Goal: Download file/media

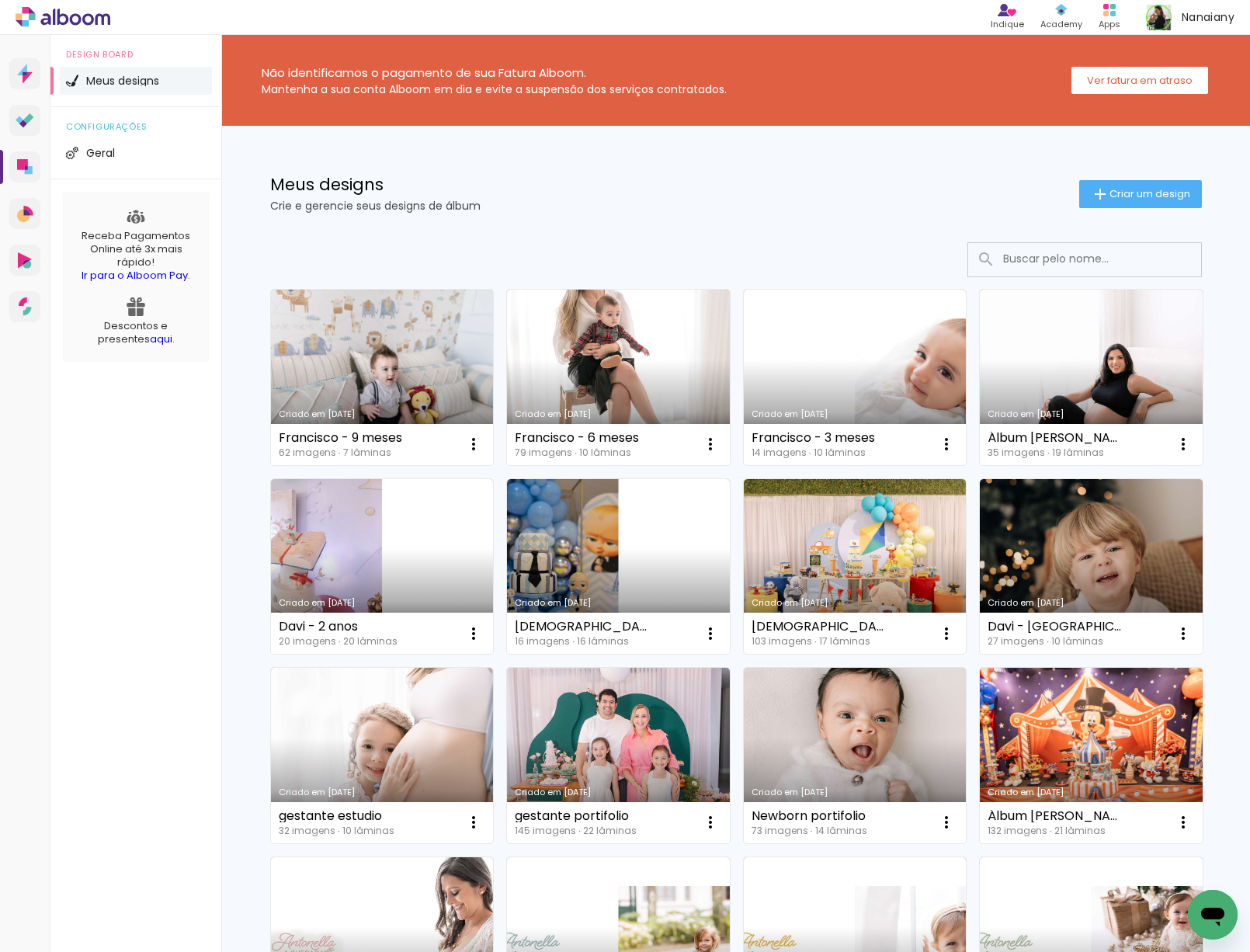
click at [493, 259] on div at bounding box center [736, 259] width 932 height 35
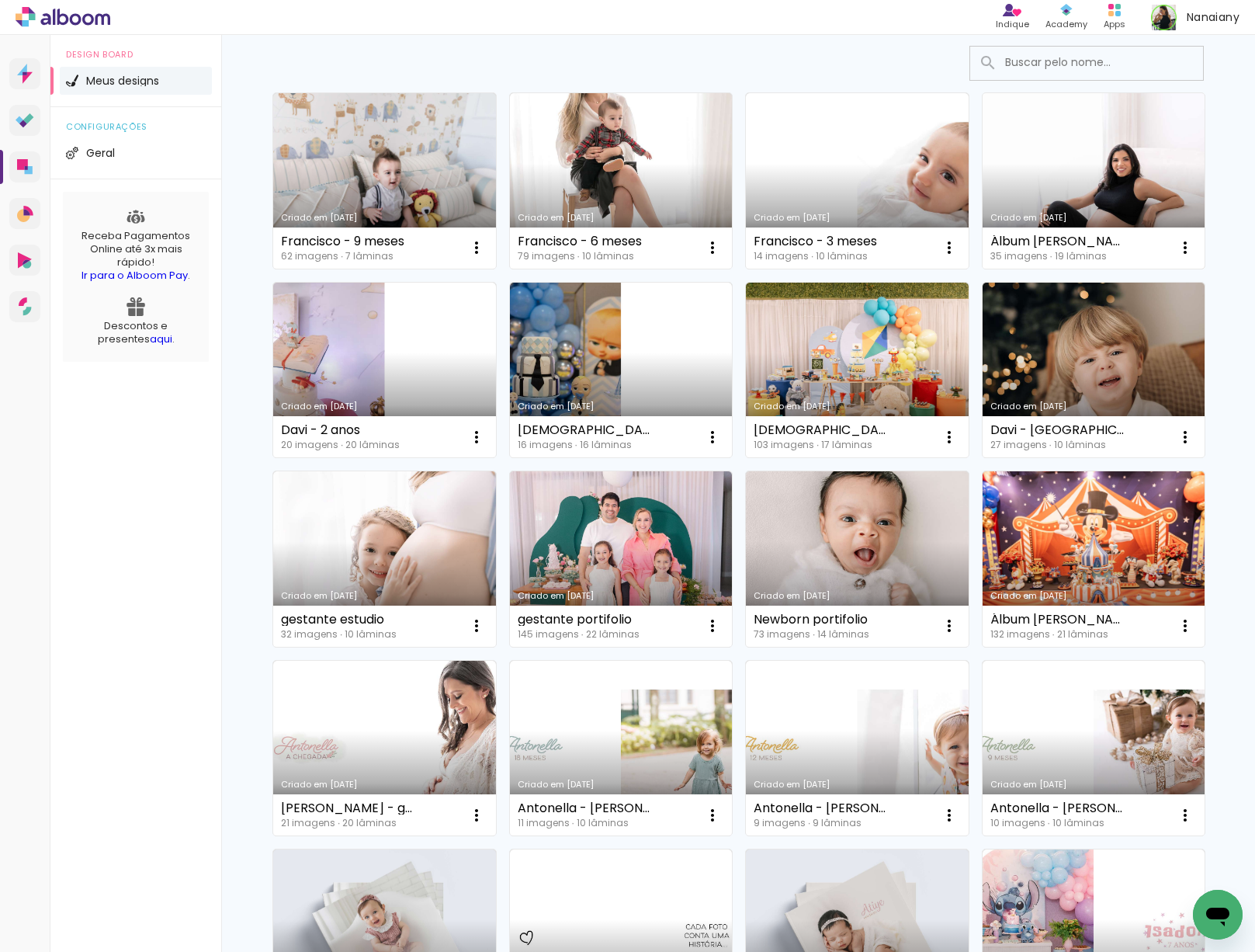
scroll to position [196, 0]
click at [486, 250] on iron-icon at bounding box center [477, 248] width 19 height 19
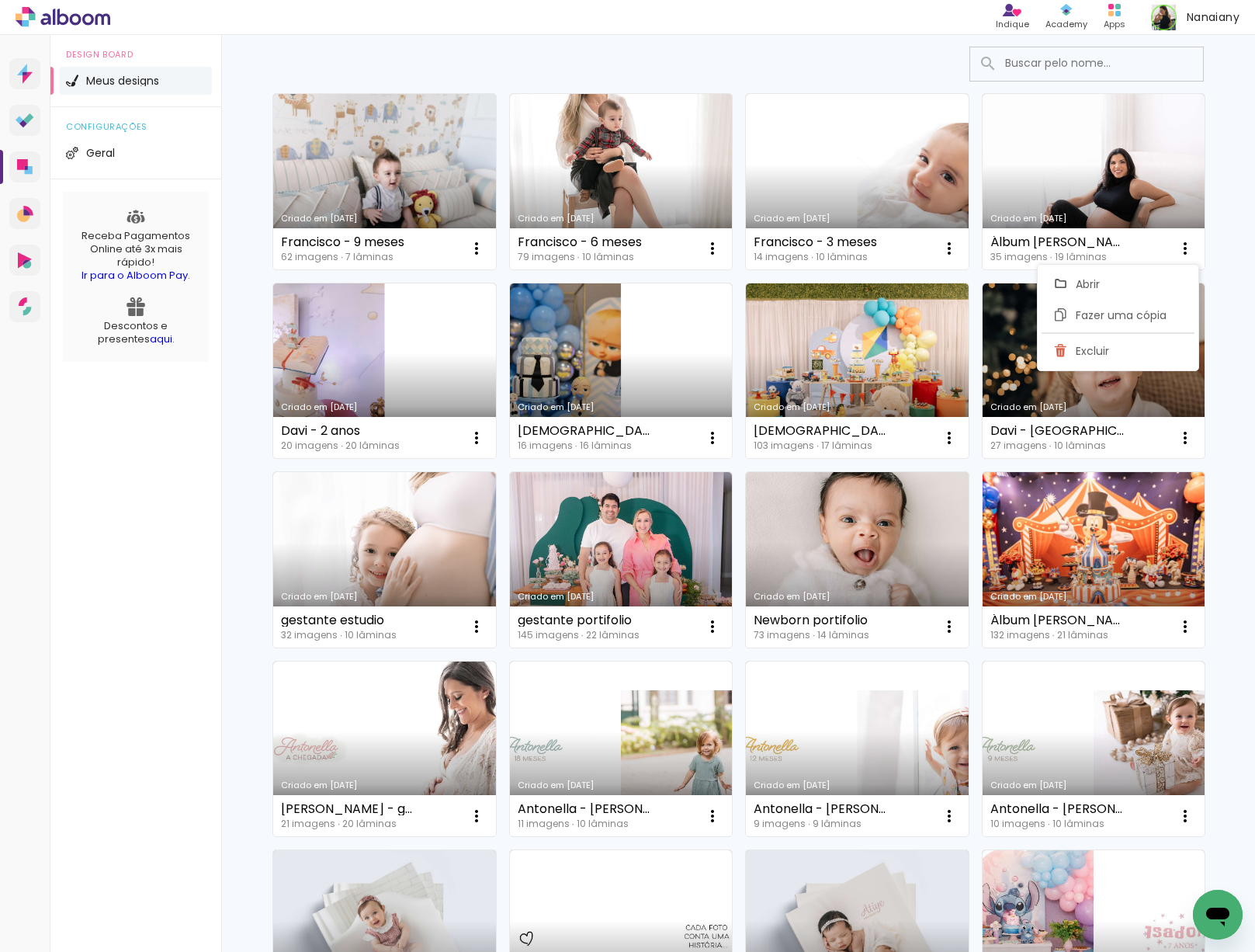
click at [1228, 391] on div "Criado em 31/07/25 Francisco - 9 meses 62 imagens ∙ 7 lâminas Abrir Fazer uma c…" at bounding box center [737, 695] width 1009 height 1329
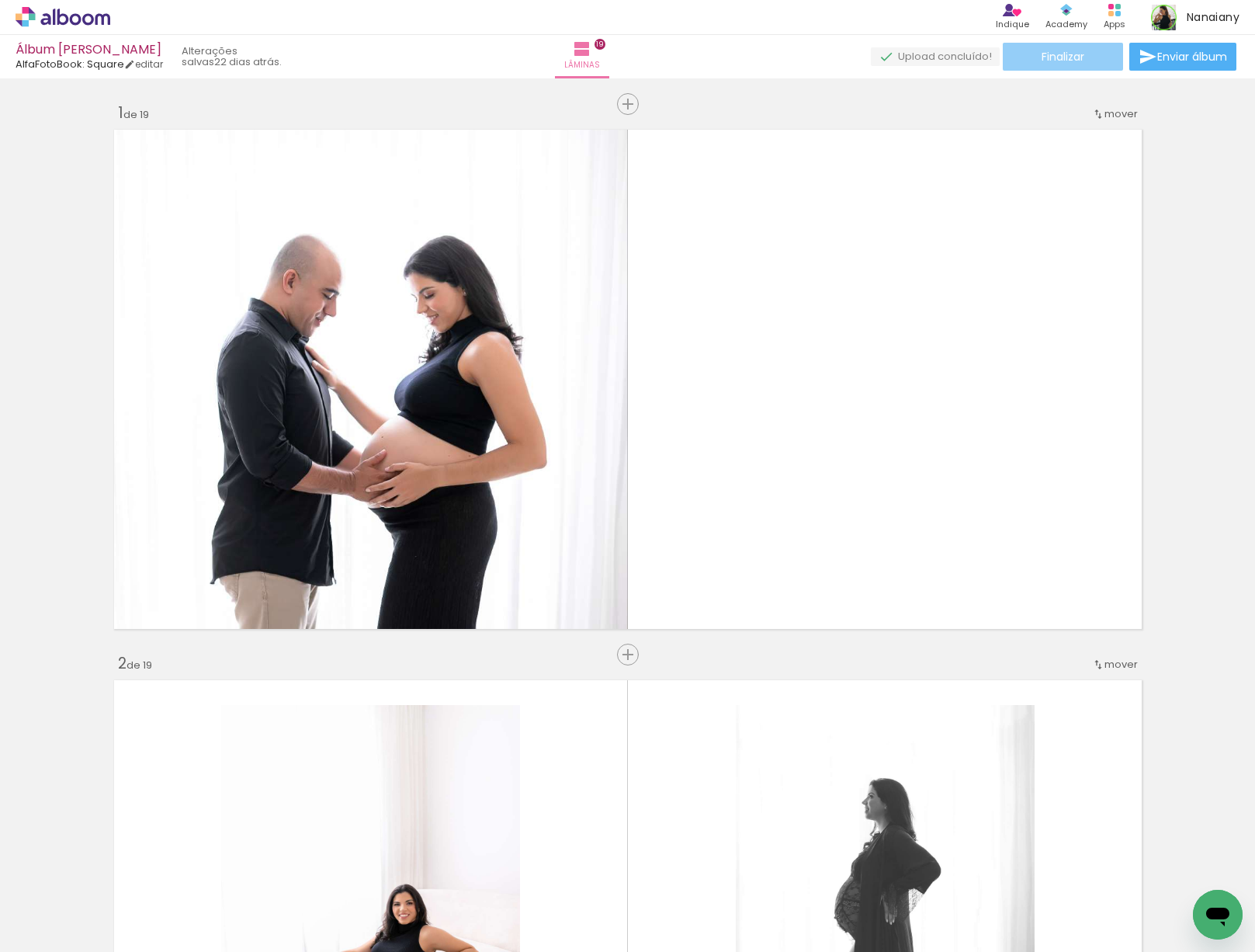
click at [1077, 59] on span "Finalizar" at bounding box center [1063, 56] width 43 height 11
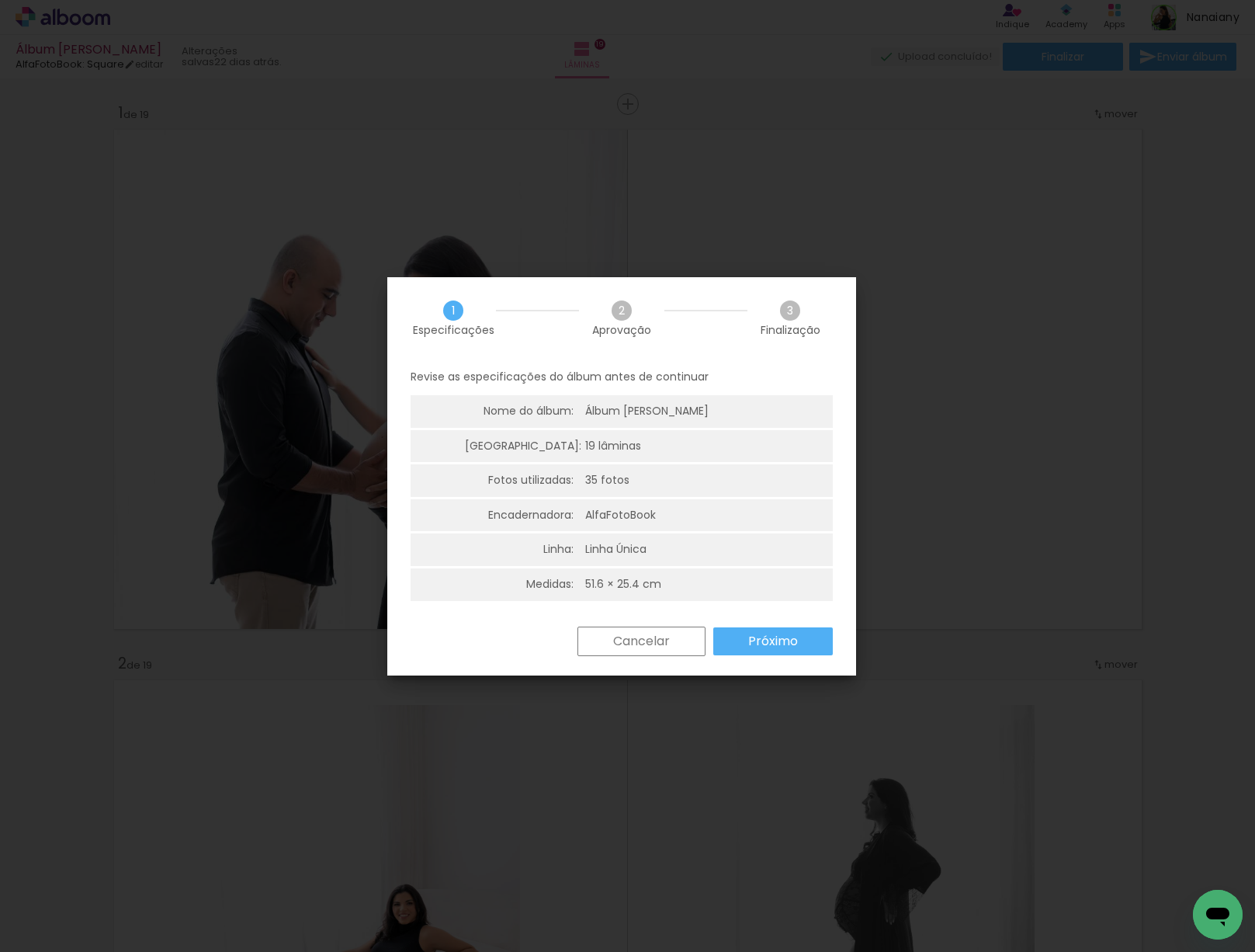
click at [760, 652] on paper-button "Próximo" at bounding box center [773, 641] width 120 height 28
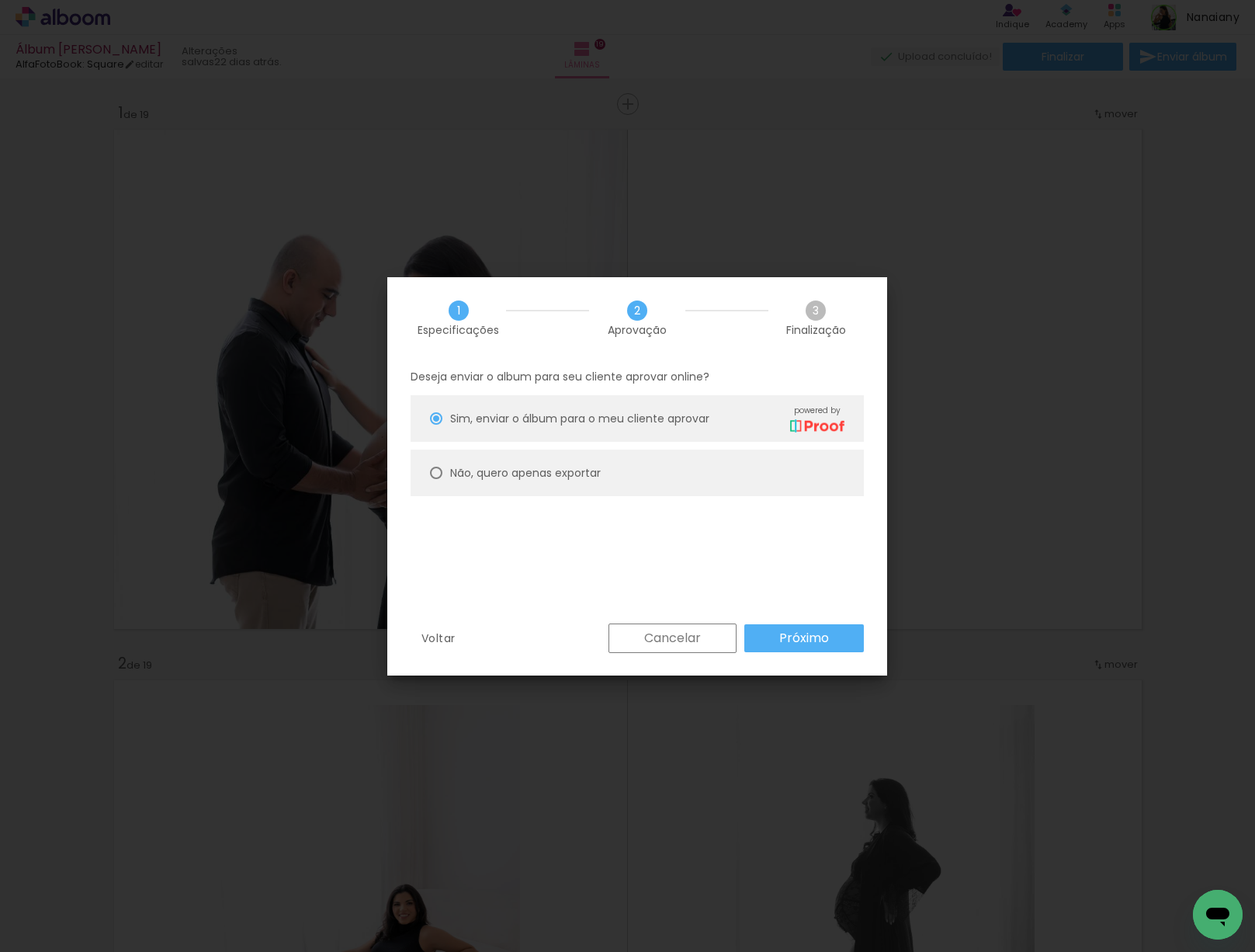
click at [0, 0] on slot "Não, quero apenas exportar" at bounding box center [0, 0] width 0 height 0
type paper-radio-button "on"
click at [835, 639] on paper-button "Próximo" at bounding box center [804, 638] width 120 height 28
type input "Alta, 300 DPI"
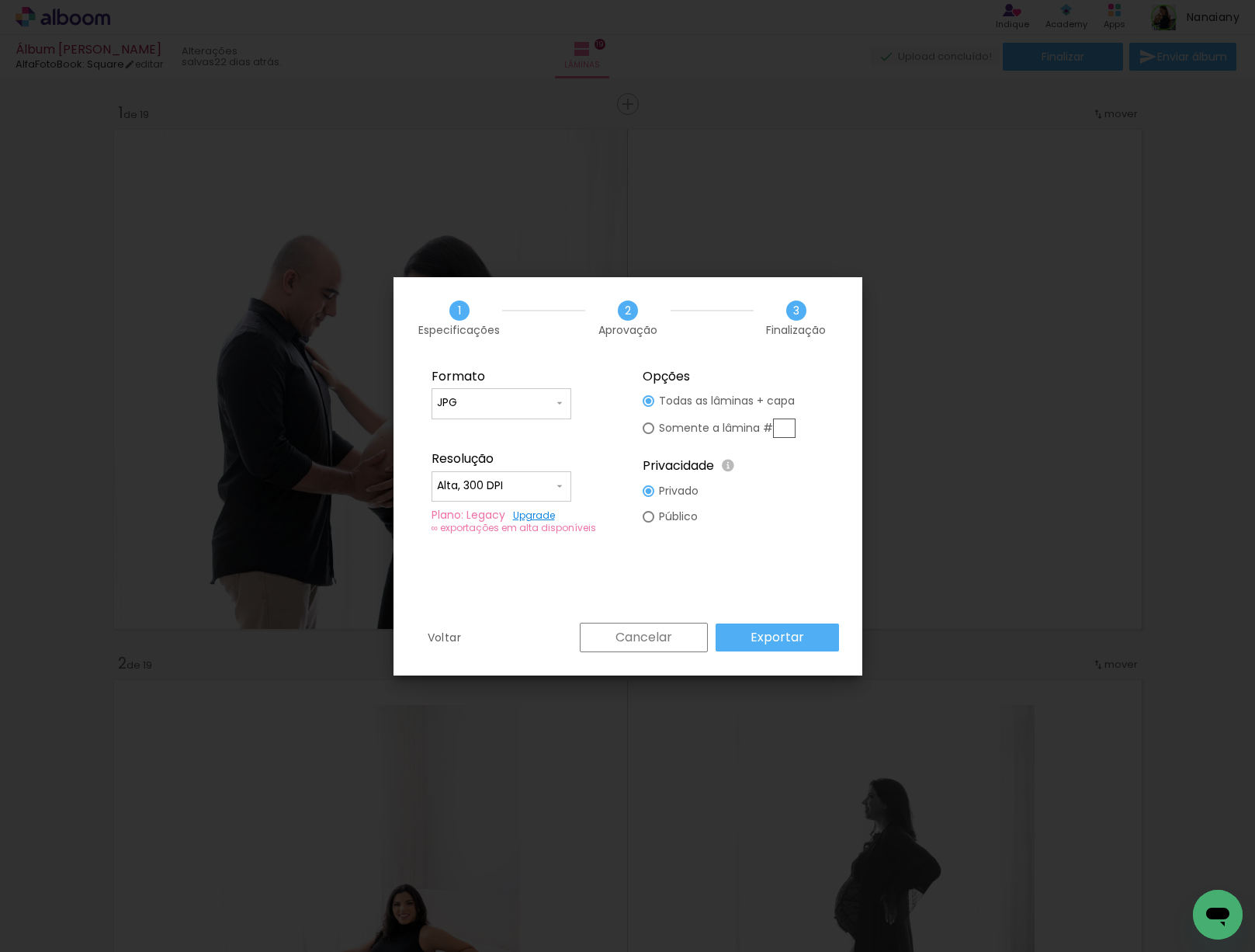
click at [819, 643] on paper-button "Exportar" at bounding box center [777, 637] width 124 height 28
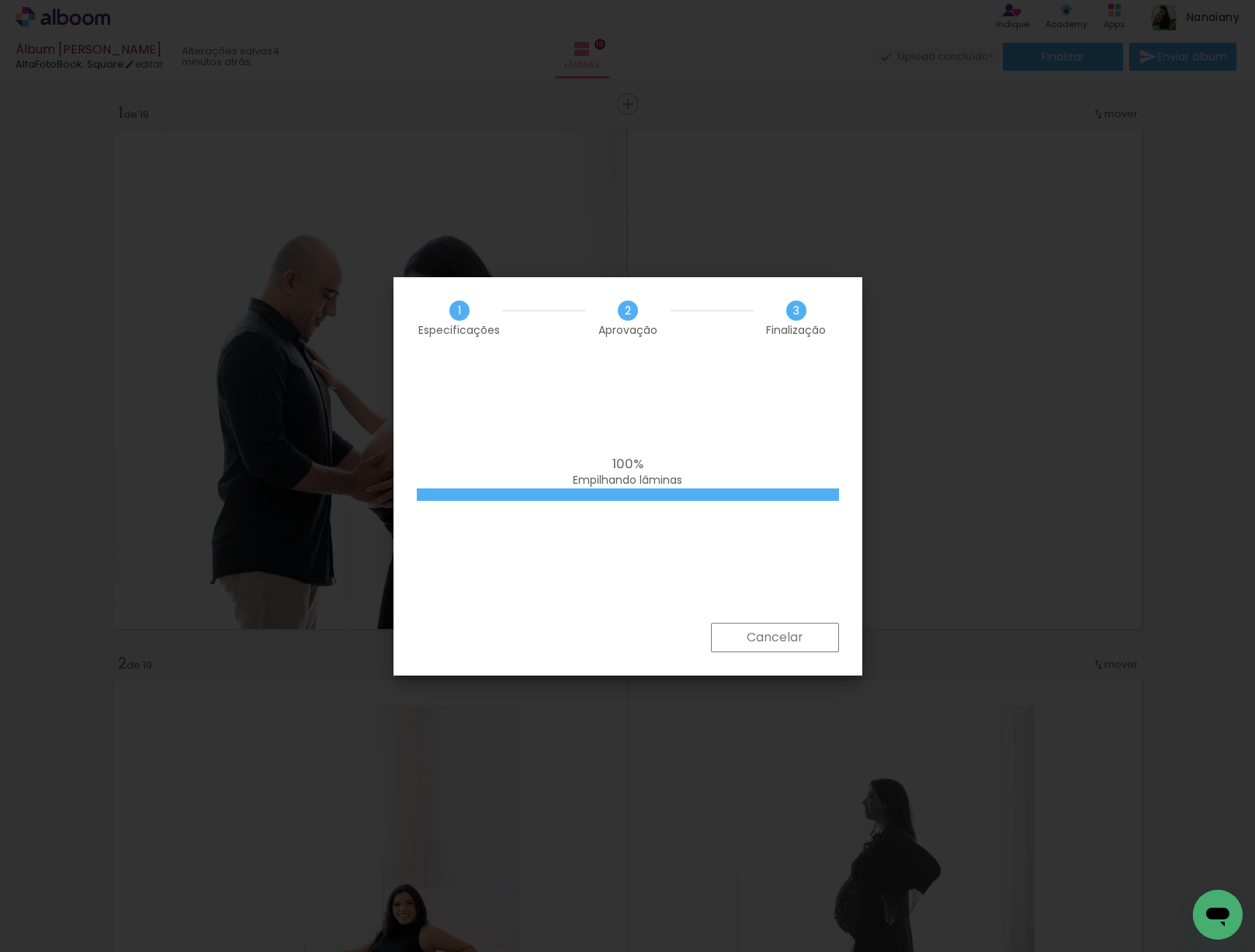
click at [893, 340] on iron-overlay-backdrop at bounding box center [627, 476] width 1255 height 952
click at [802, 642] on paper-button "Cancelar" at bounding box center [775, 637] width 128 height 30
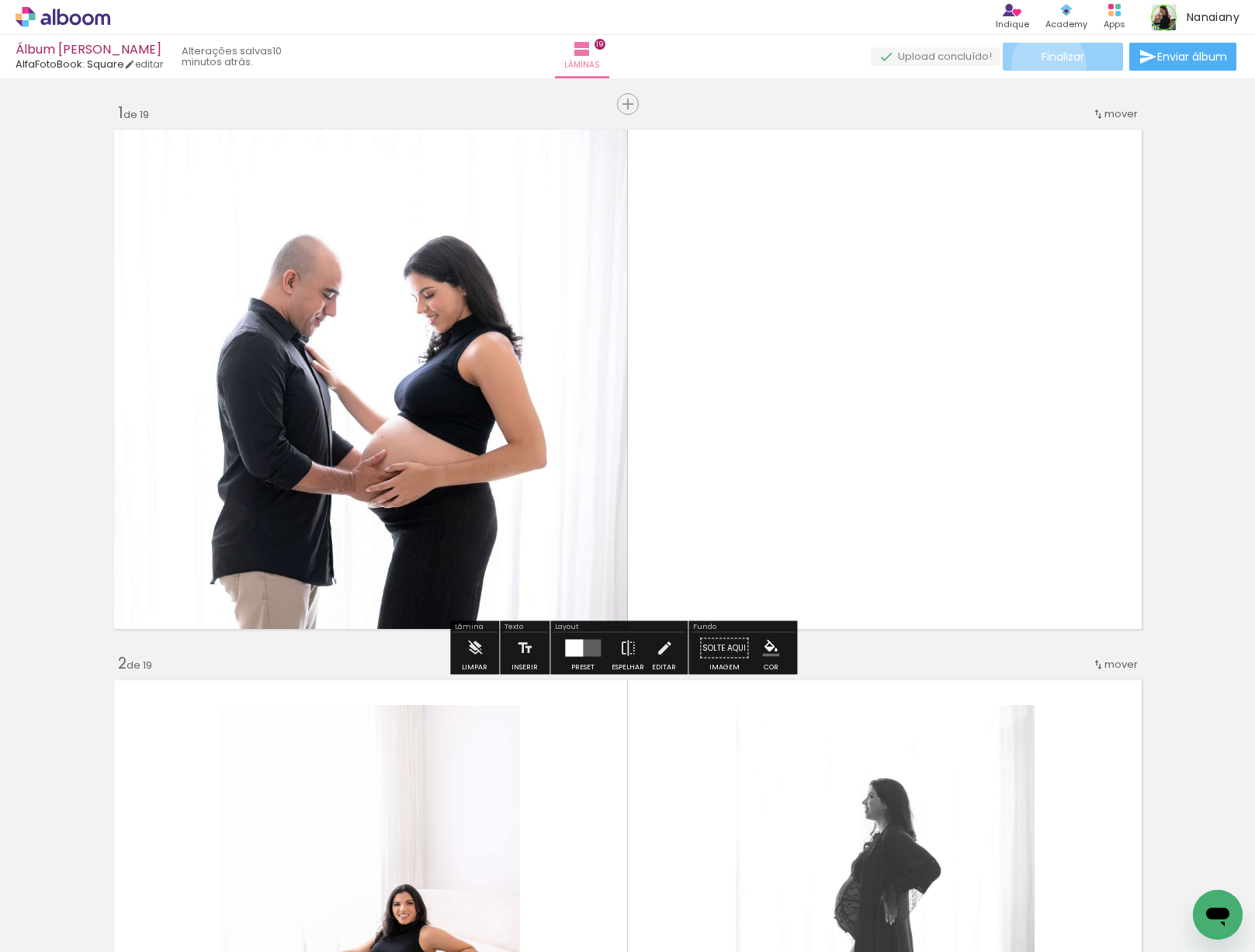
click at [1042, 64] on paper-button "Finalizar" at bounding box center [1063, 57] width 121 height 28
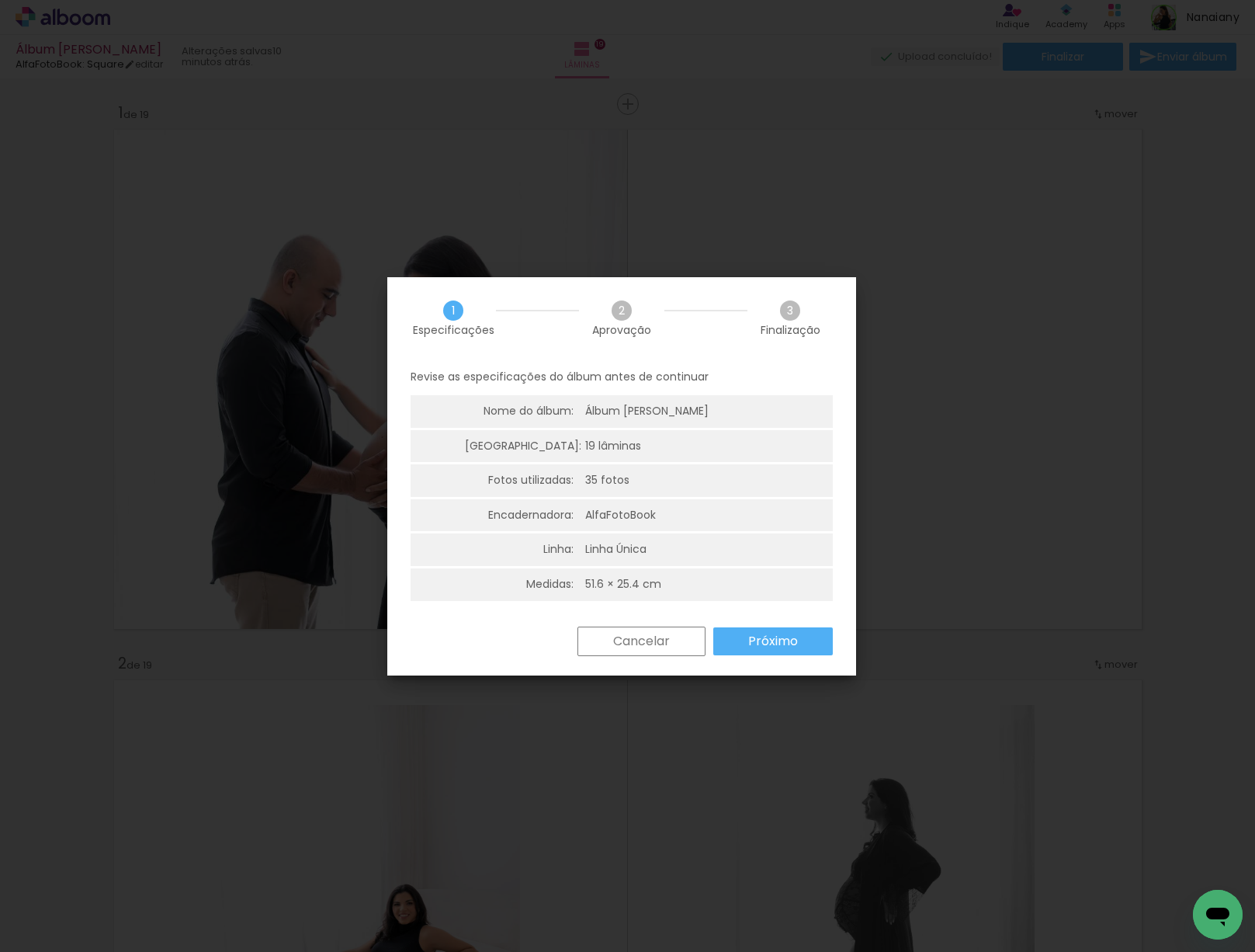
click at [0, 0] on slot "Próximo" at bounding box center [0, 0] width 0 height 0
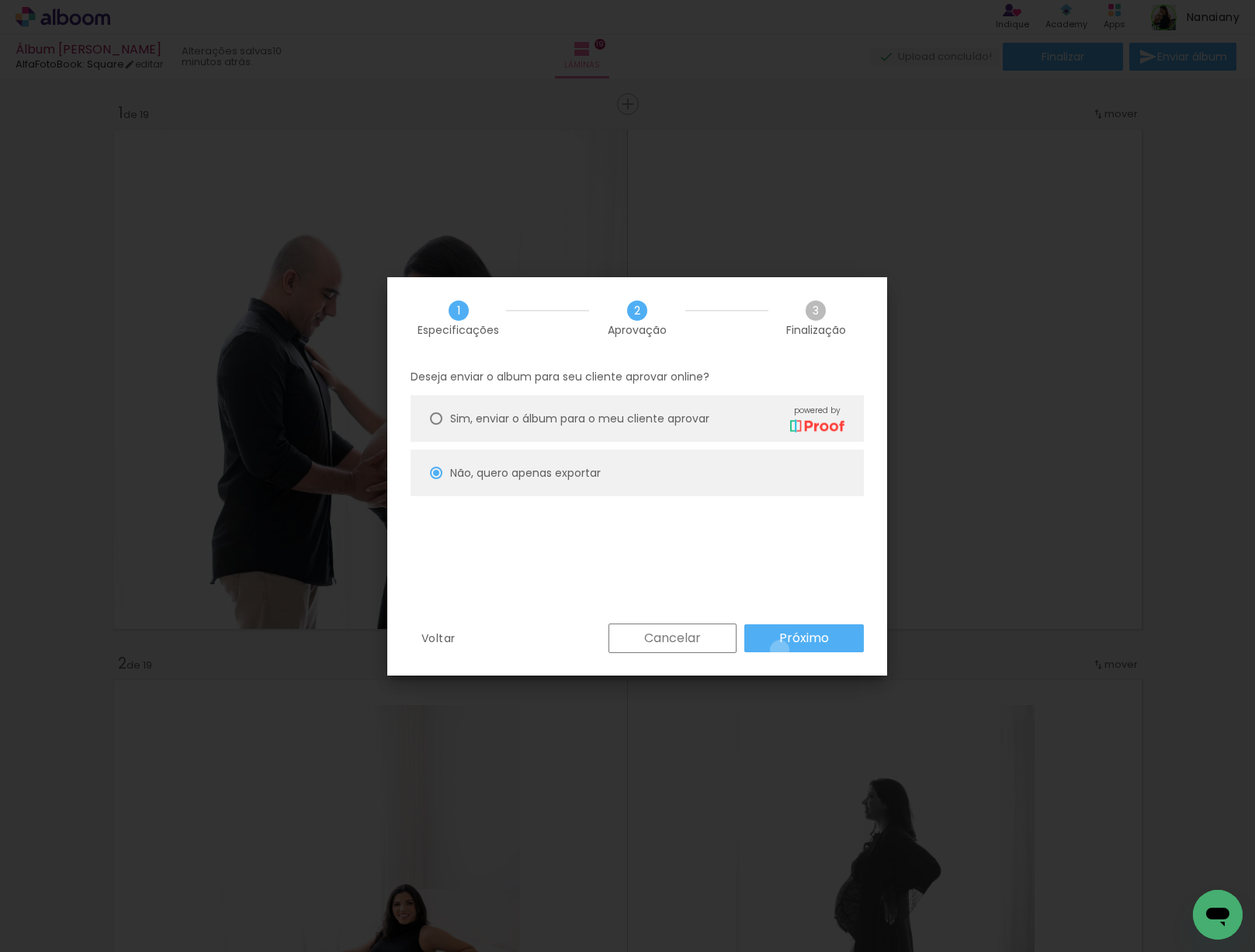
click at [780, 651] on paper-button "Próximo" at bounding box center [804, 638] width 120 height 28
type input "Alta, 300 DPI"
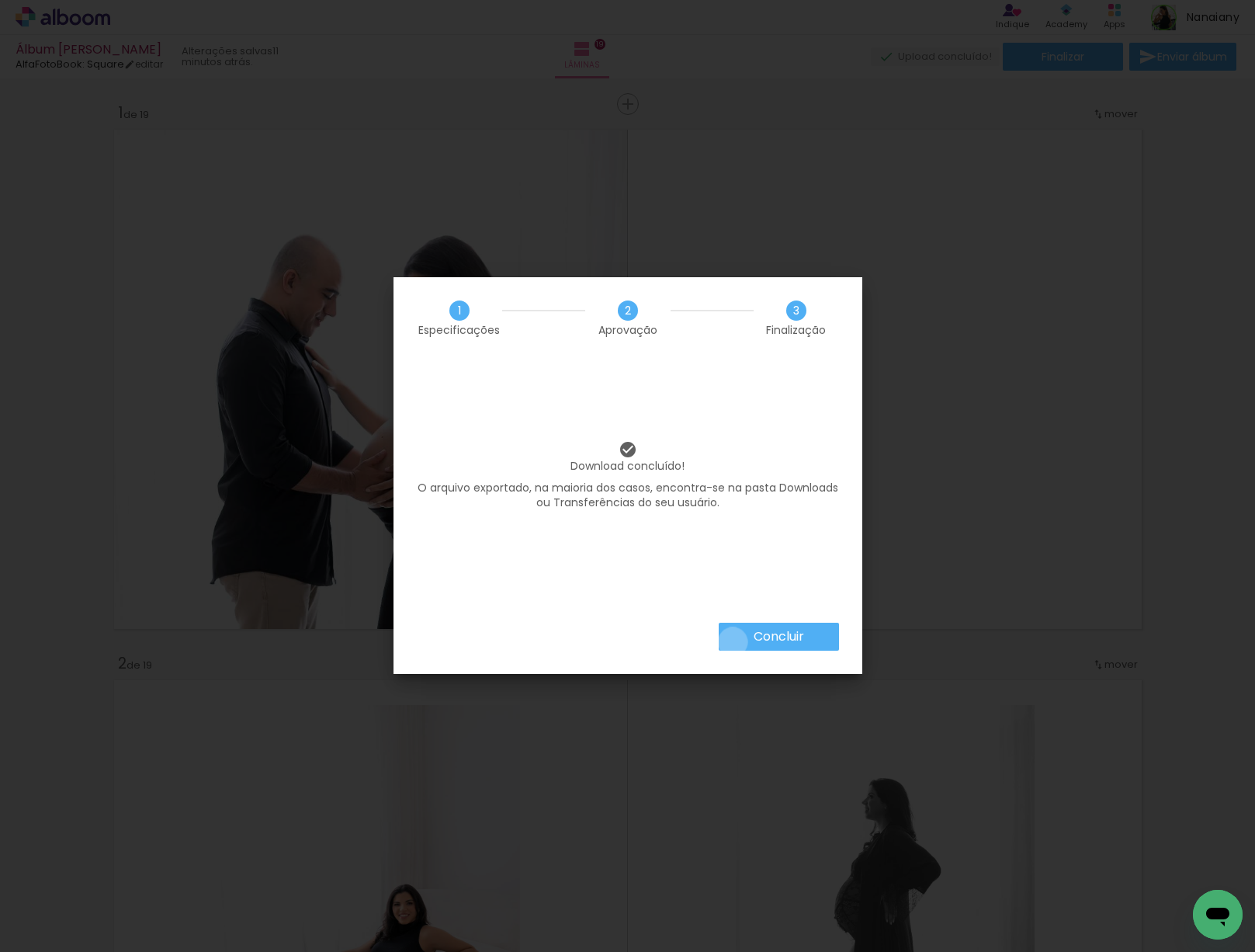
click at [732, 643] on paper-button "Concluir" at bounding box center [779, 636] width 121 height 28
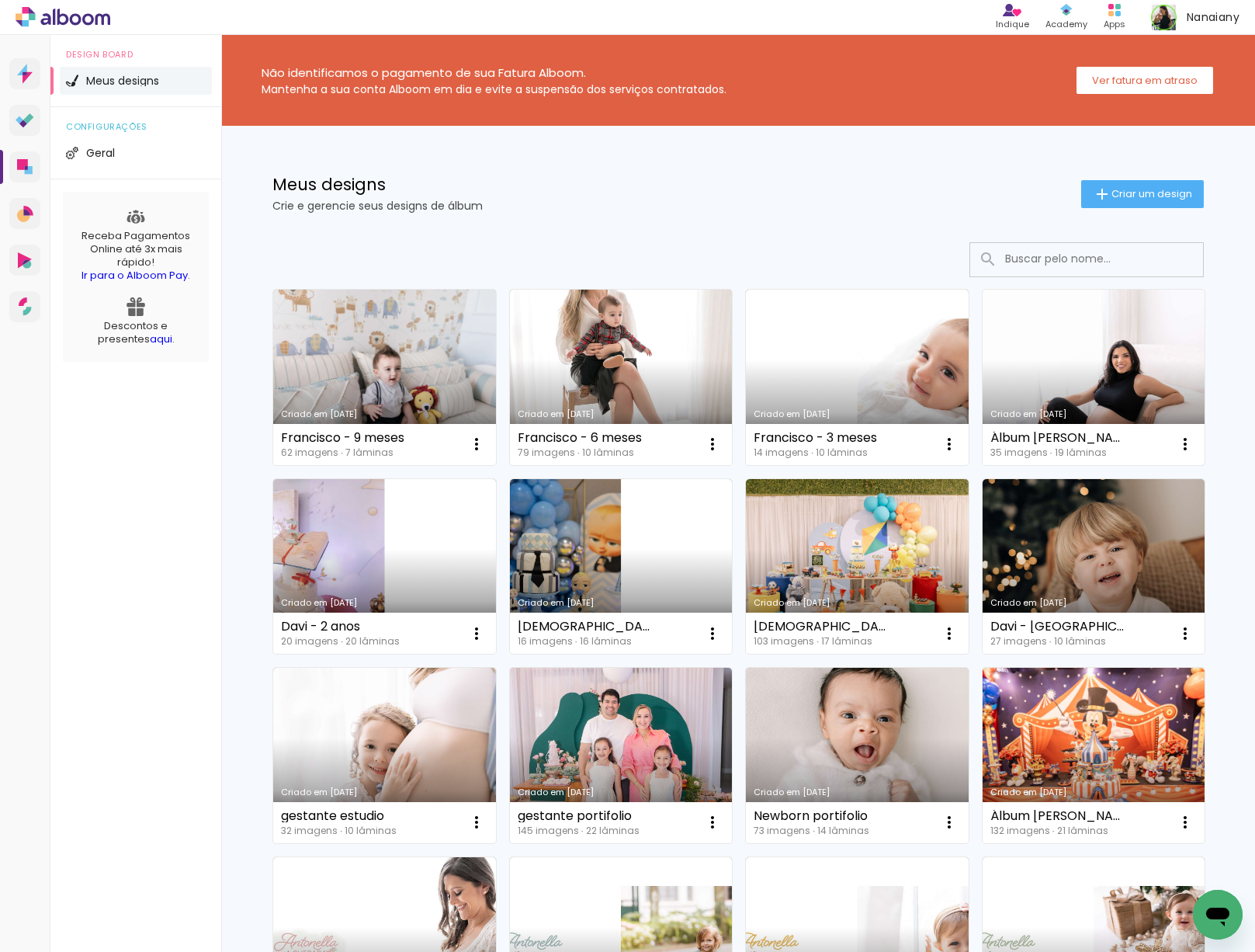
scroll to position [196, 0]
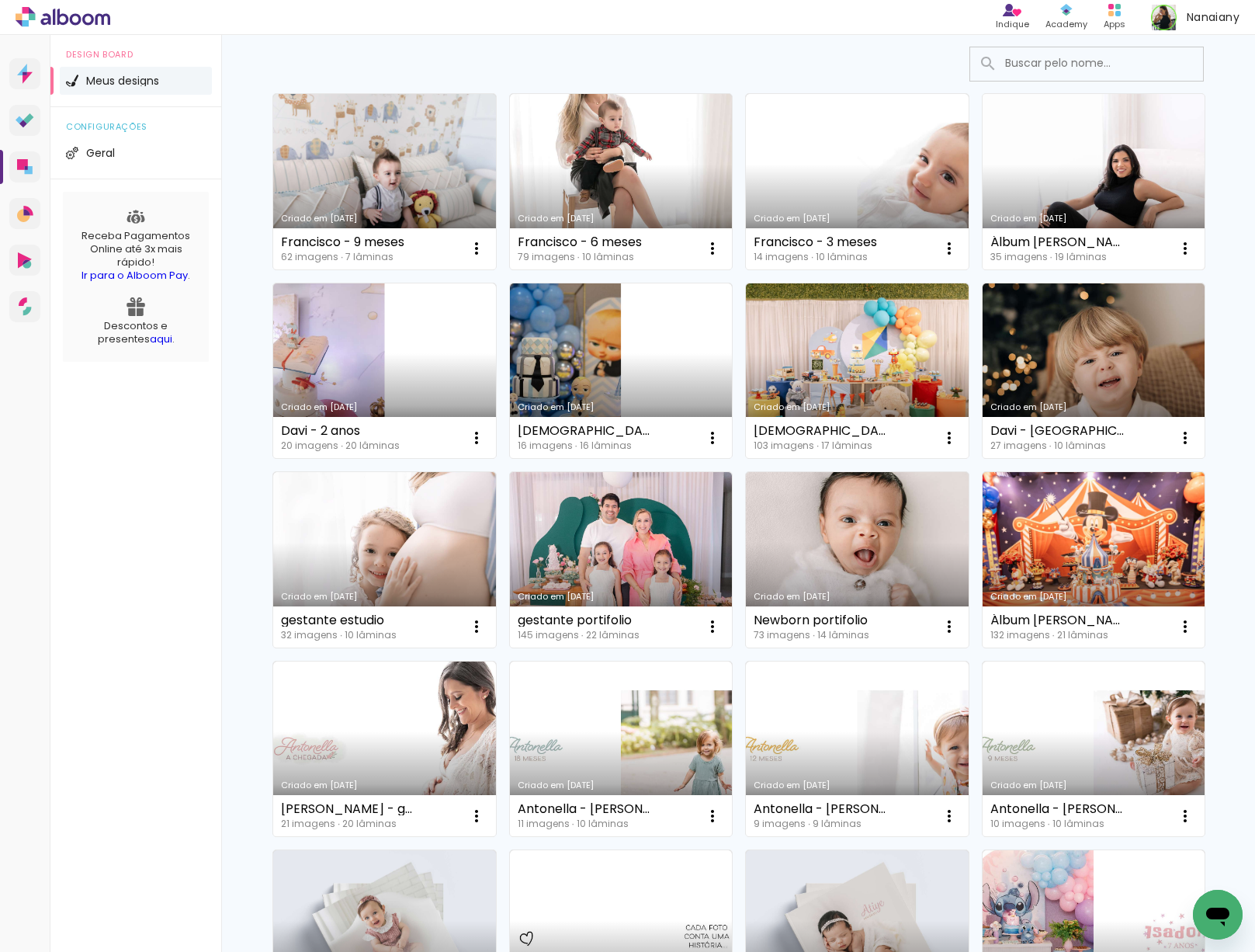
click at [1051, 207] on link "Criado em [DATE]" at bounding box center [1094, 182] width 223 height 175
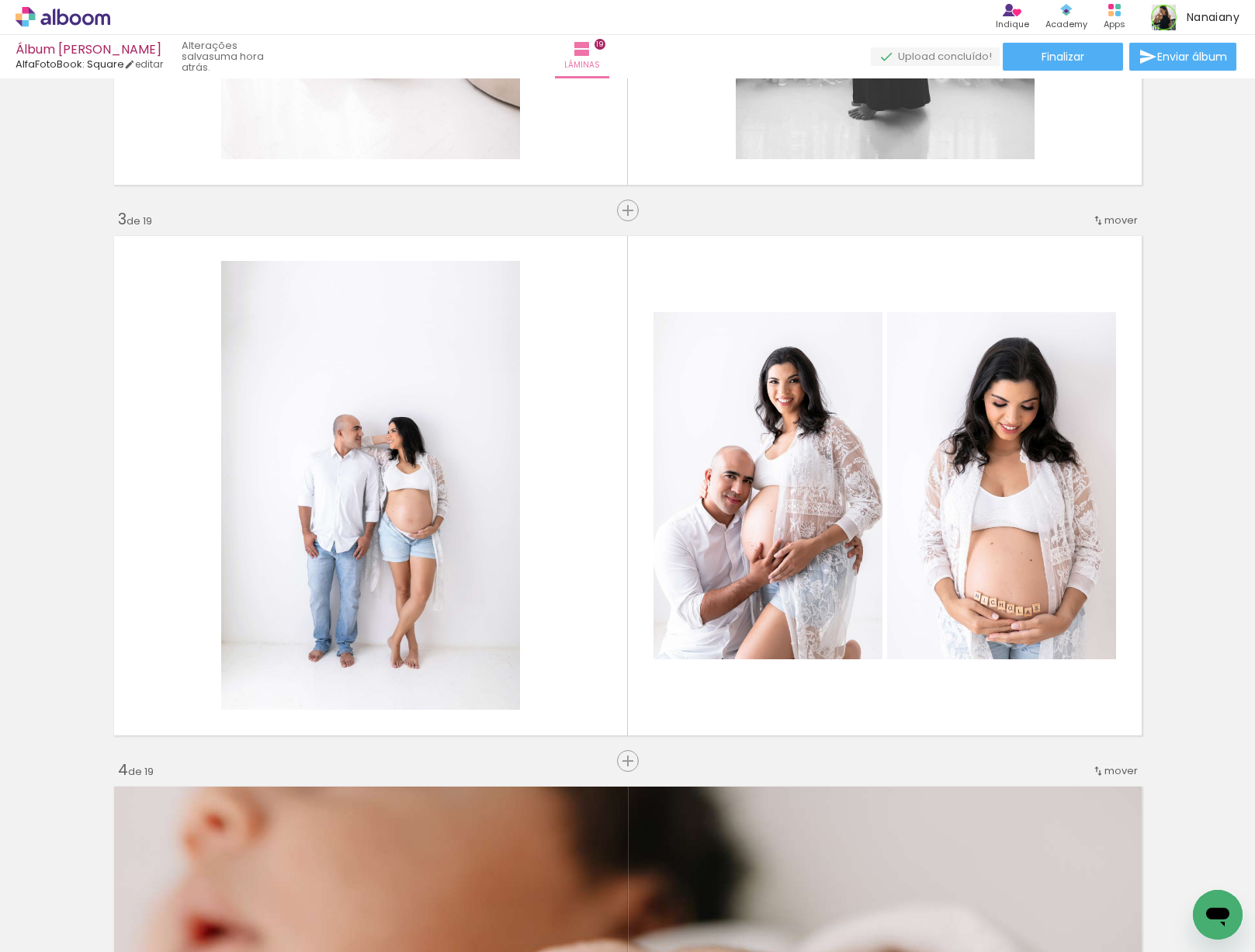
scroll to position [979, 0]
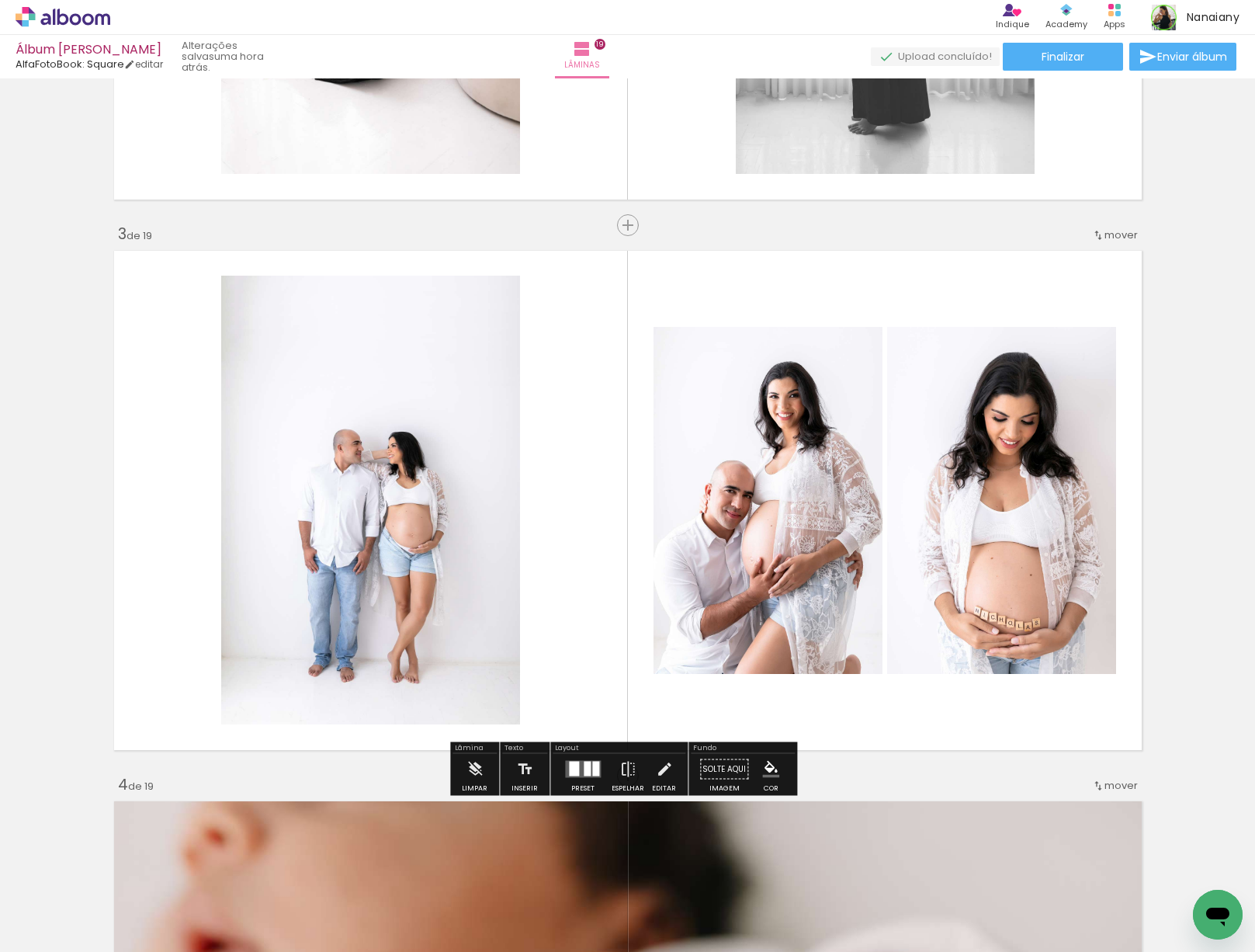
click at [791, 287] on quentale-layouter at bounding box center [628, 499] width 1040 height 511
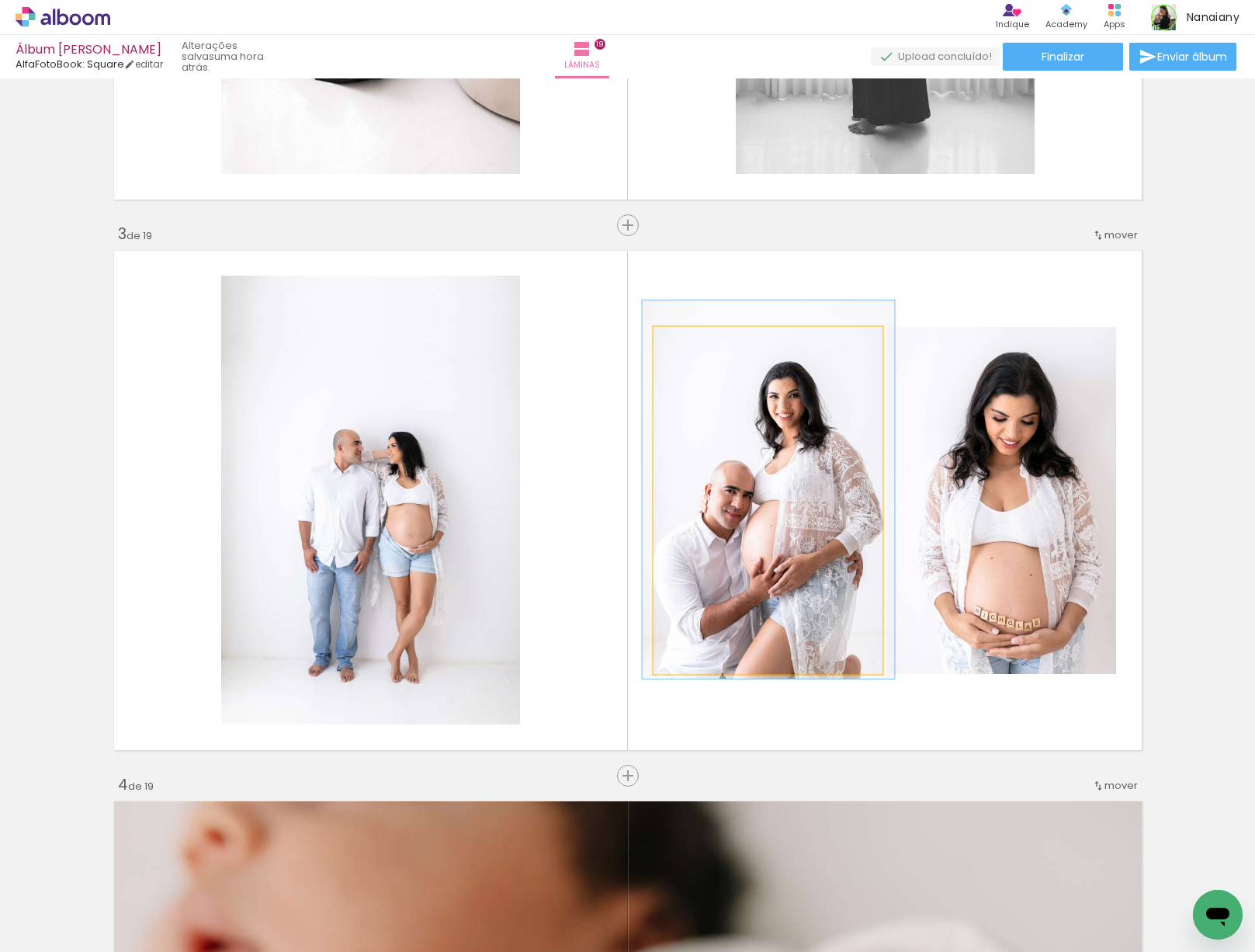
click at [677, 550] on quentale-photo at bounding box center [768, 499] width 229 height 347
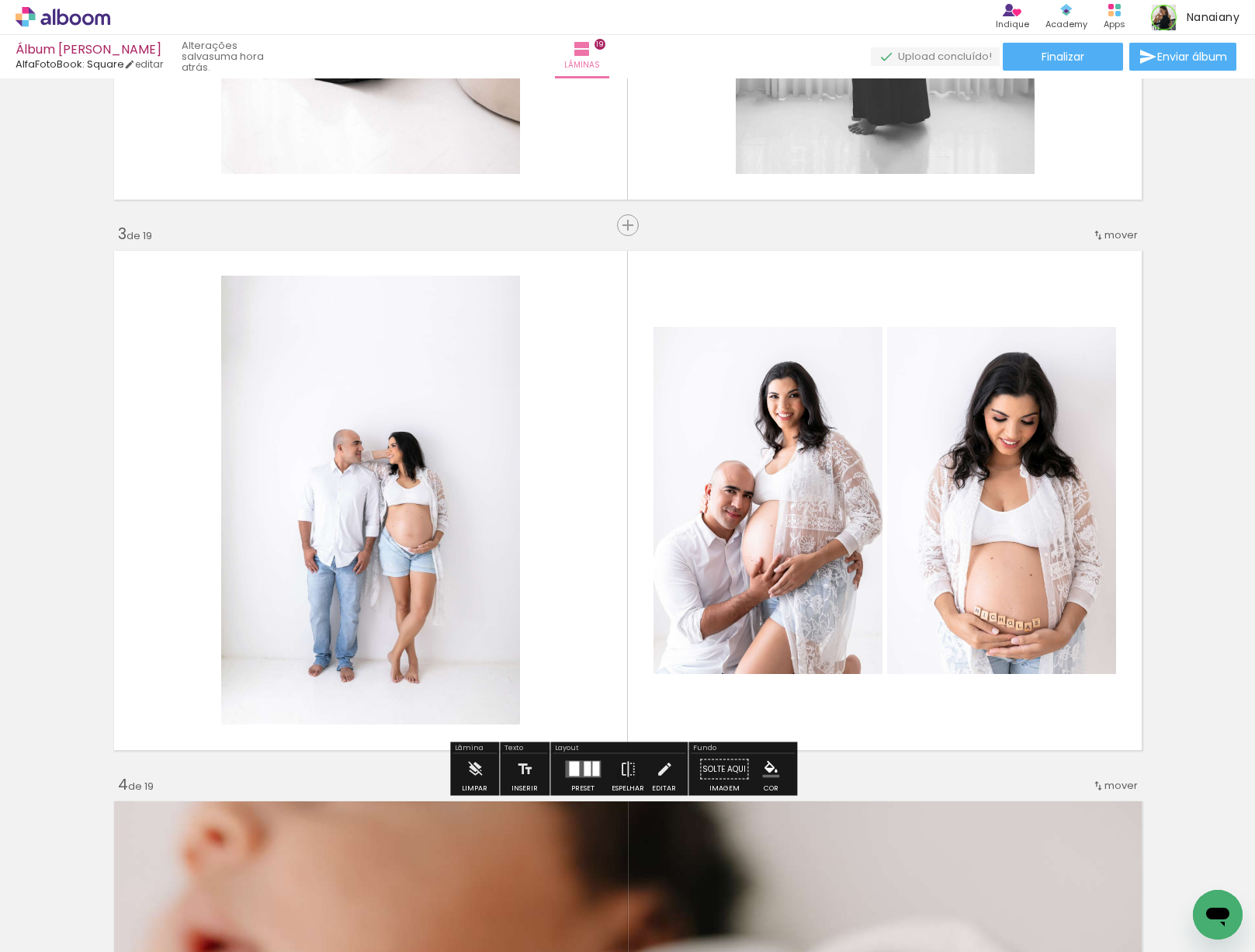
click at [943, 540] on quentale-photo at bounding box center [1001, 499] width 229 height 347
click at [807, 544] on quentale-photo at bounding box center [768, 499] width 229 height 347
click at [918, 530] on quentale-photo at bounding box center [1001, 499] width 229 height 347
click at [835, 540] on quentale-photo at bounding box center [768, 499] width 229 height 347
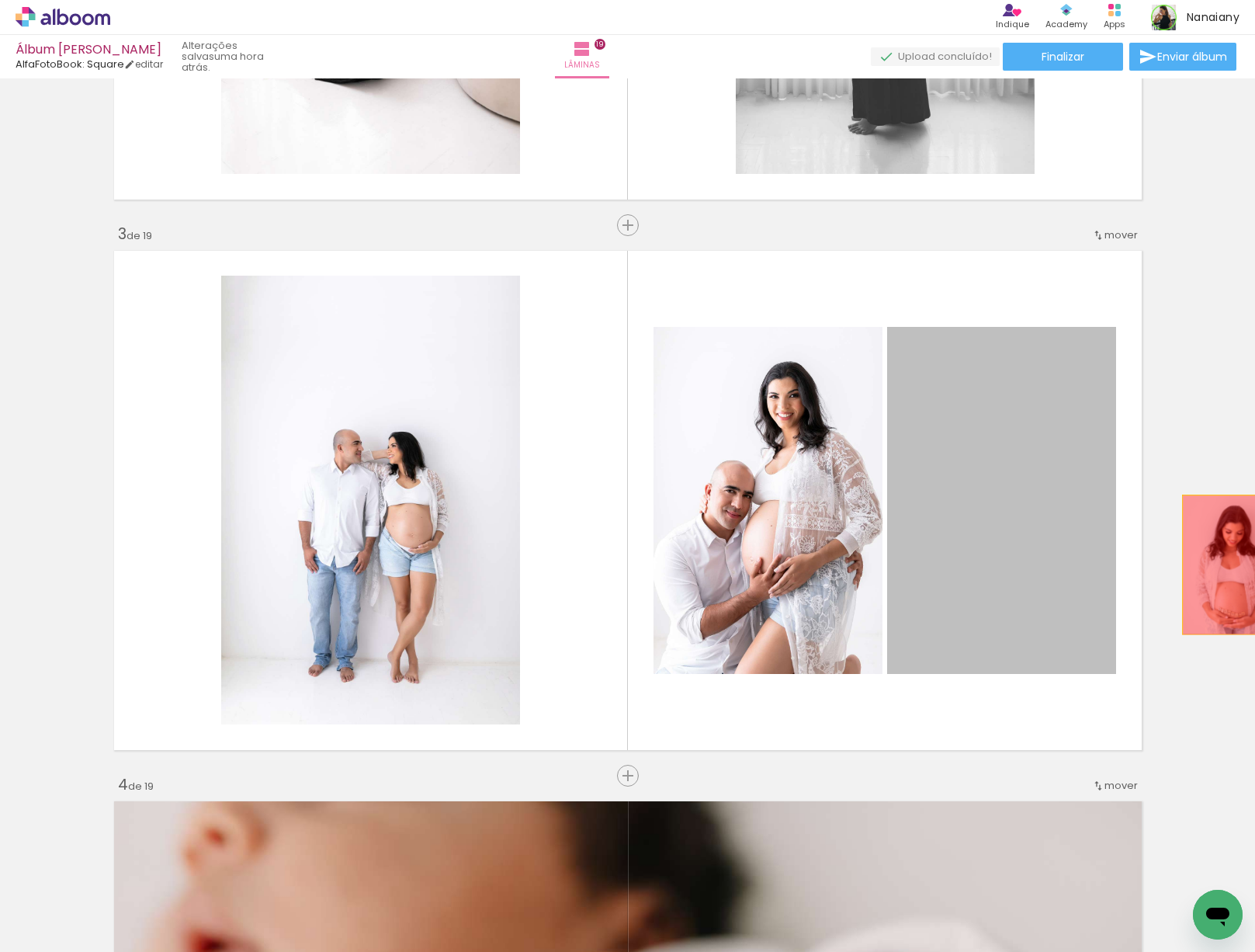
drag, startPoint x: 965, startPoint y: 532, endPoint x: 1249, endPoint y: 568, distance: 286.3
click at [1251, 568] on div "Inserir lâmina 1 de 19 Inserir lâmina 2 de 19 Inserir lâmina 3 de 19 Inserir lâ…" at bounding box center [627, 514] width 1255 height 873
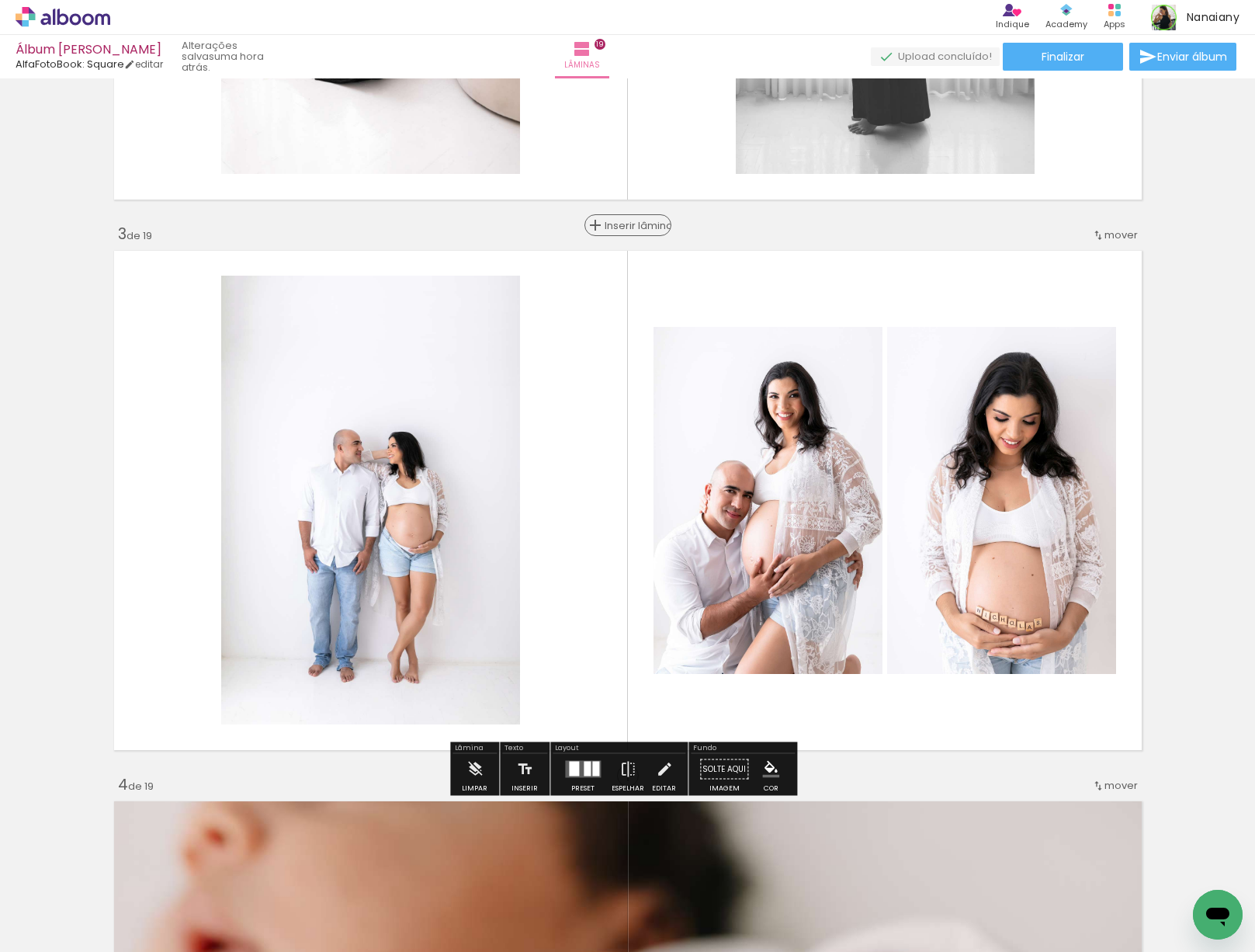
drag, startPoint x: 628, startPoint y: 217, endPoint x: 636, endPoint y: 232, distance: 17.0
click at [627, 216] on div "Inserir lâmina" at bounding box center [628, 225] width 84 height 19
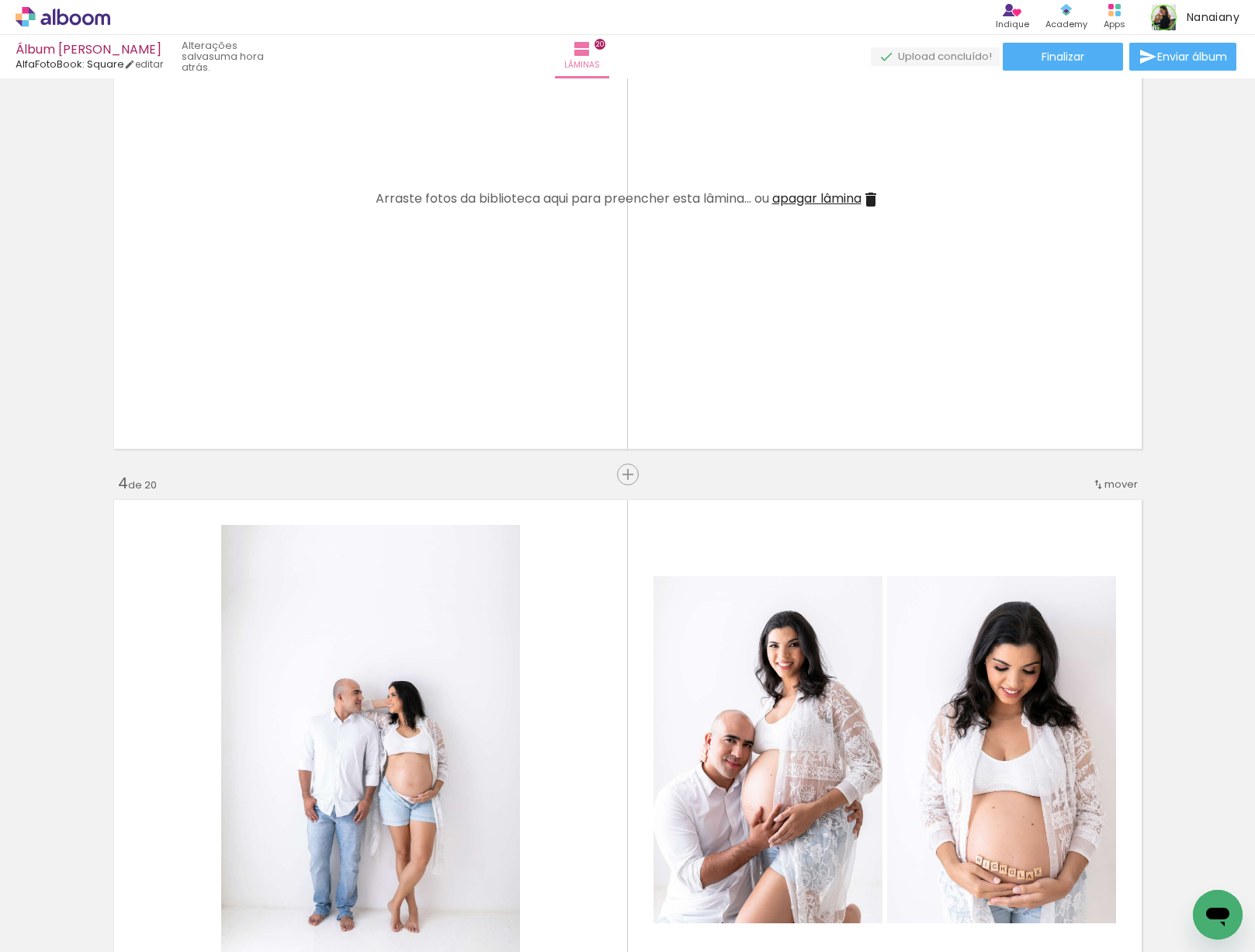
scroll to position [1286, 0]
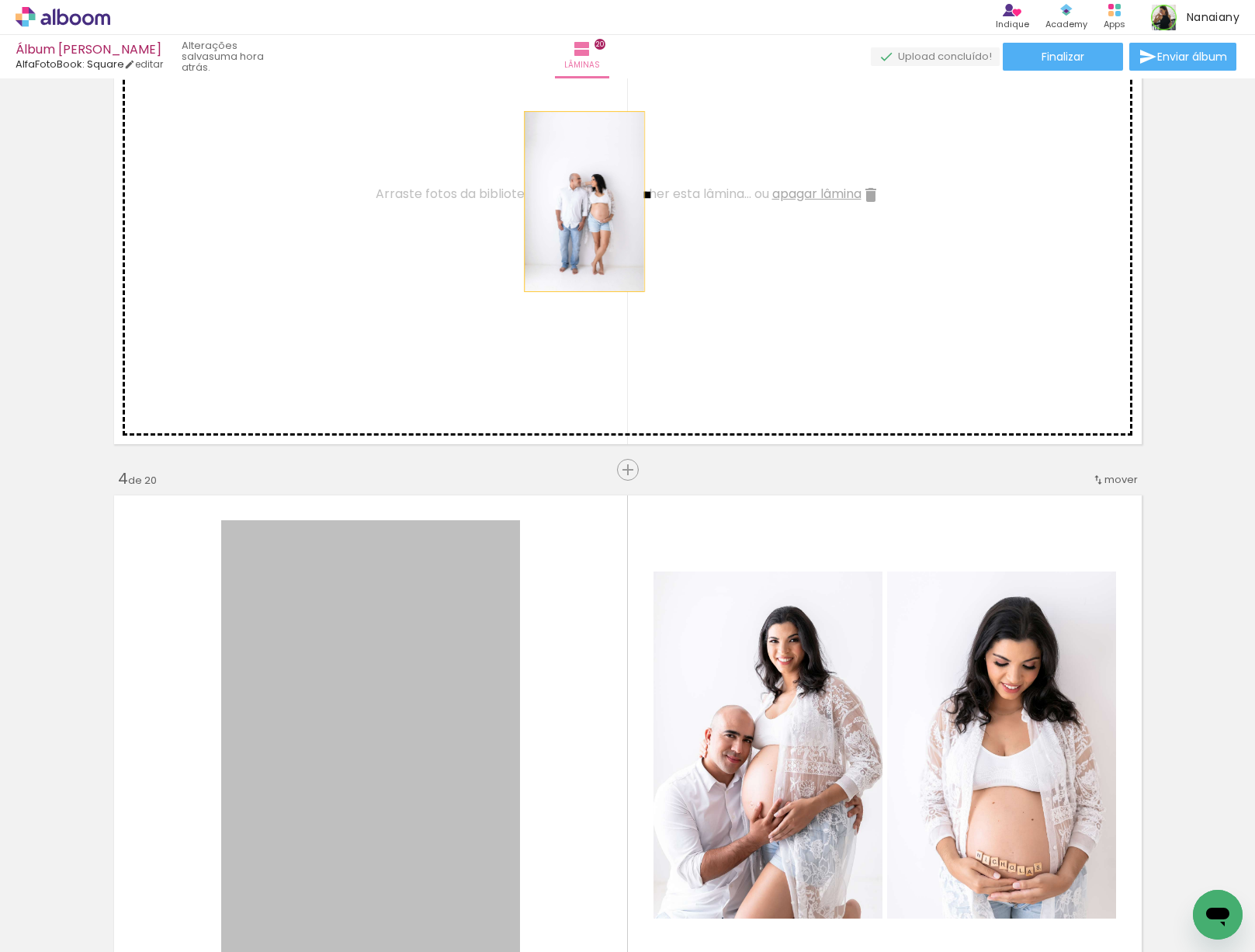
drag, startPoint x: 390, startPoint y: 635, endPoint x: 591, endPoint y: 242, distance: 441.4
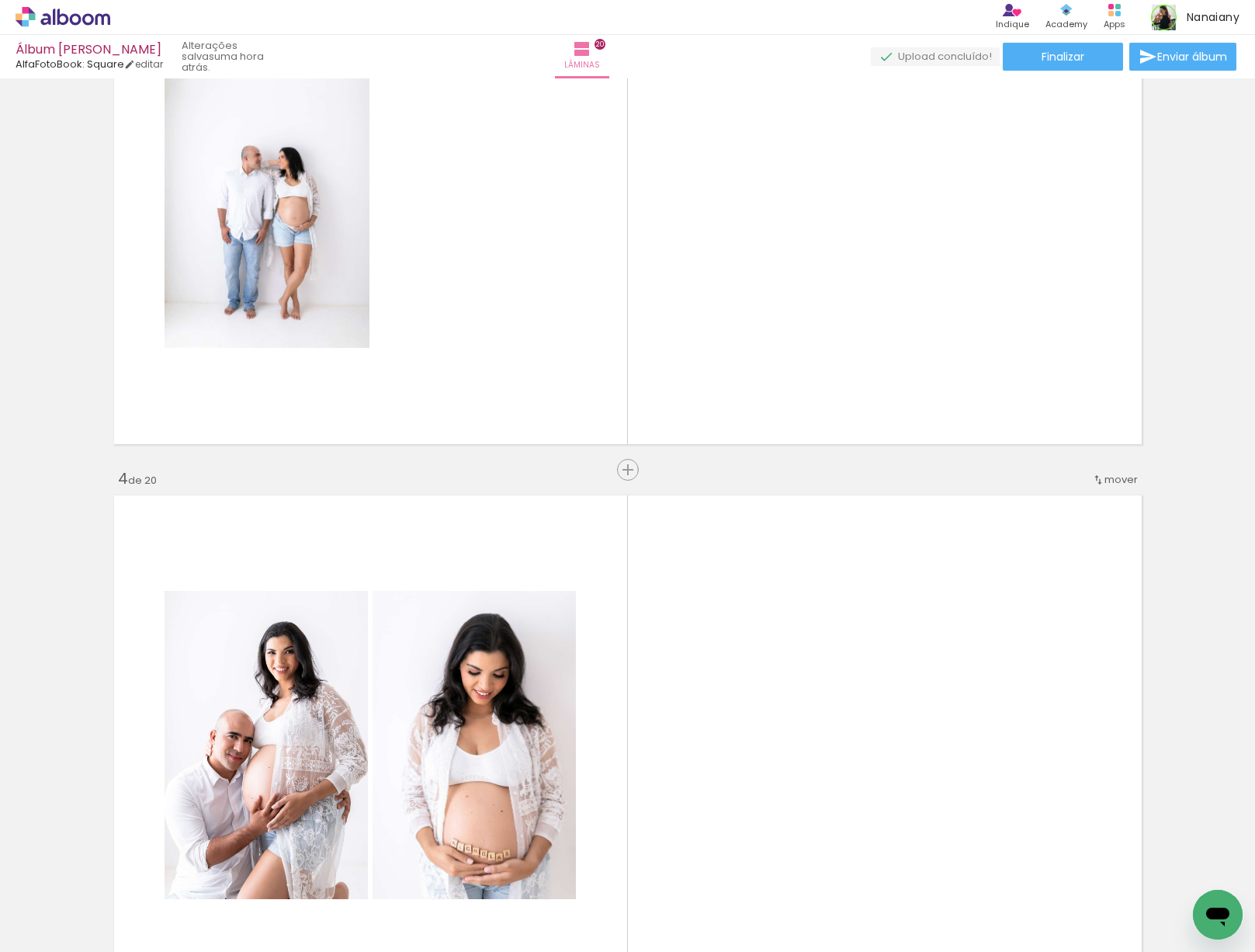
click at [753, 656] on quentale-layouter at bounding box center [628, 745] width 1040 height 511
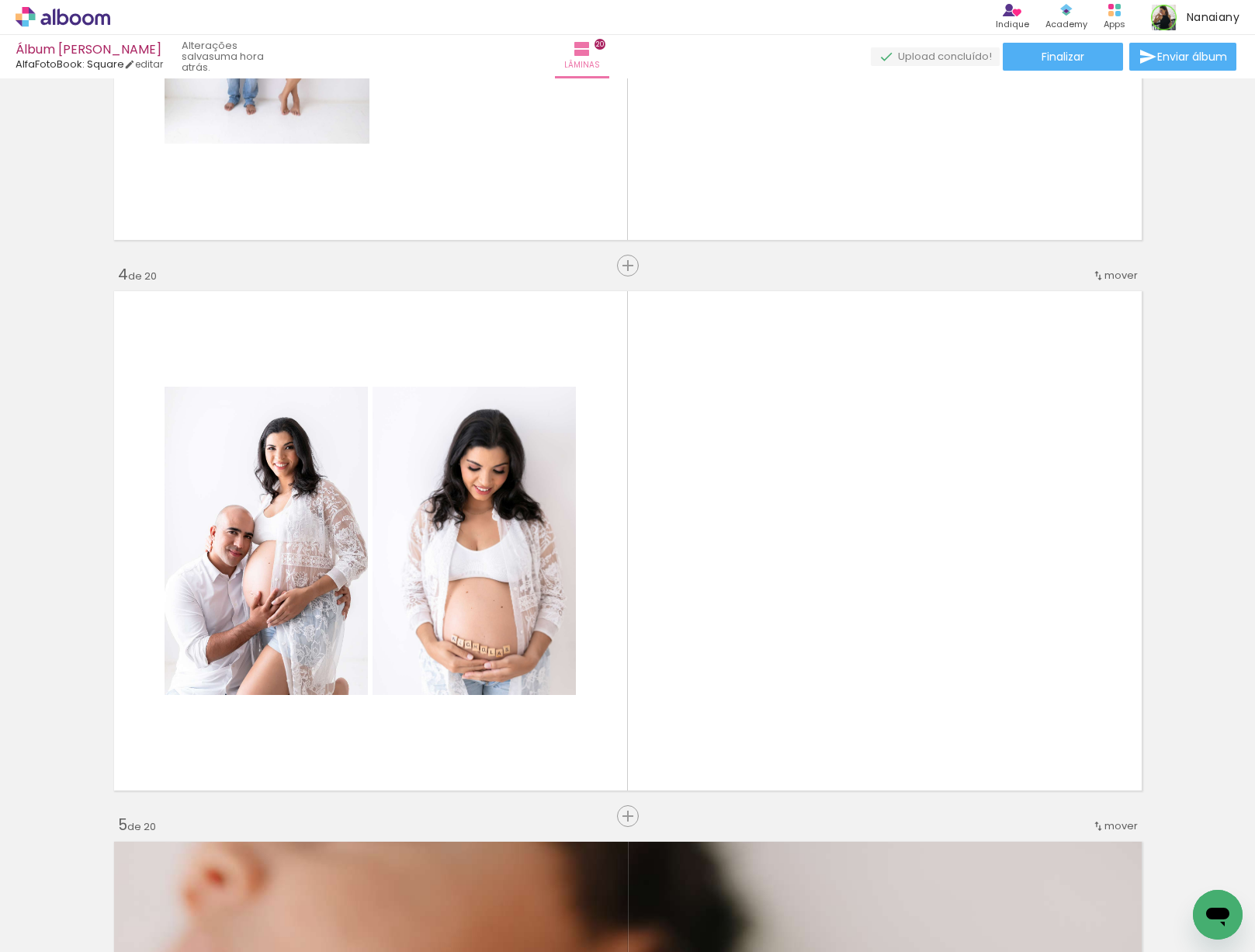
scroll to position [1479, 0]
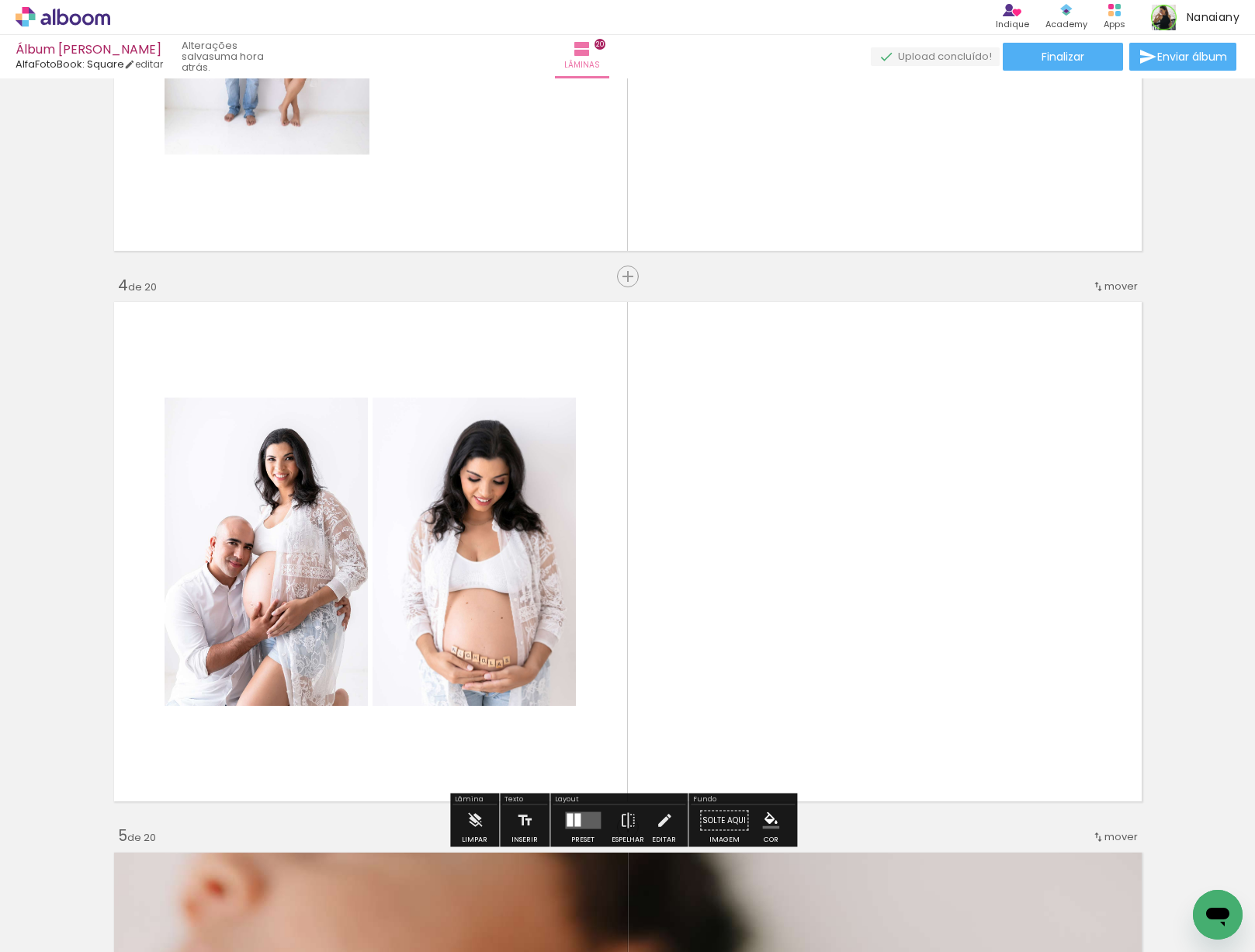
click at [732, 526] on quentale-layouter at bounding box center [628, 551] width 1040 height 511
click at [582, 833] on div at bounding box center [583, 820] width 42 height 31
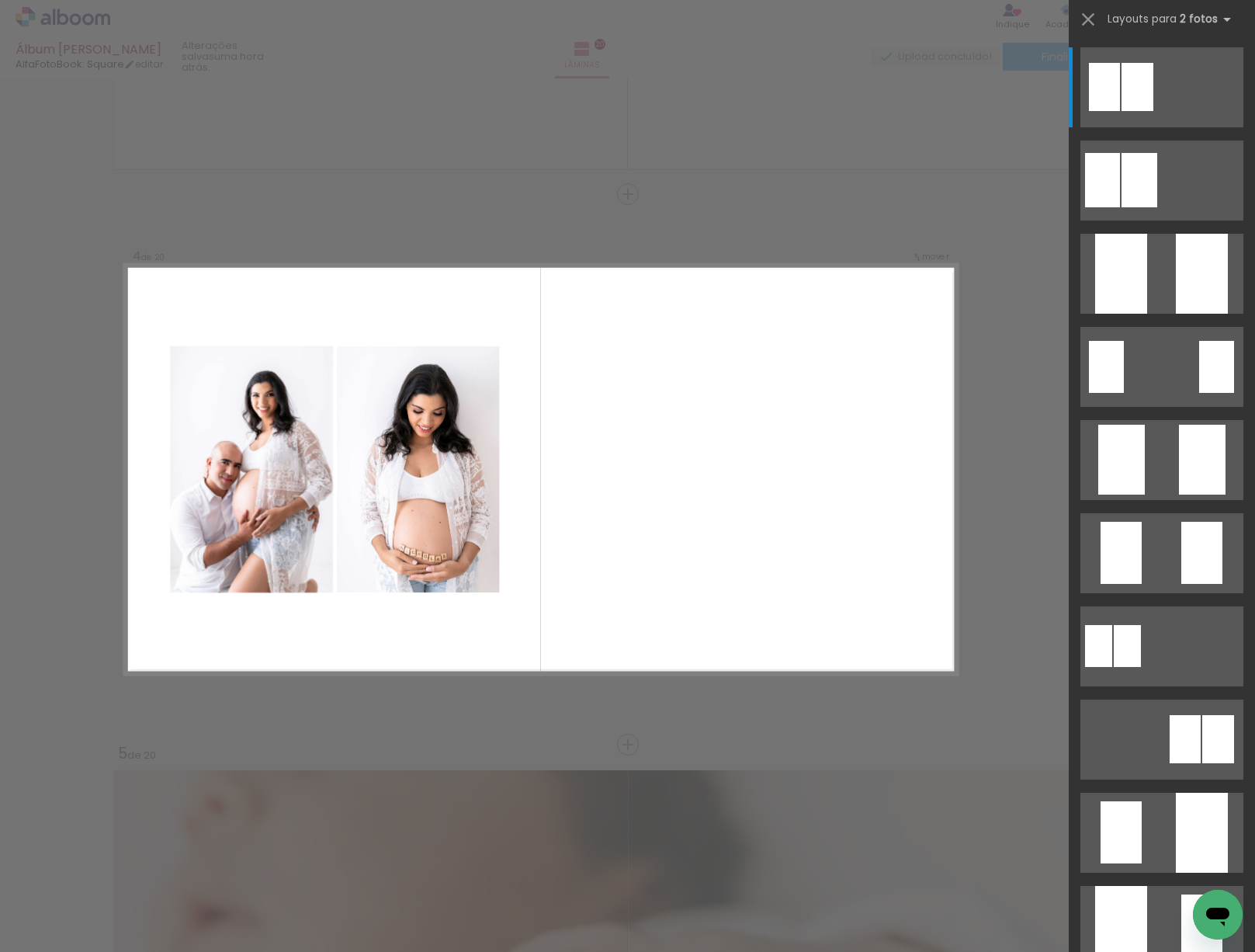
scroll to position [1563, 0]
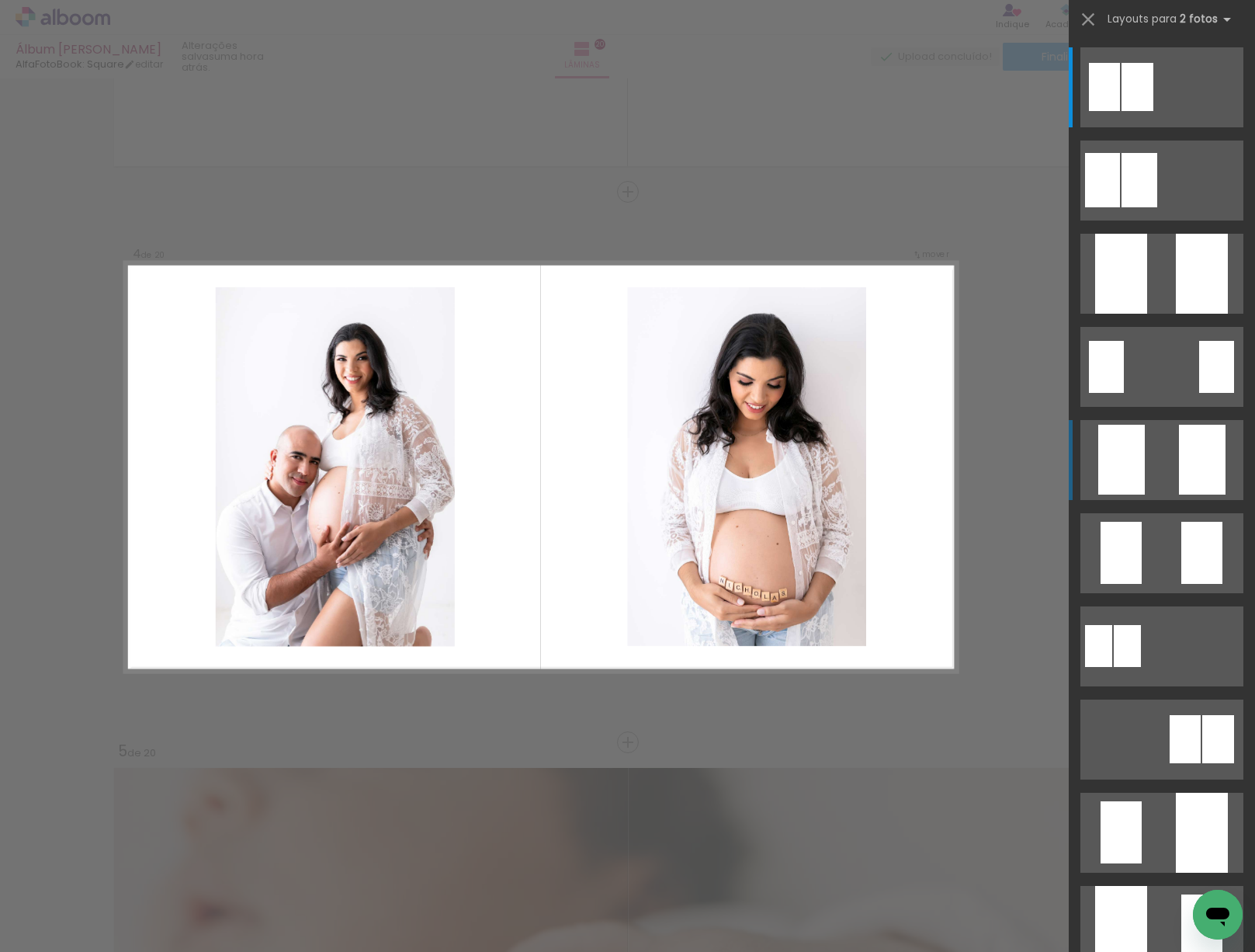
click at [1164, 128] on quentale-layouter at bounding box center [1162, 87] width 163 height 80
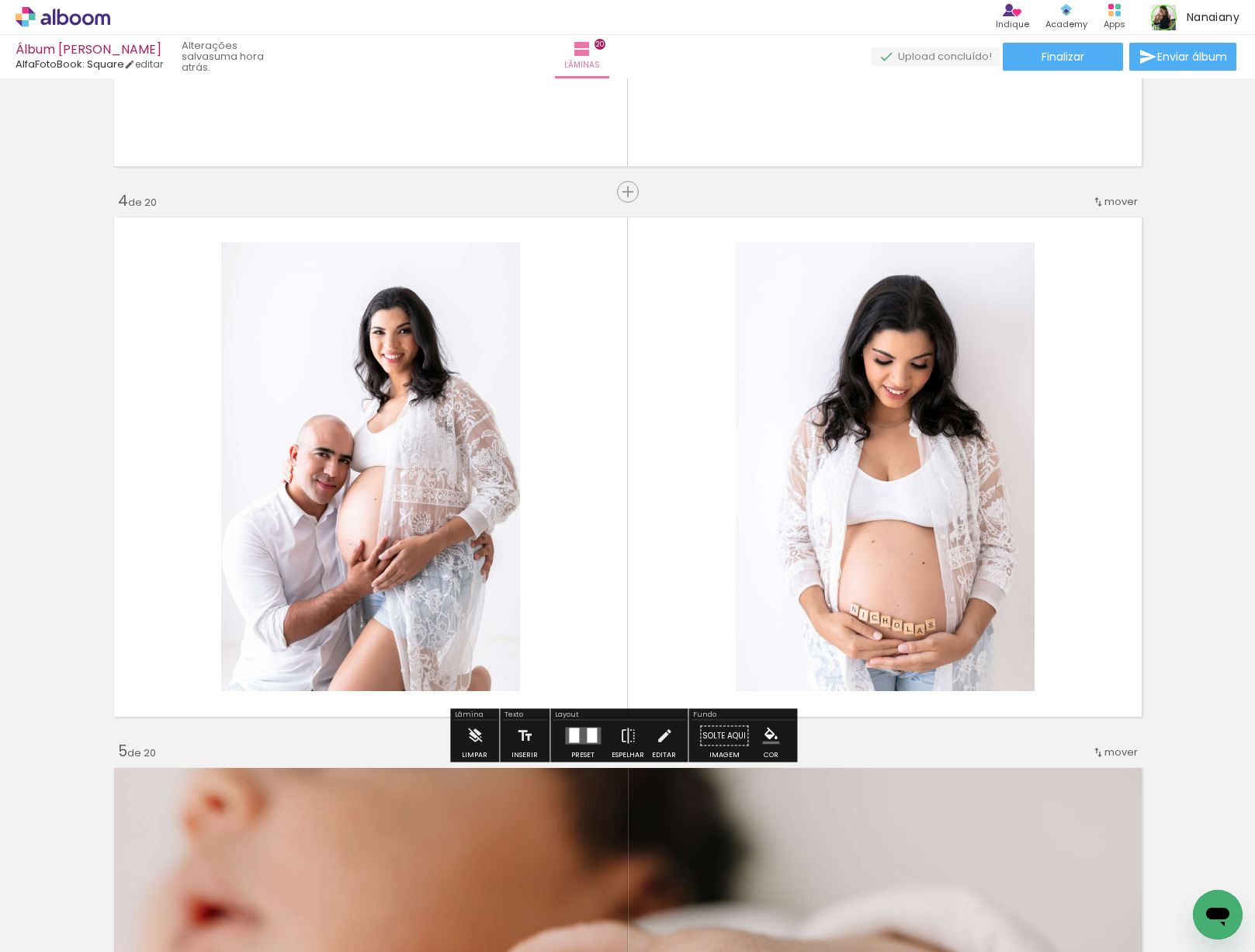
click at [585, 745] on div at bounding box center [583, 736] width 42 height 31
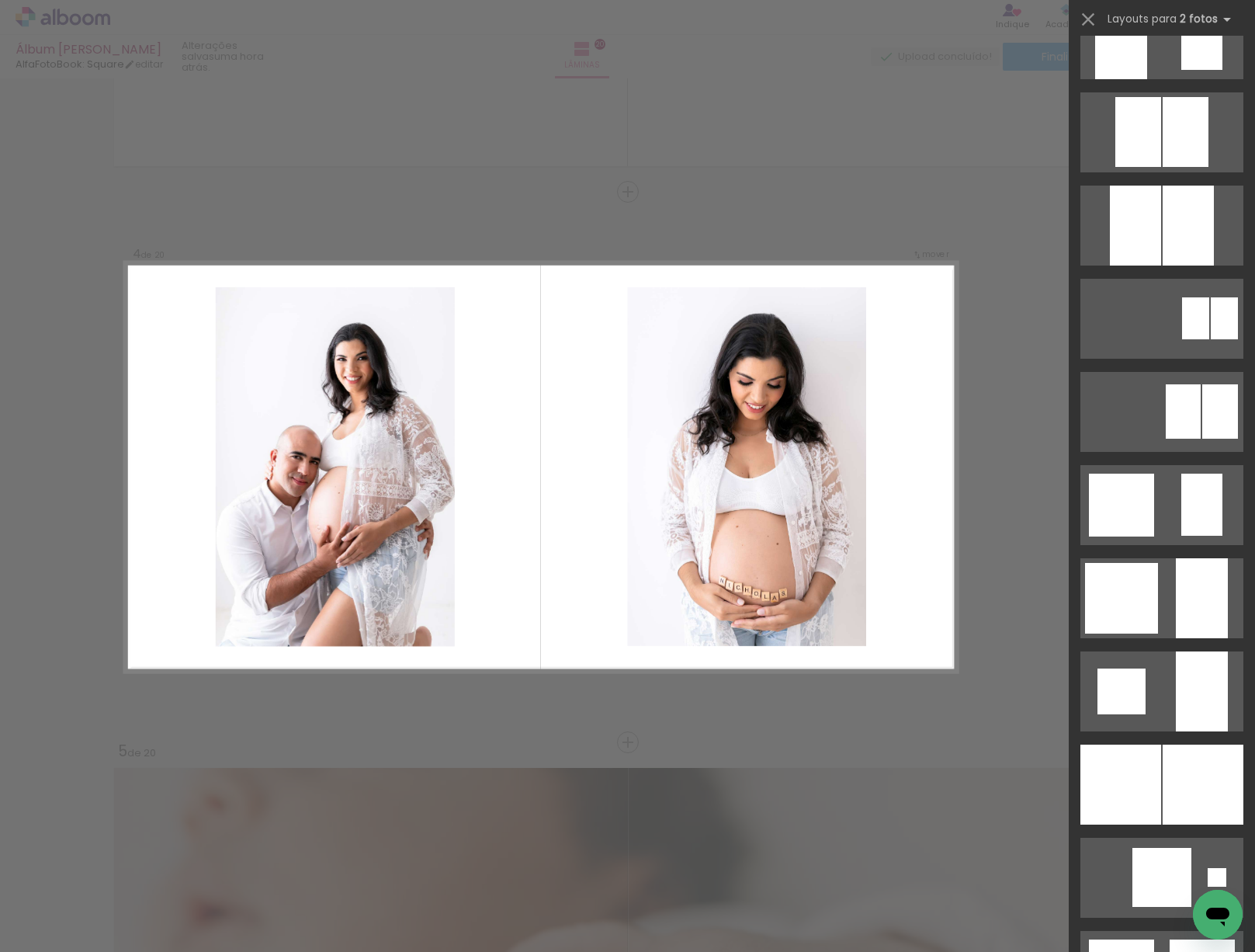
scroll to position [0, 0]
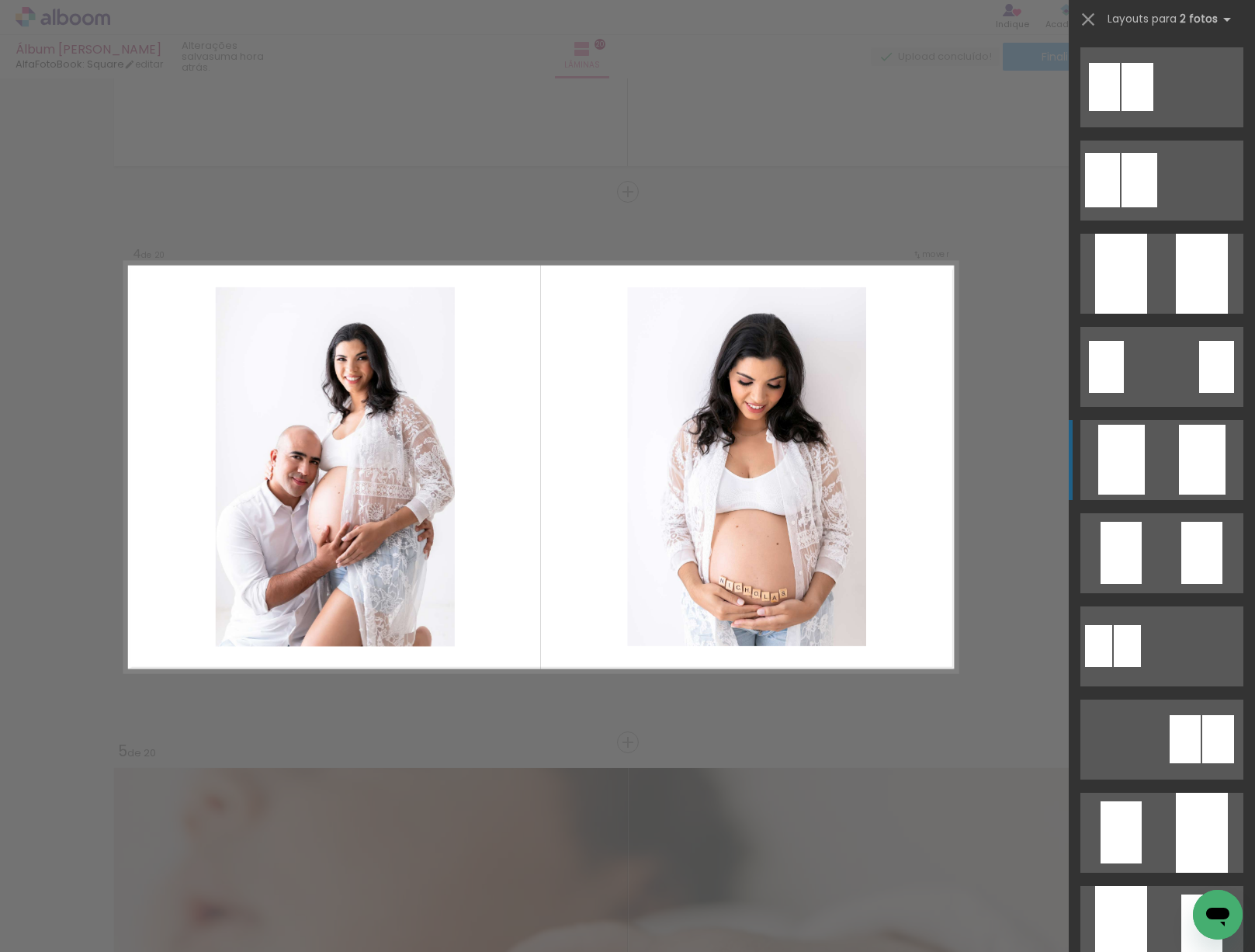
click at [1153, 111] on div at bounding box center [1138, 86] width 32 height 48
click at [1120, 111] on div at bounding box center [1105, 86] width 31 height 48
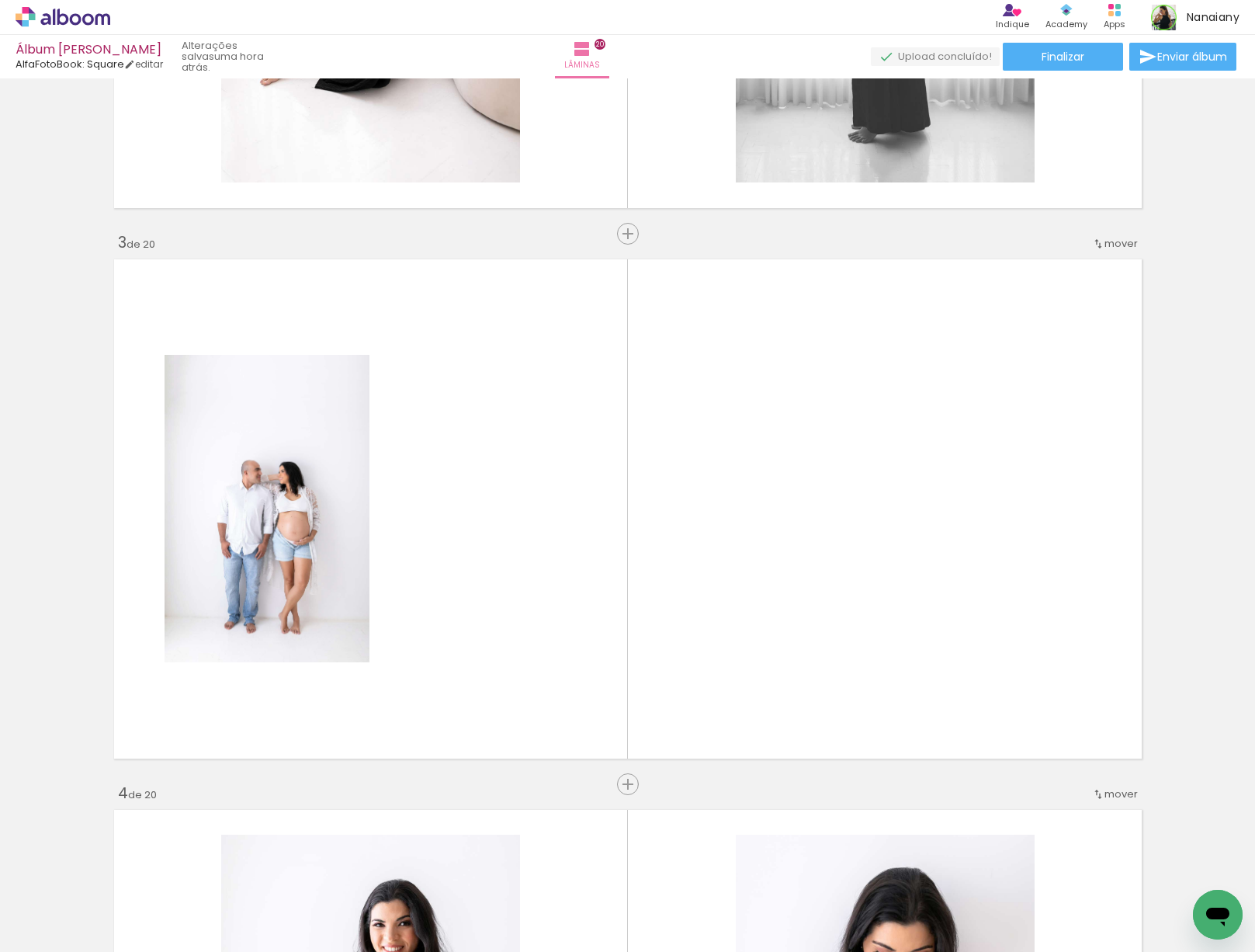
scroll to position [961, 0]
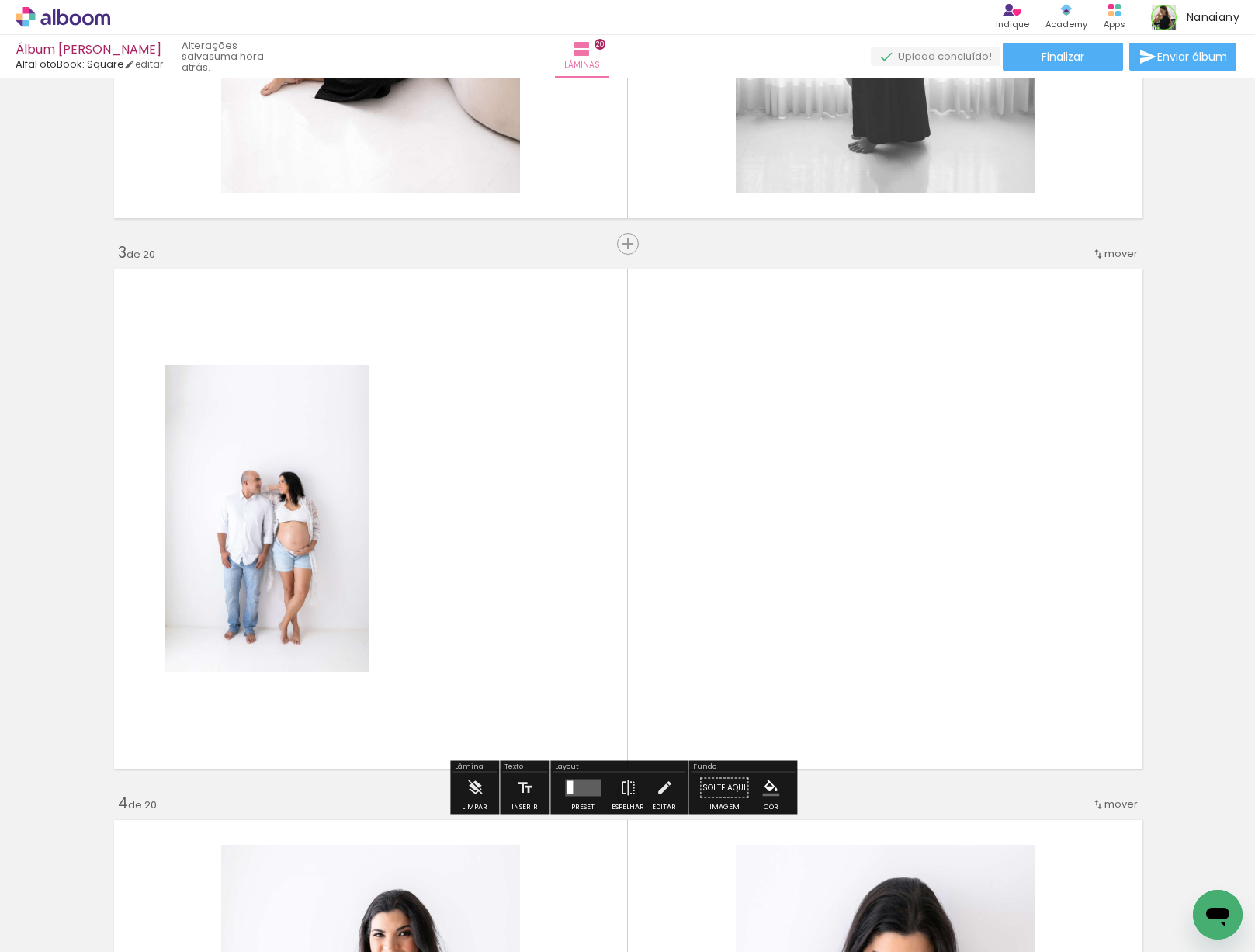
drag, startPoint x: 572, startPoint y: 788, endPoint x: 582, endPoint y: 788, distance: 10.0
click at [572, 788] on quentale-layouter at bounding box center [583, 788] width 36 height 17
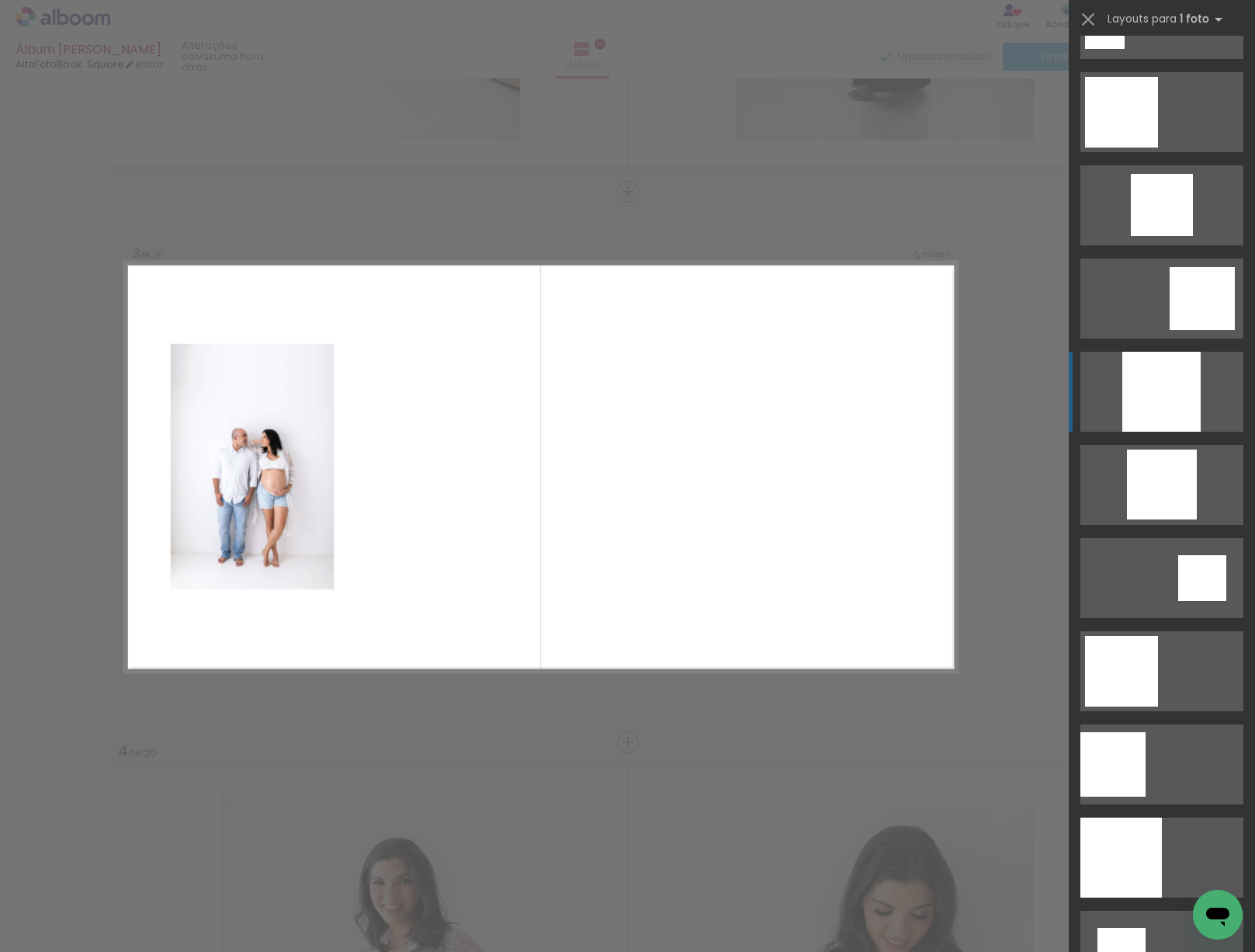
scroll to position [1026, 0]
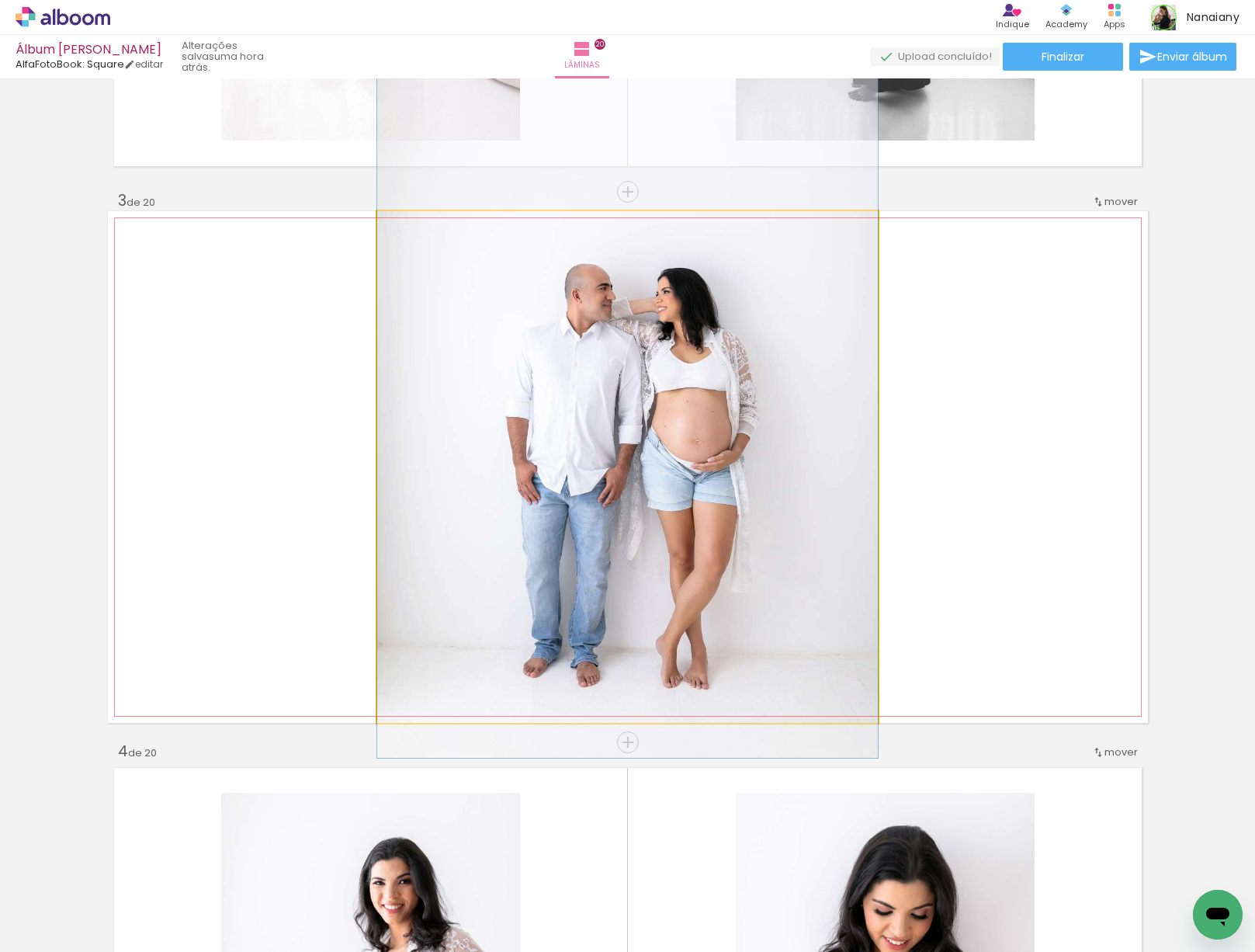
drag, startPoint x: 687, startPoint y: 551, endPoint x: 757, endPoint y: 460, distance: 114.8
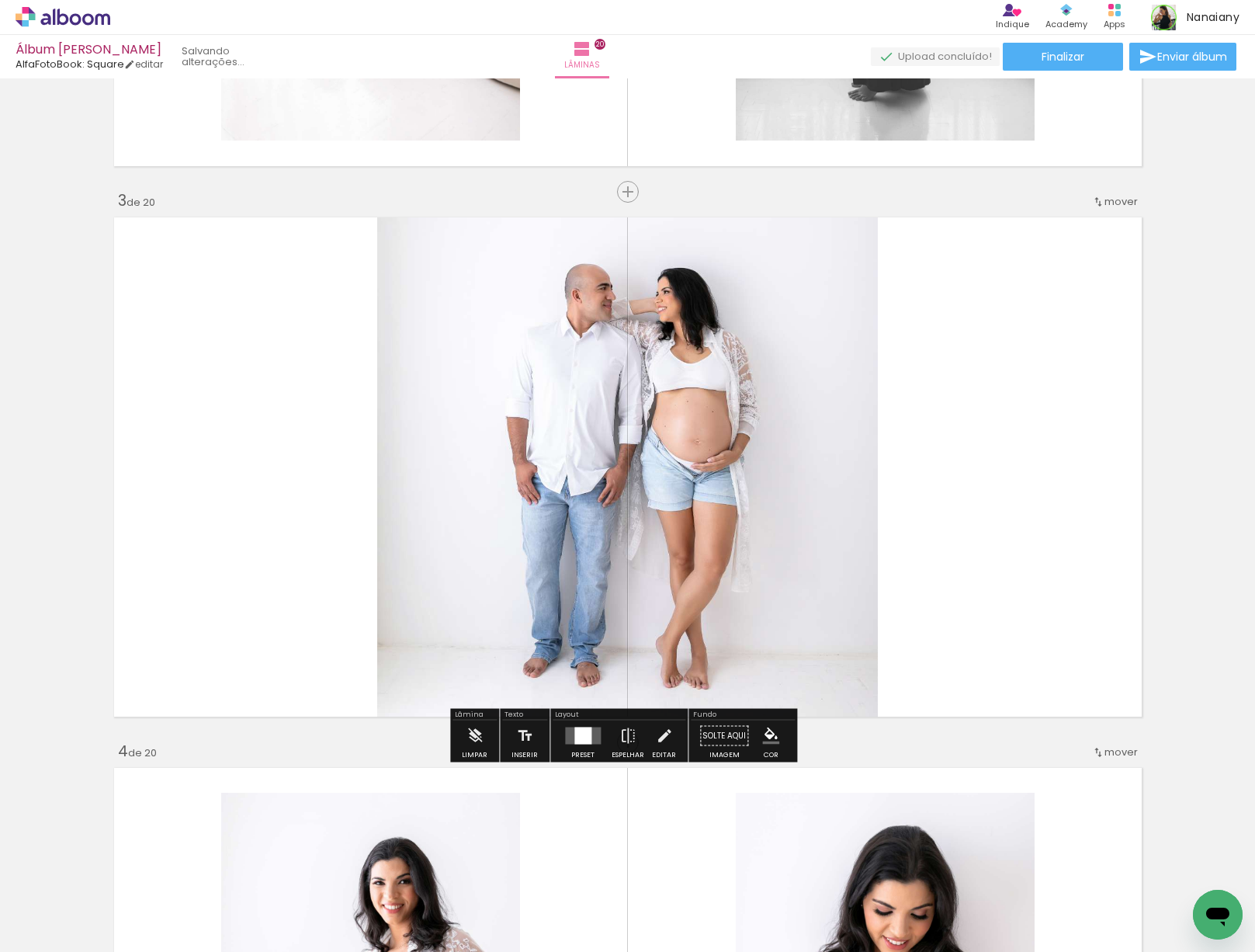
click at [979, 458] on quentale-layouter at bounding box center [628, 467] width 1040 height 511
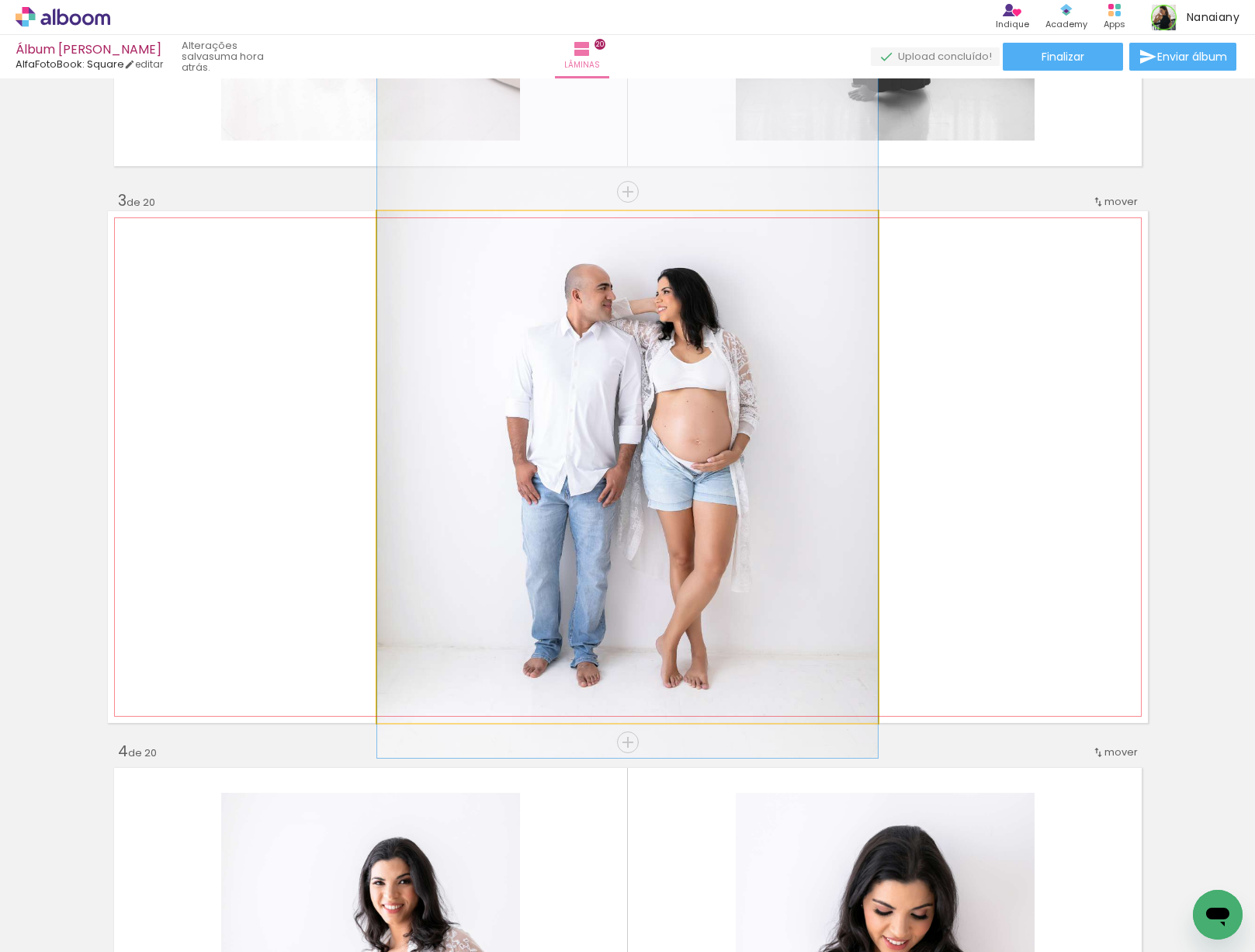
click at [701, 617] on quentale-photo at bounding box center [627, 467] width 500 height 511
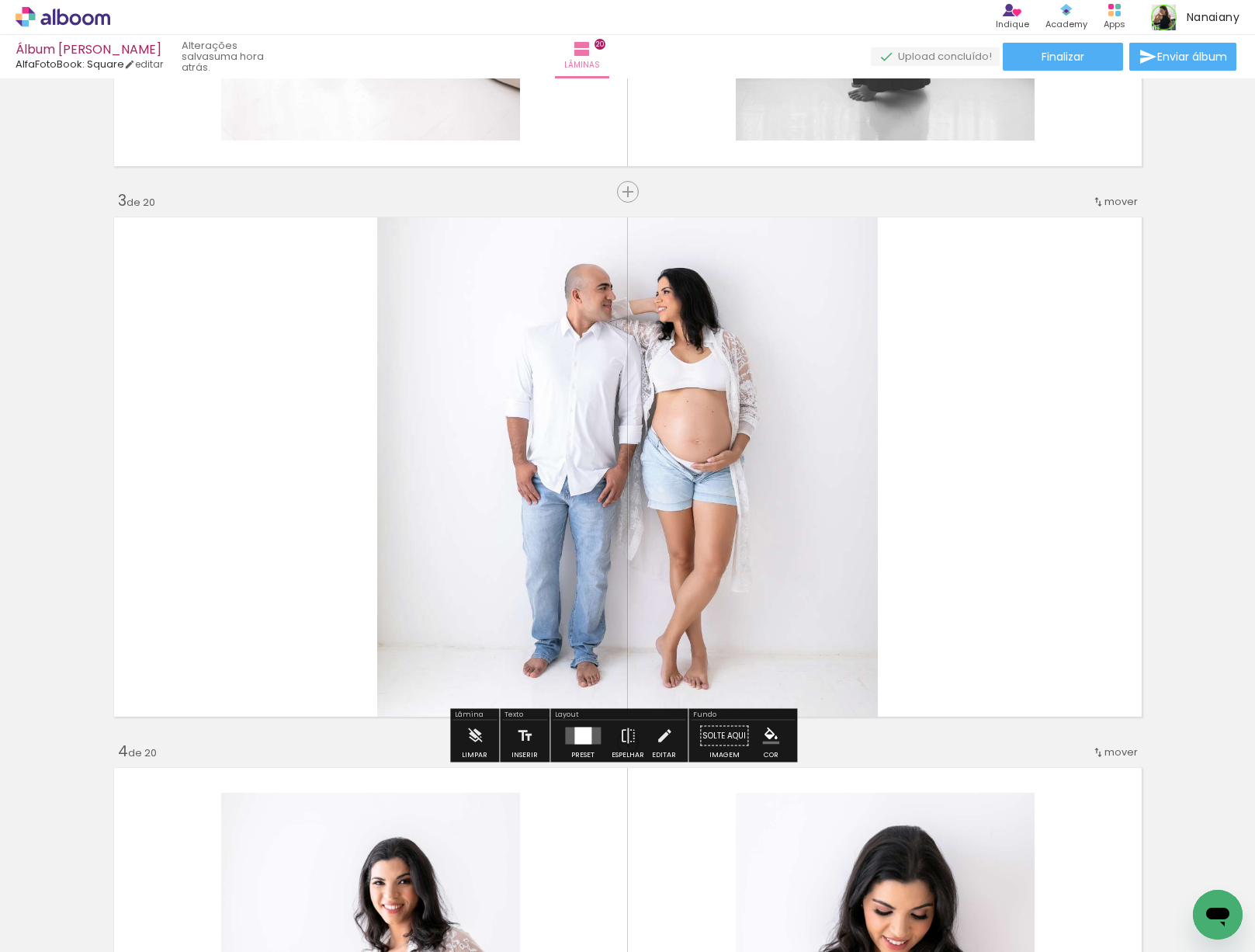
click at [939, 507] on quentale-layouter at bounding box center [628, 467] width 1040 height 511
click at [965, 505] on quentale-layouter at bounding box center [628, 467] width 1040 height 511
click at [656, 744] on iron-icon at bounding box center [665, 736] width 17 height 31
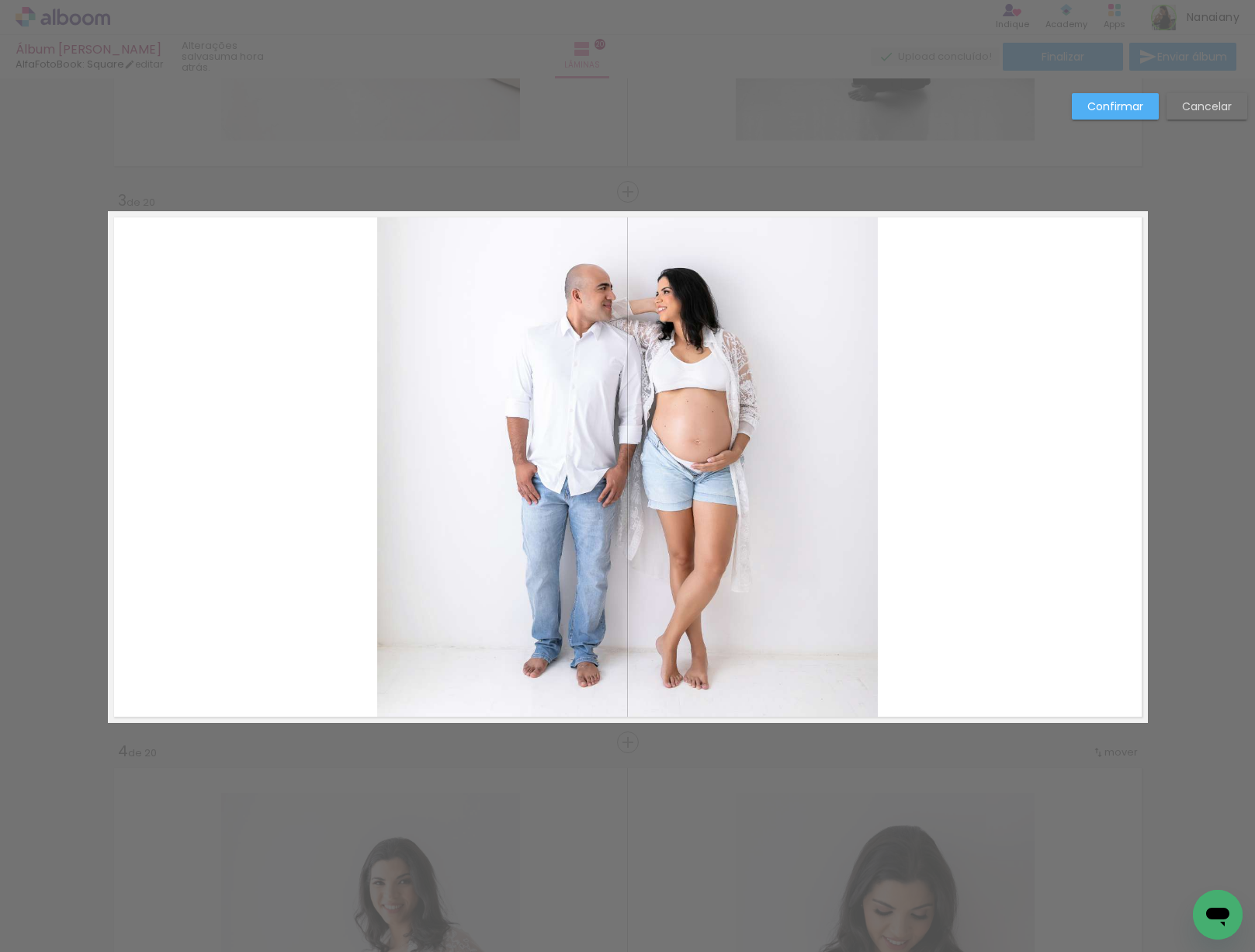
click at [712, 459] on quentale-photo at bounding box center [627, 467] width 500 height 511
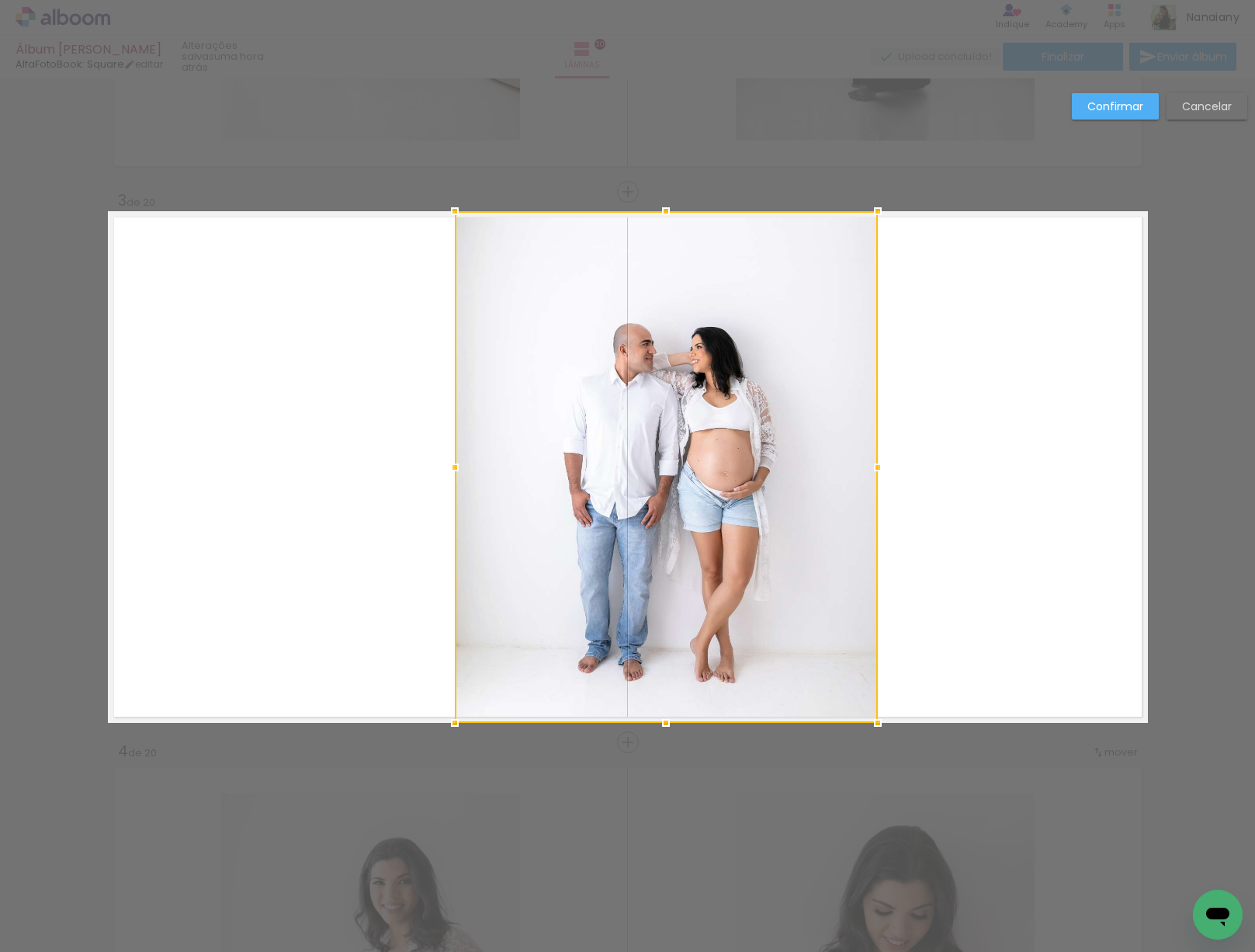
drag, startPoint x: 369, startPoint y: 461, endPoint x: 456, endPoint y: 496, distance: 93.8
click at [448, 499] on album-spread "3 de 20" at bounding box center [628, 467] width 1040 height 511
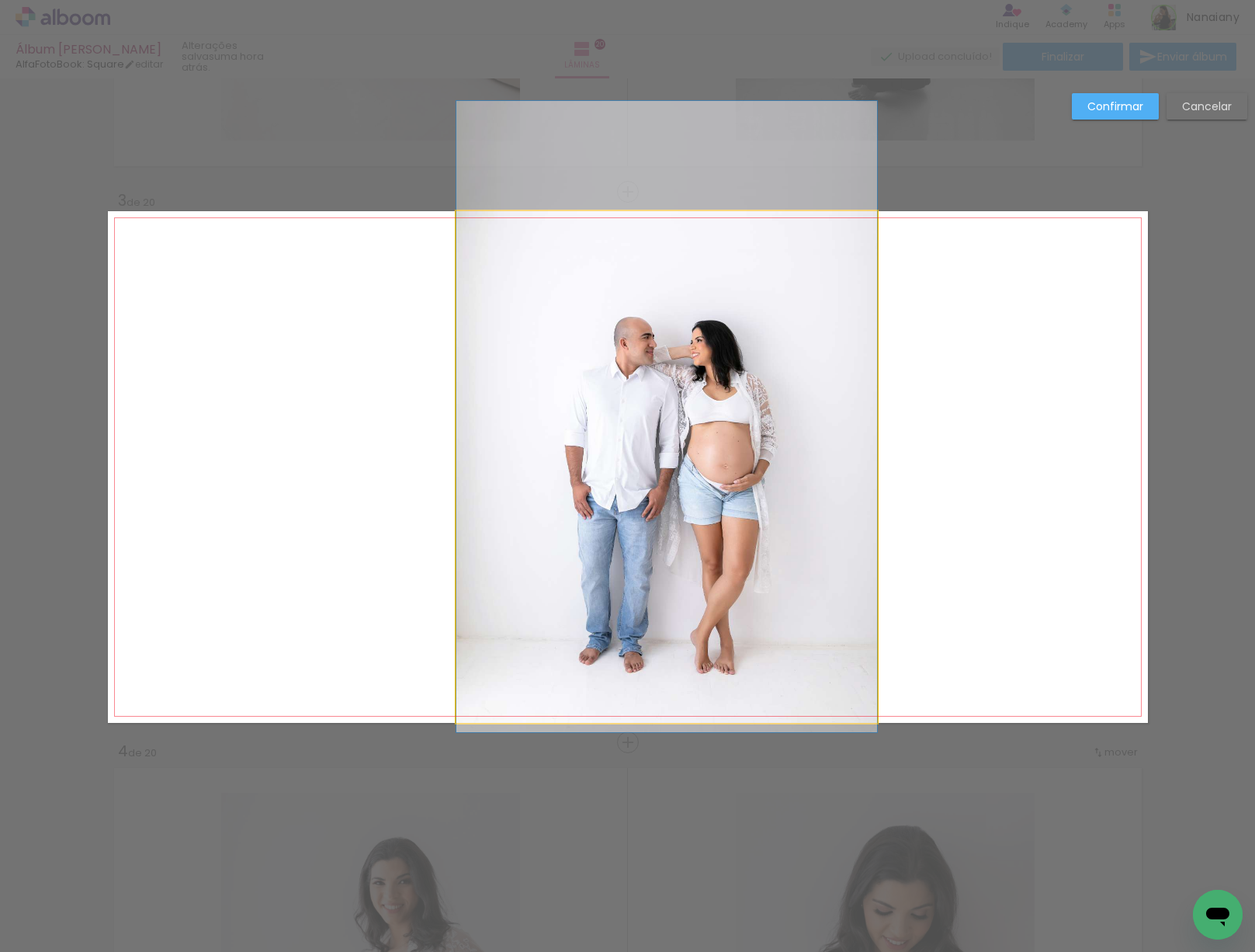
drag, startPoint x: 723, startPoint y: 475, endPoint x: 679, endPoint y: 463, distance: 45.6
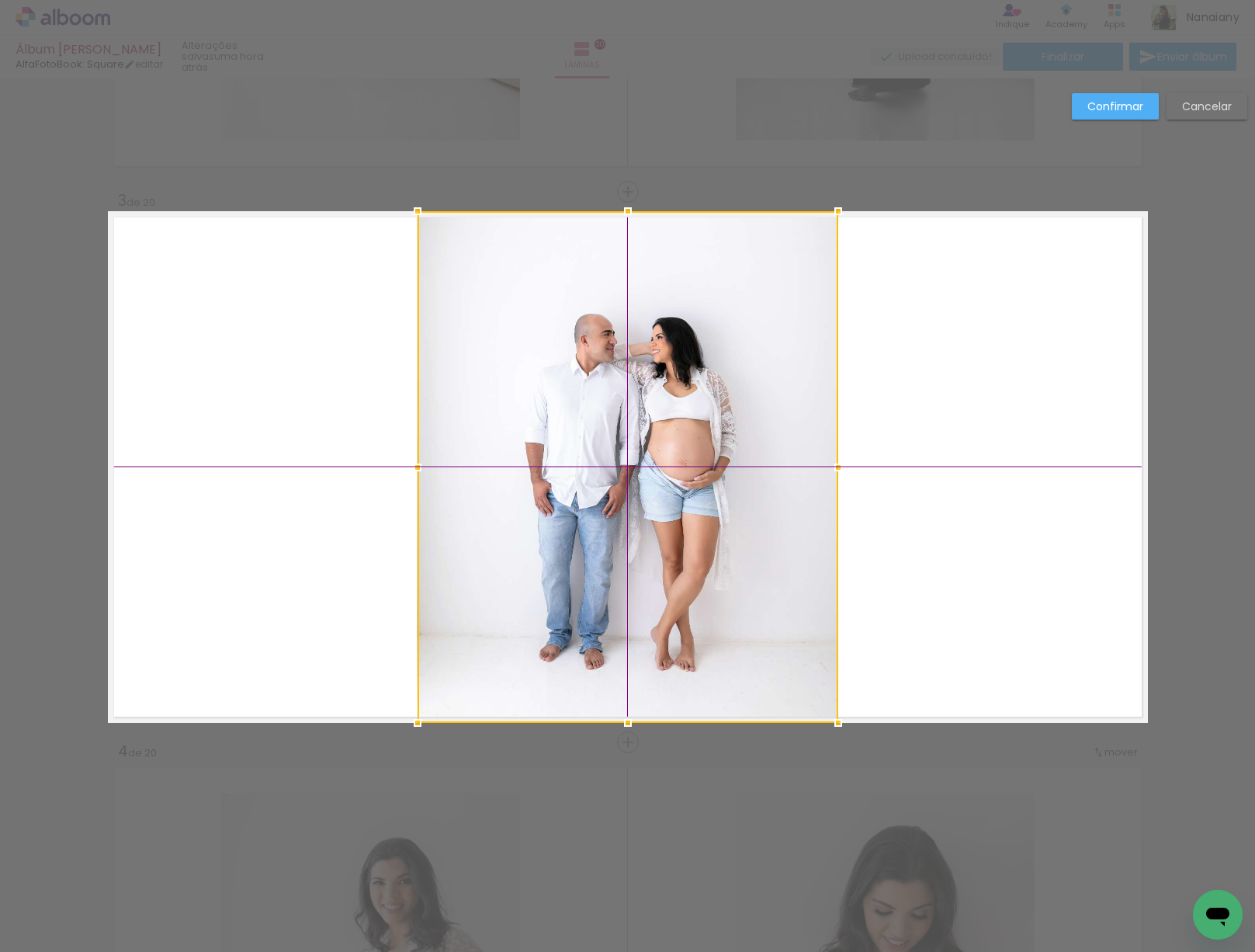
drag, startPoint x: 712, startPoint y: 458, endPoint x: 680, endPoint y: 457, distance: 32.0
click at [674, 457] on div at bounding box center [627, 467] width 420 height 511
click at [736, 497] on div at bounding box center [627, 467] width 420 height 511
click at [0, 0] on slot "Confirmar" at bounding box center [0, 0] width 0 height 0
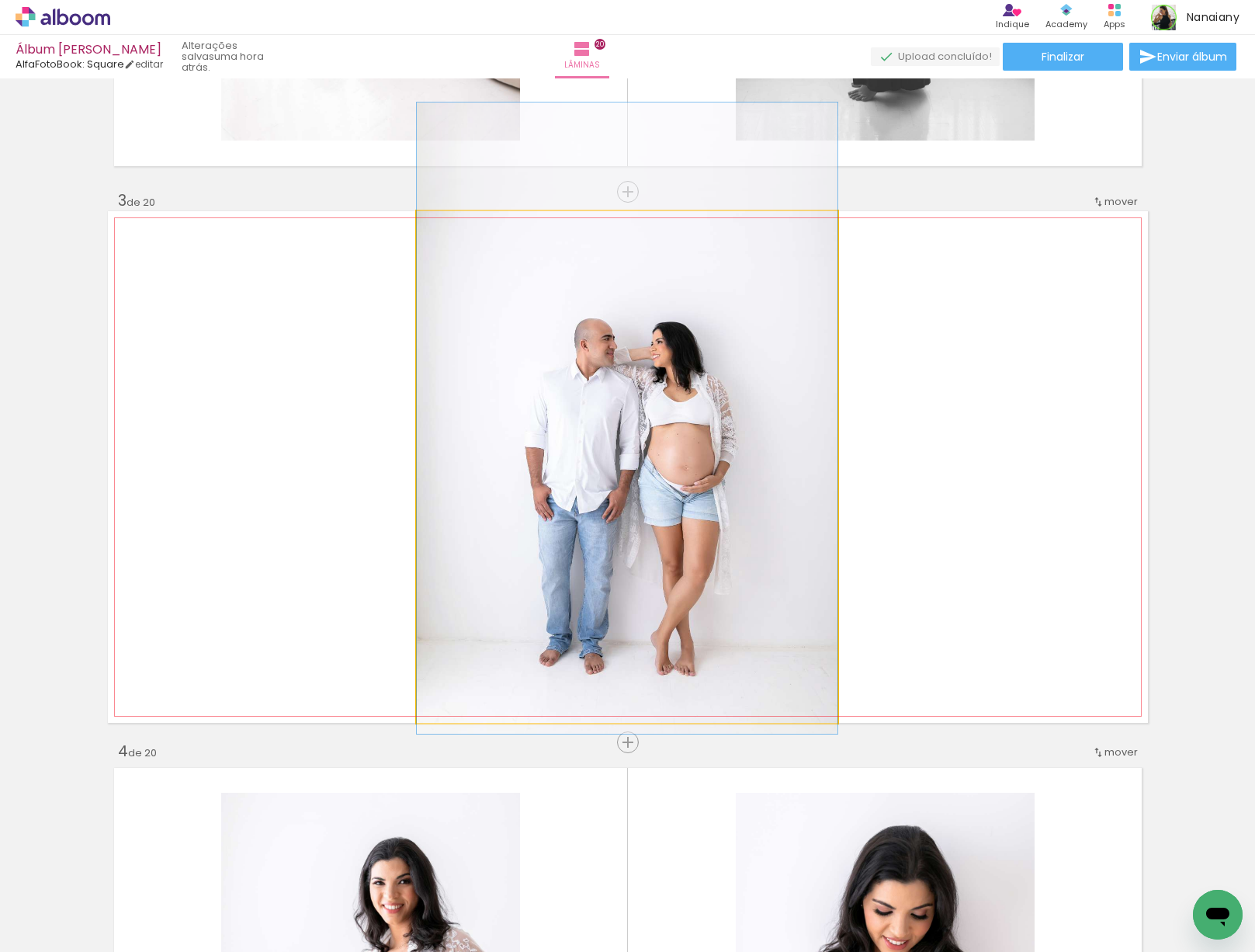
drag, startPoint x: 734, startPoint y: 459, endPoint x: 711, endPoint y: 466, distance: 24.0
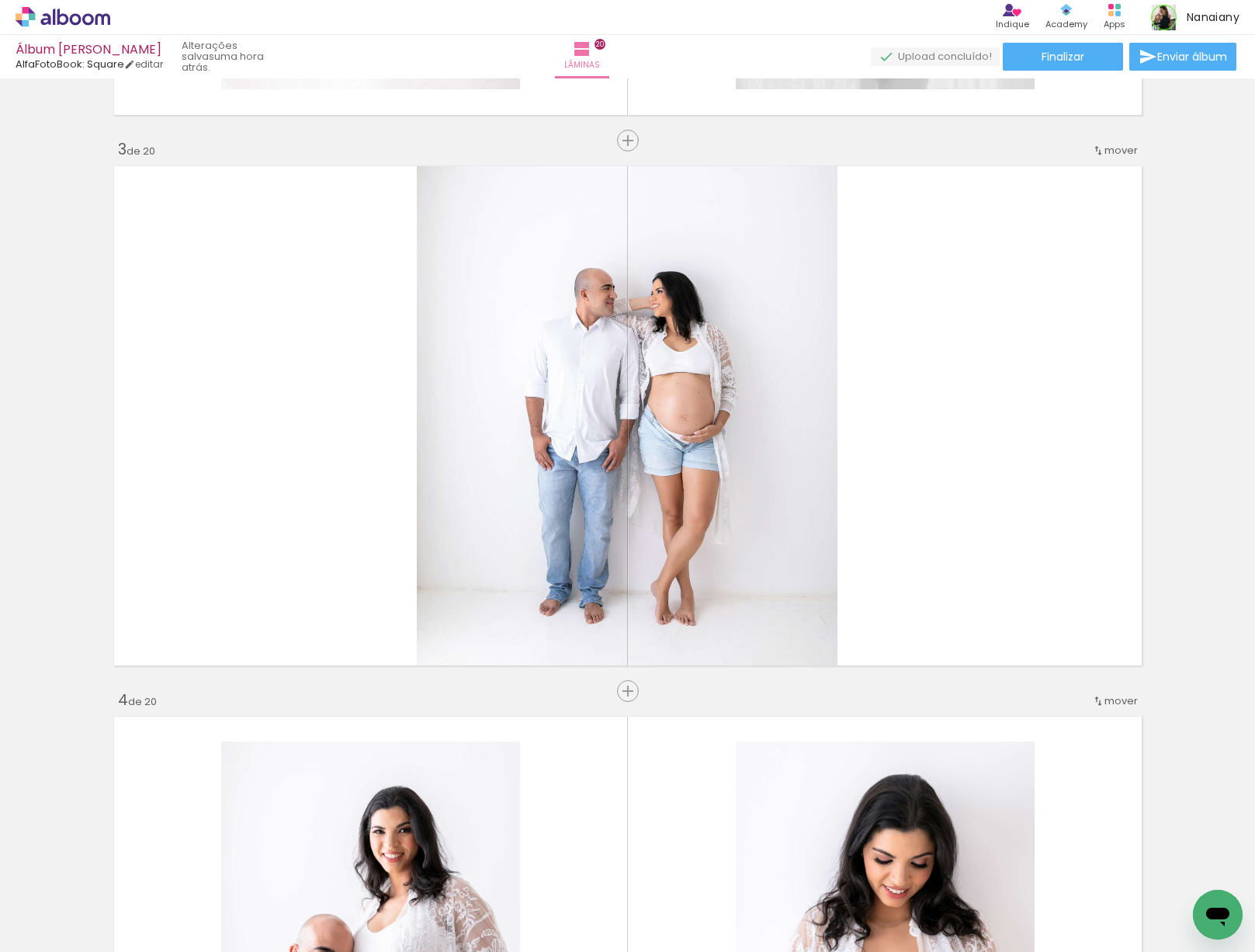
scroll to position [1053, 0]
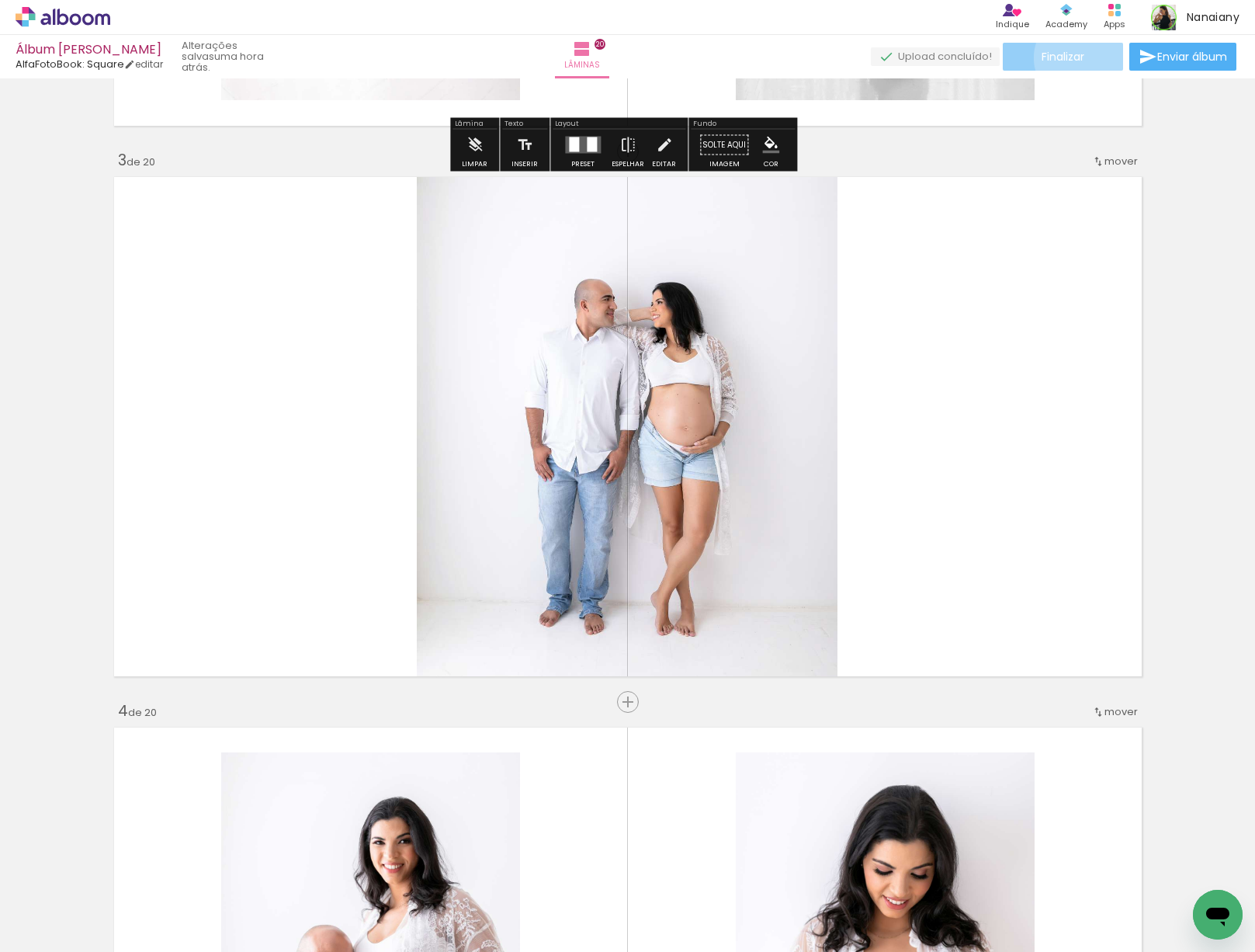
click at [1074, 57] on span "Finalizar" at bounding box center [1063, 56] width 43 height 11
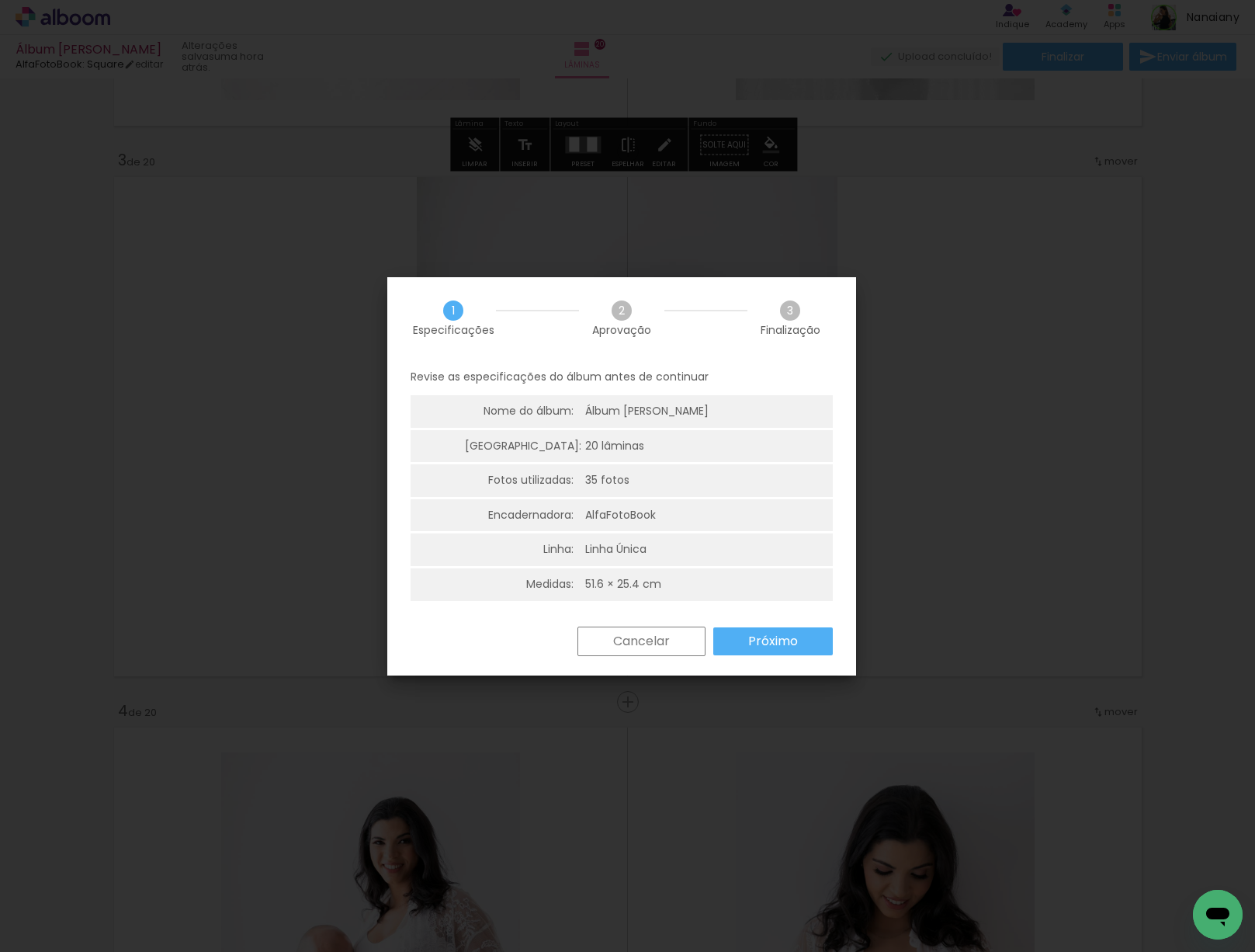
click at [0, 0] on slot "Próximo" at bounding box center [0, 0] width 0 height 0
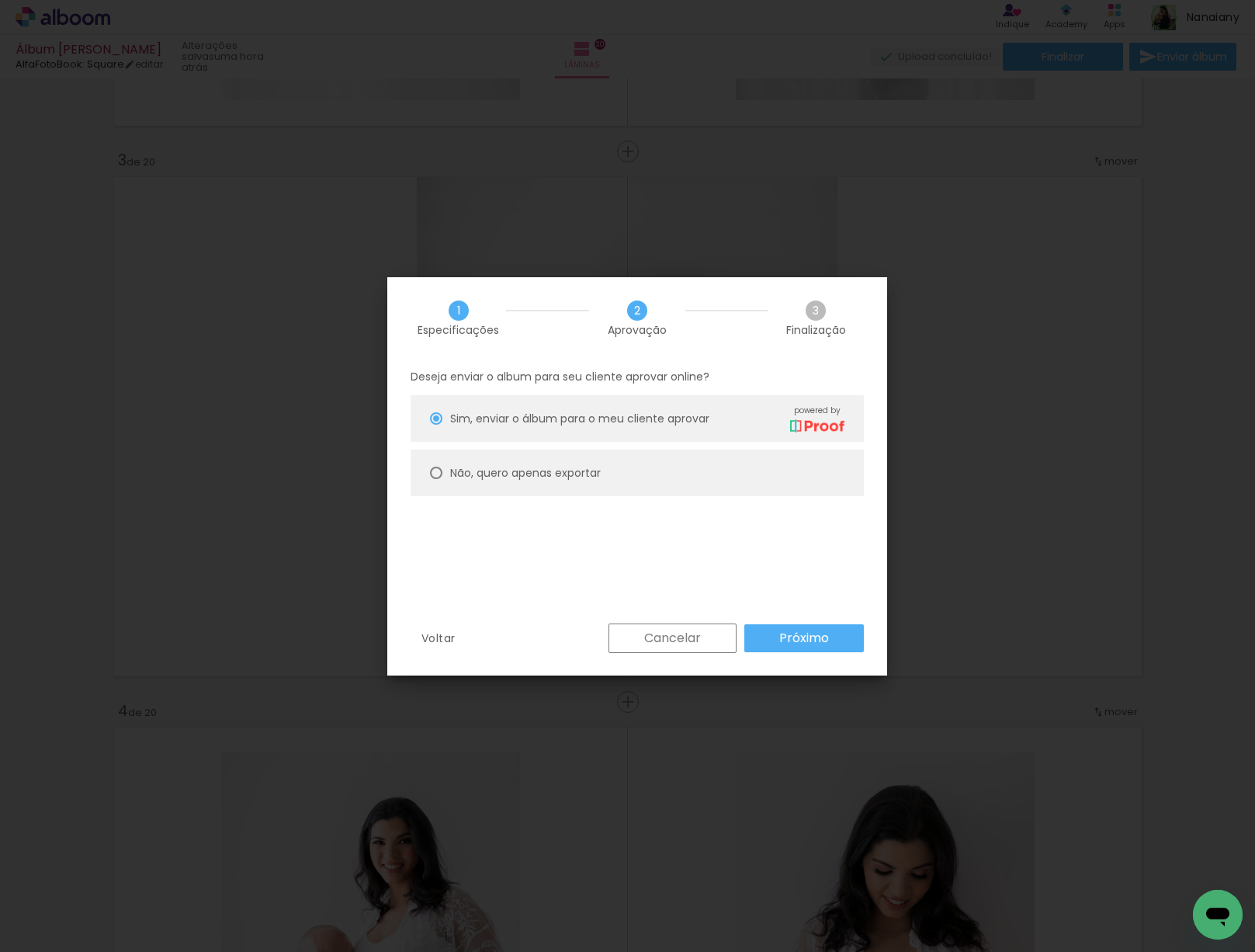
click at [0, 0] on slot "Não, quero apenas exportar" at bounding box center [0, 0] width 0 height 0
type paper-radio-button "on"
click at [0, 0] on slot "Próximo" at bounding box center [0, 0] width 0 height 0
type input "Alta, 300 DPI"
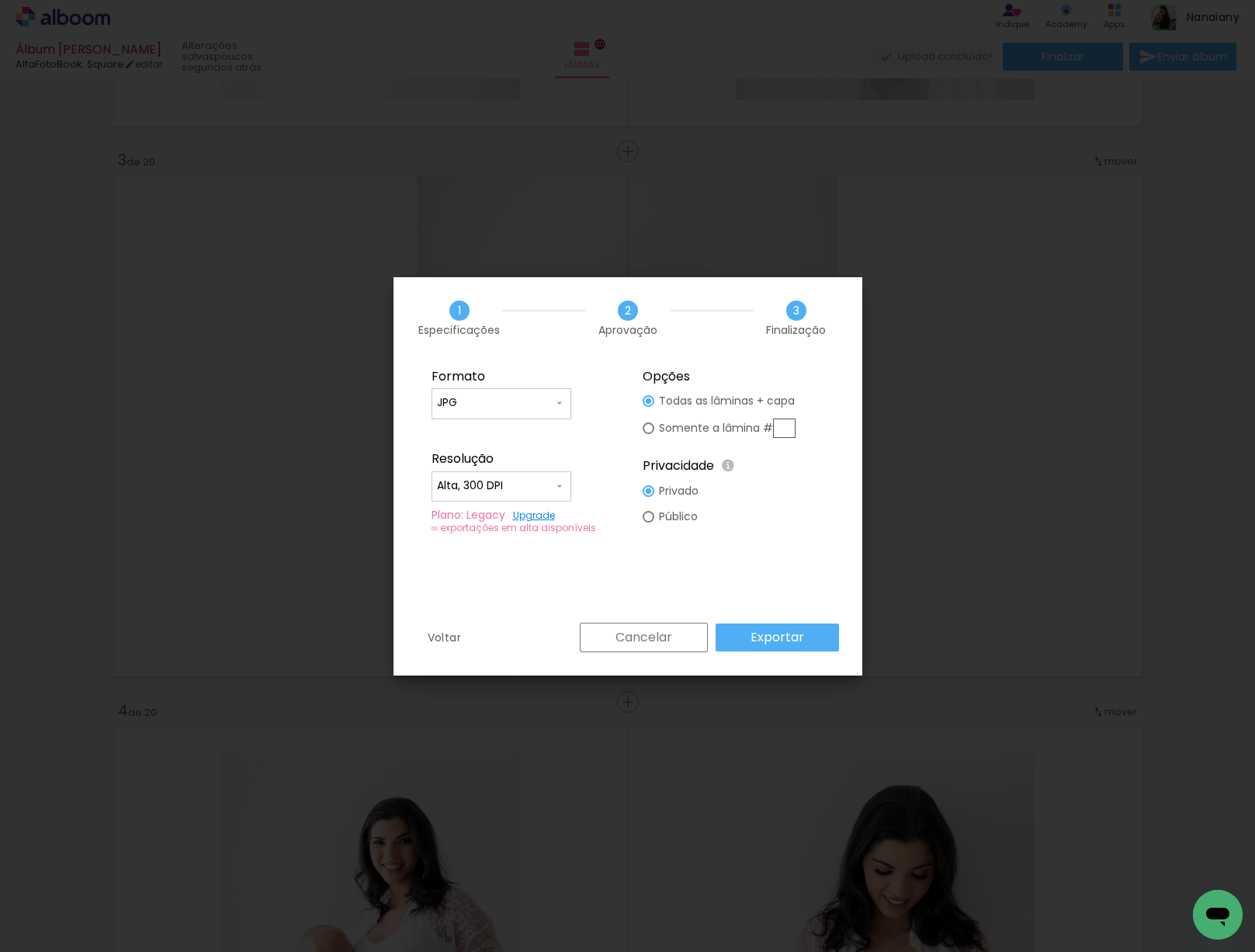
click at [0, 0] on slot "Somente a lâmina #" at bounding box center [0, 0] width 0 height 0
type paper-radio-button "on"
click at [786, 424] on input "text" at bounding box center [784, 427] width 23 height 20
type input "3"
click at [831, 428] on fieldset "Opções Todas as lâminas + capa Somente a lâmina # 3 Privacidade Todo o conteúdo…" at bounding box center [734, 451] width 208 height 186
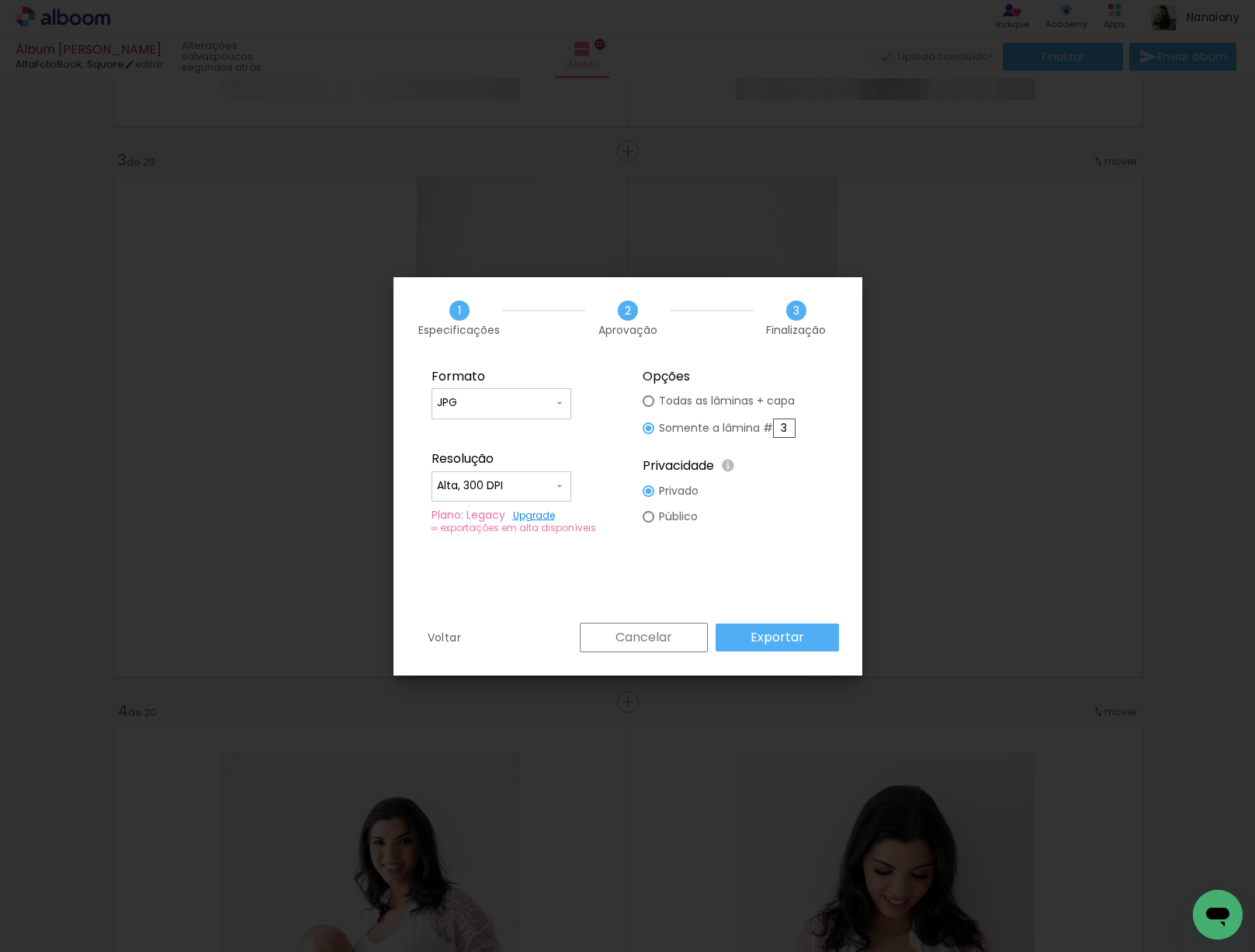
click at [0, 0] on slot "Exportar" at bounding box center [0, 0] width 0 height 0
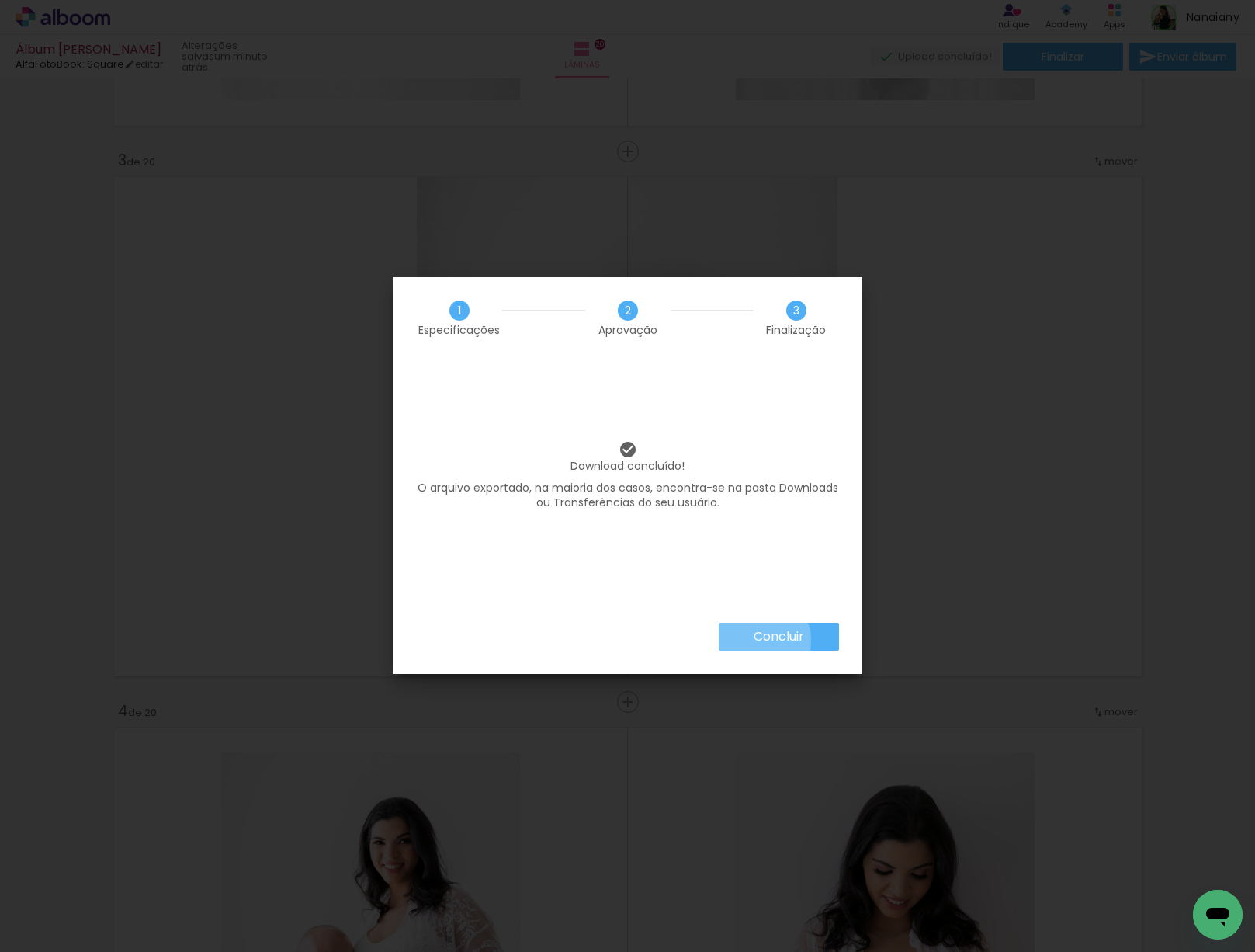
click at [0, 0] on slot "Concluir" at bounding box center [0, 0] width 0 height 0
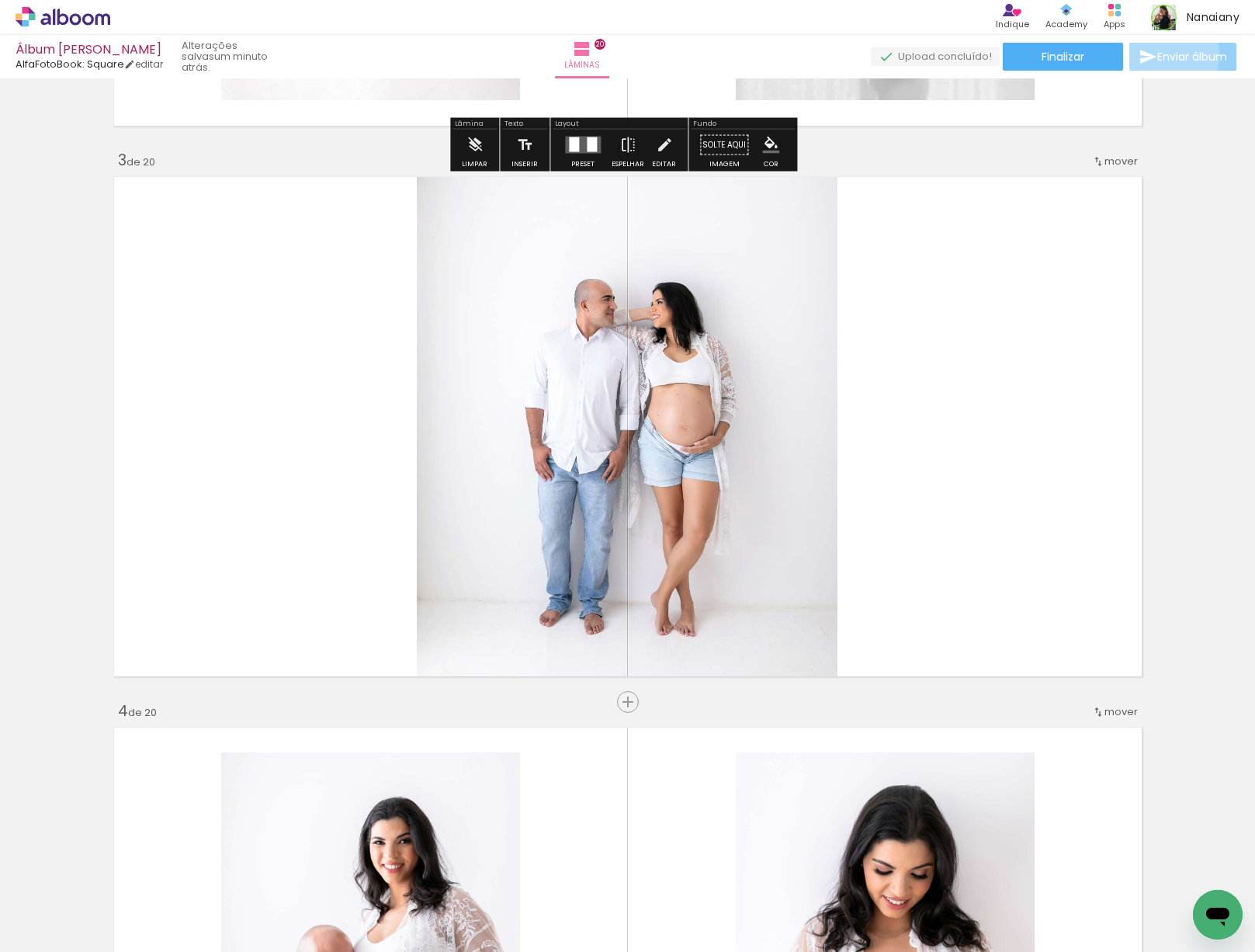
click at [1157, 54] on span "Enviar álbum" at bounding box center [1192, 56] width 70 height 11
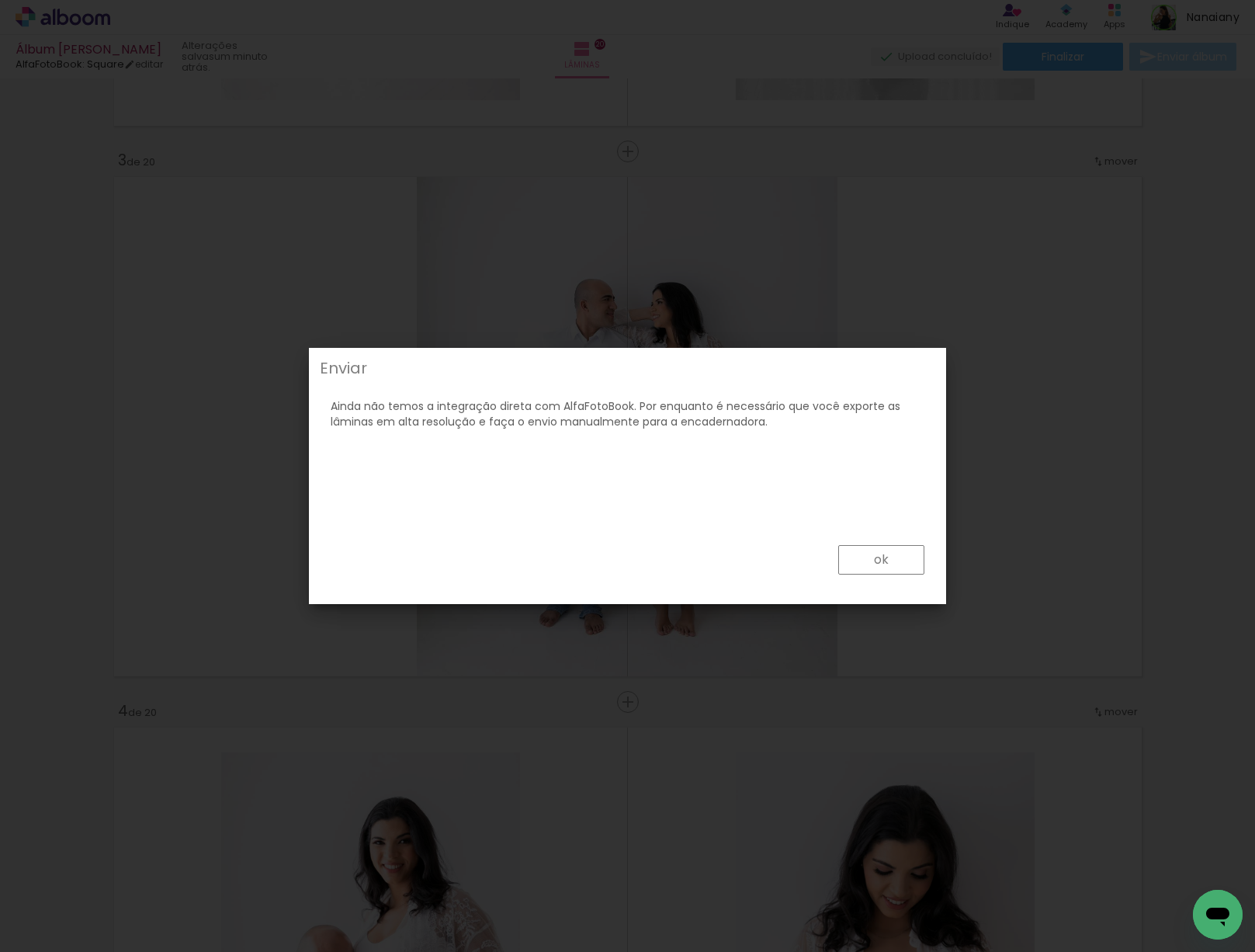
drag, startPoint x: 852, startPoint y: 564, endPoint x: 857, endPoint y: 555, distance: 10.3
click at [852, 562] on paper-button "ok" at bounding box center [882, 560] width 86 height 30
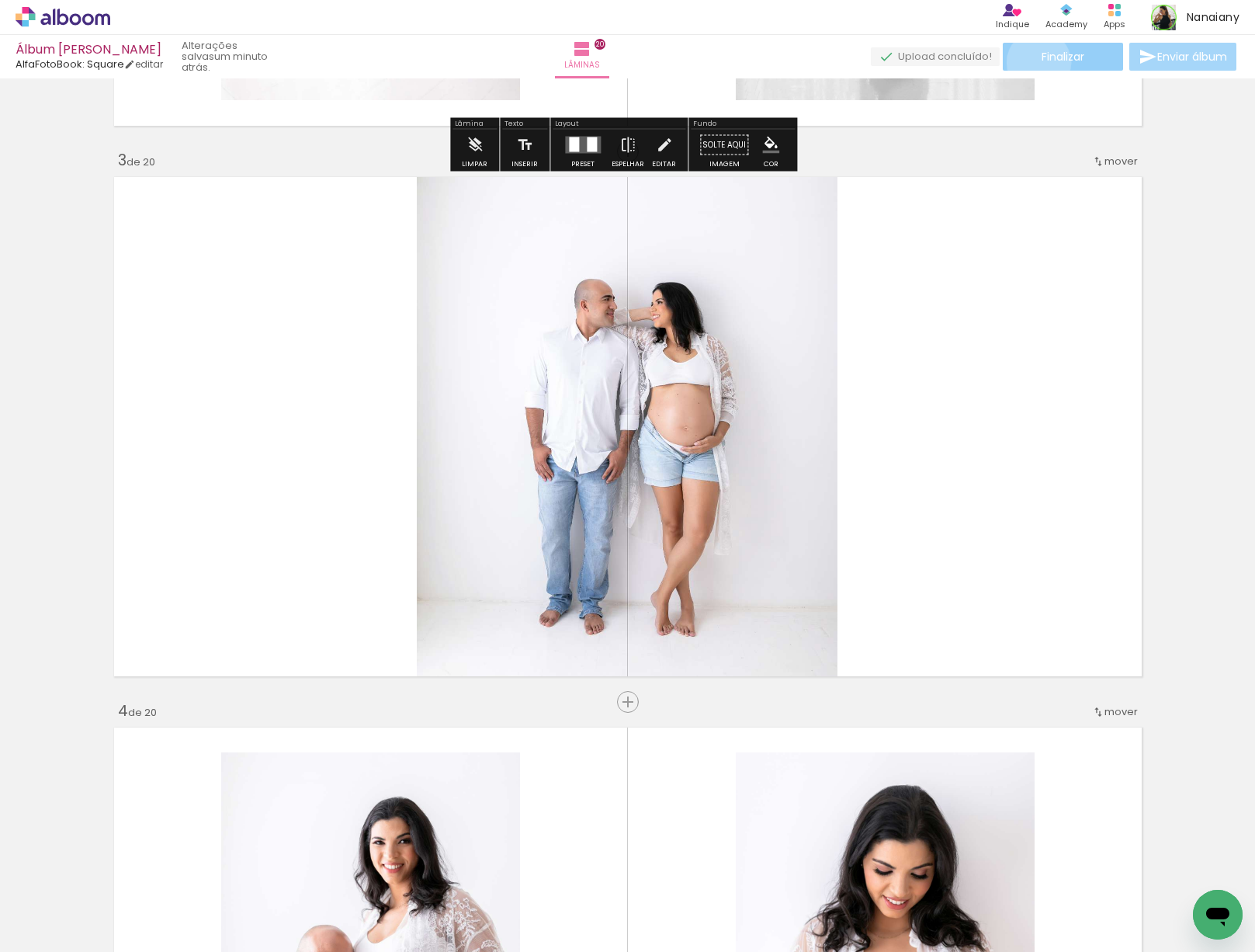
click at [1033, 61] on paper-button "Finalizar" at bounding box center [1063, 57] width 121 height 28
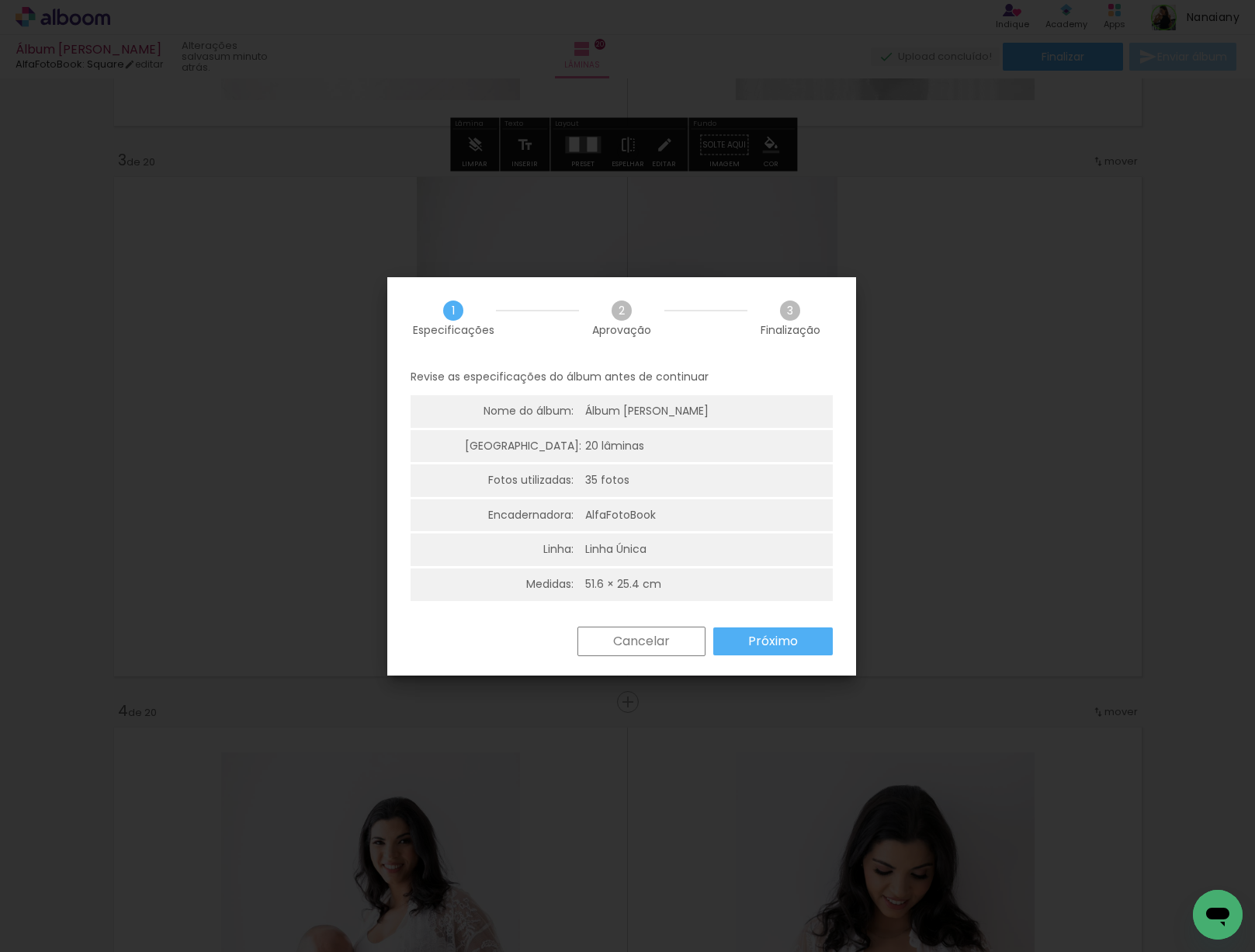
click at [0, 0] on slot "Próximo" at bounding box center [0, 0] width 0 height 0
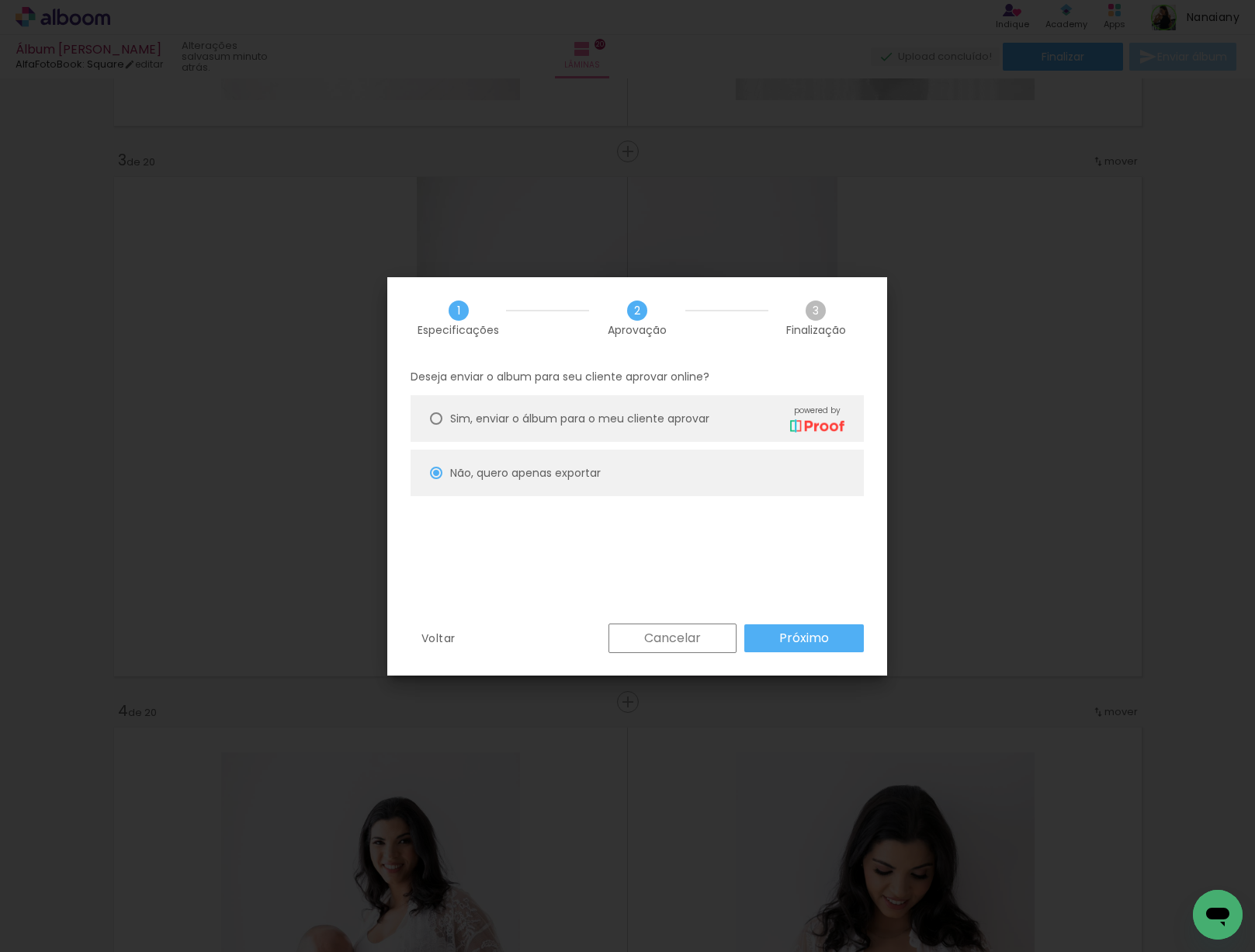
click at [0, 0] on slot "Próximo" at bounding box center [0, 0] width 0 height 0
type input "Alta, 300 DPI"
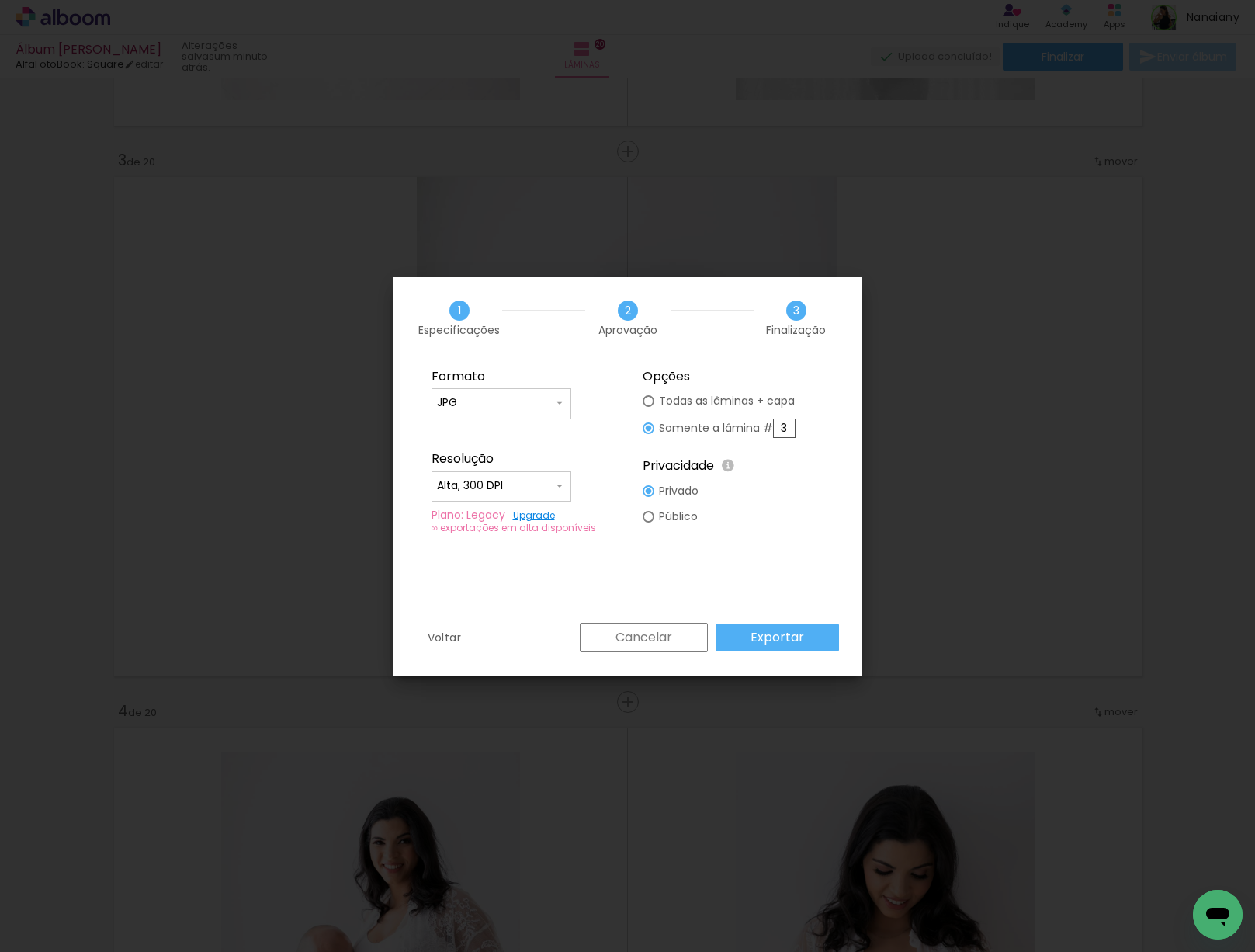
click at [782, 425] on input "3" at bounding box center [784, 427] width 23 height 20
type input "4"
click at [813, 559] on div "Formato JPG PDF Resolução Alta, 300 DPI Baixa Plano: Legacy Upgrade ∞ exportaçõ…" at bounding box center [628, 490] width 469 height 264
click at [0, 0] on slot "Exportar" at bounding box center [0, 0] width 0 height 0
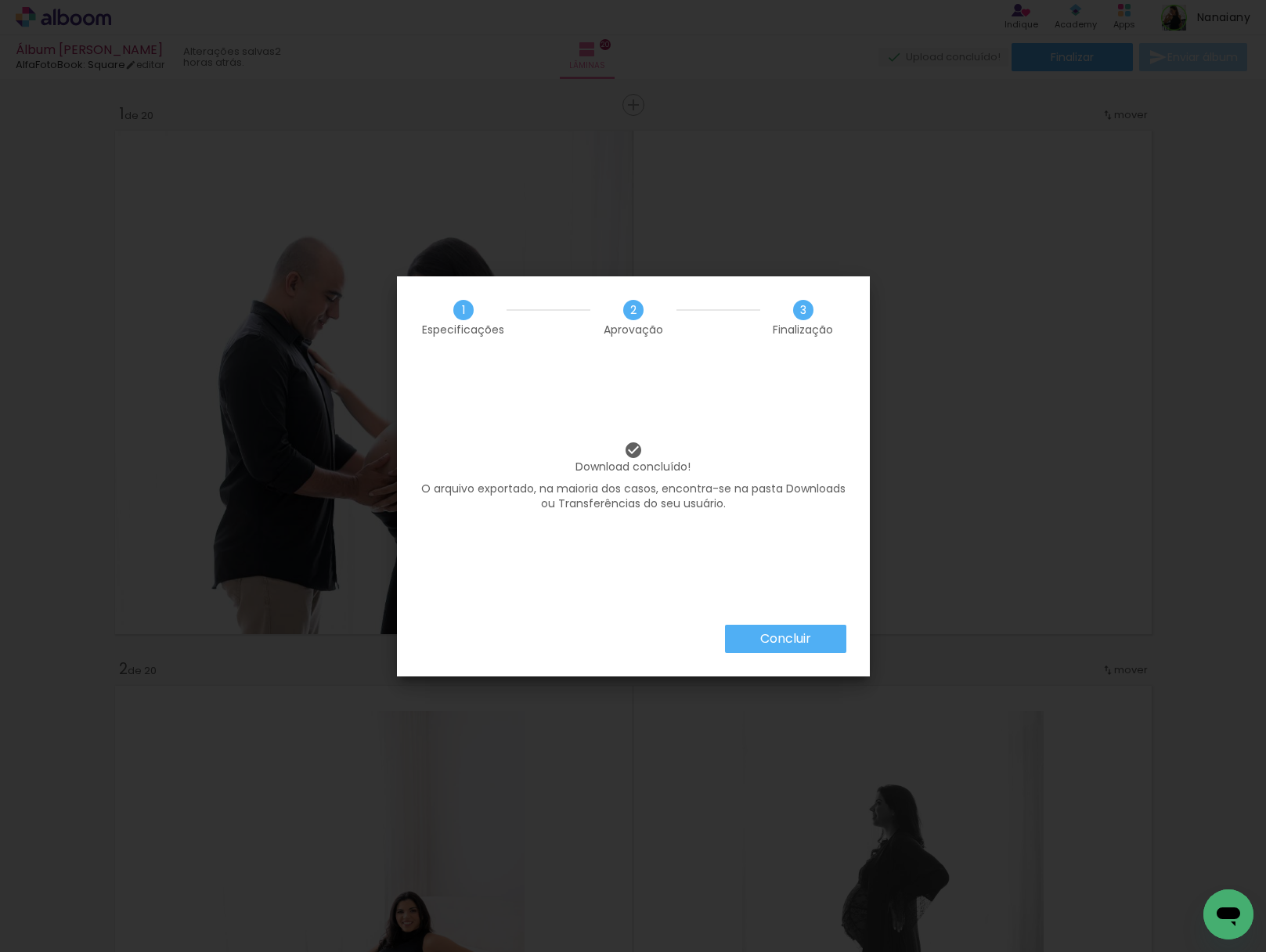
scroll to position [1034, 0]
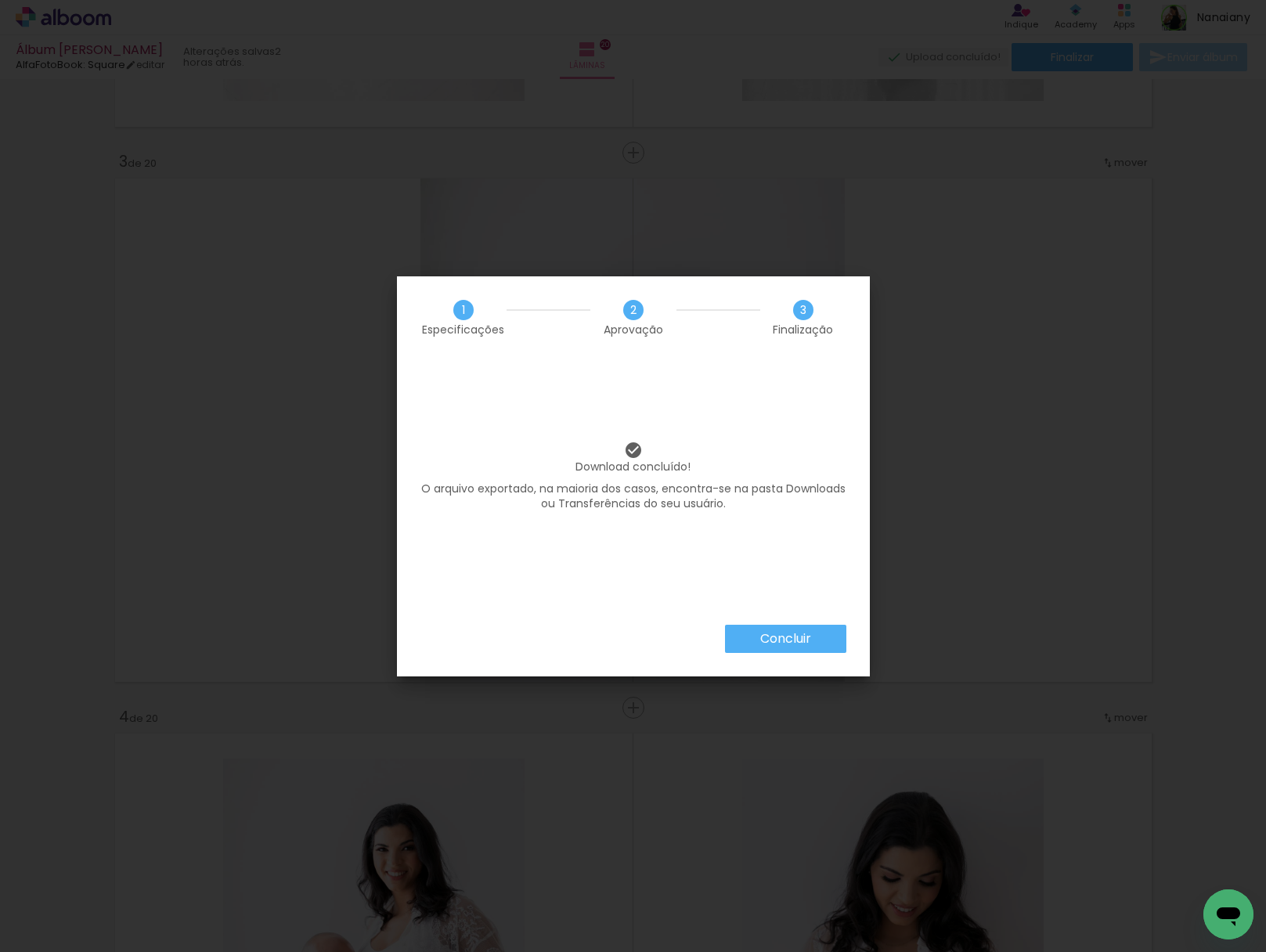
click at [0, 0] on slot "Concluir" at bounding box center [0, 0] width 0 height 0
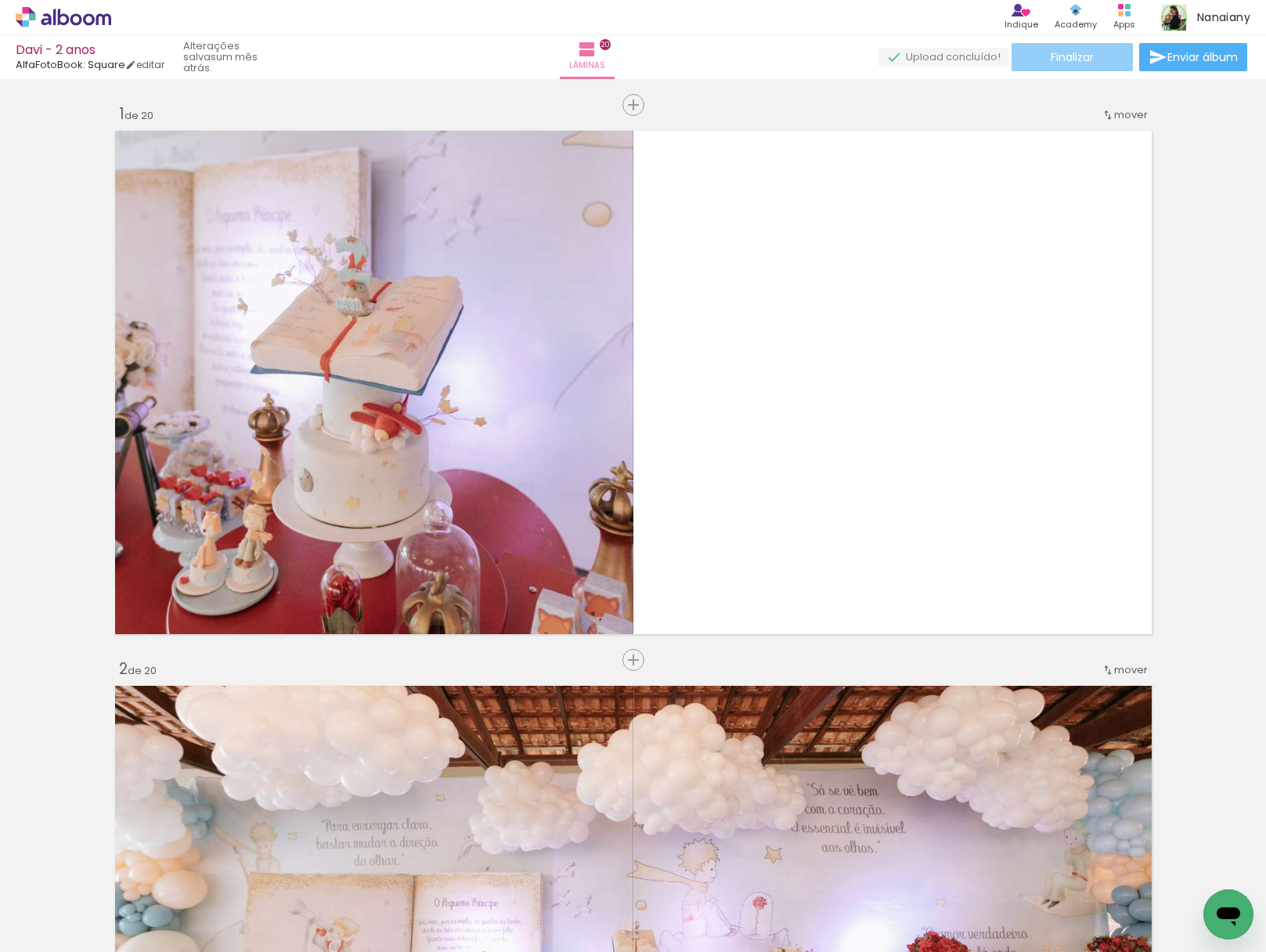
click at [1061, 54] on span "Finalizar" at bounding box center [1073, 57] width 43 height 11
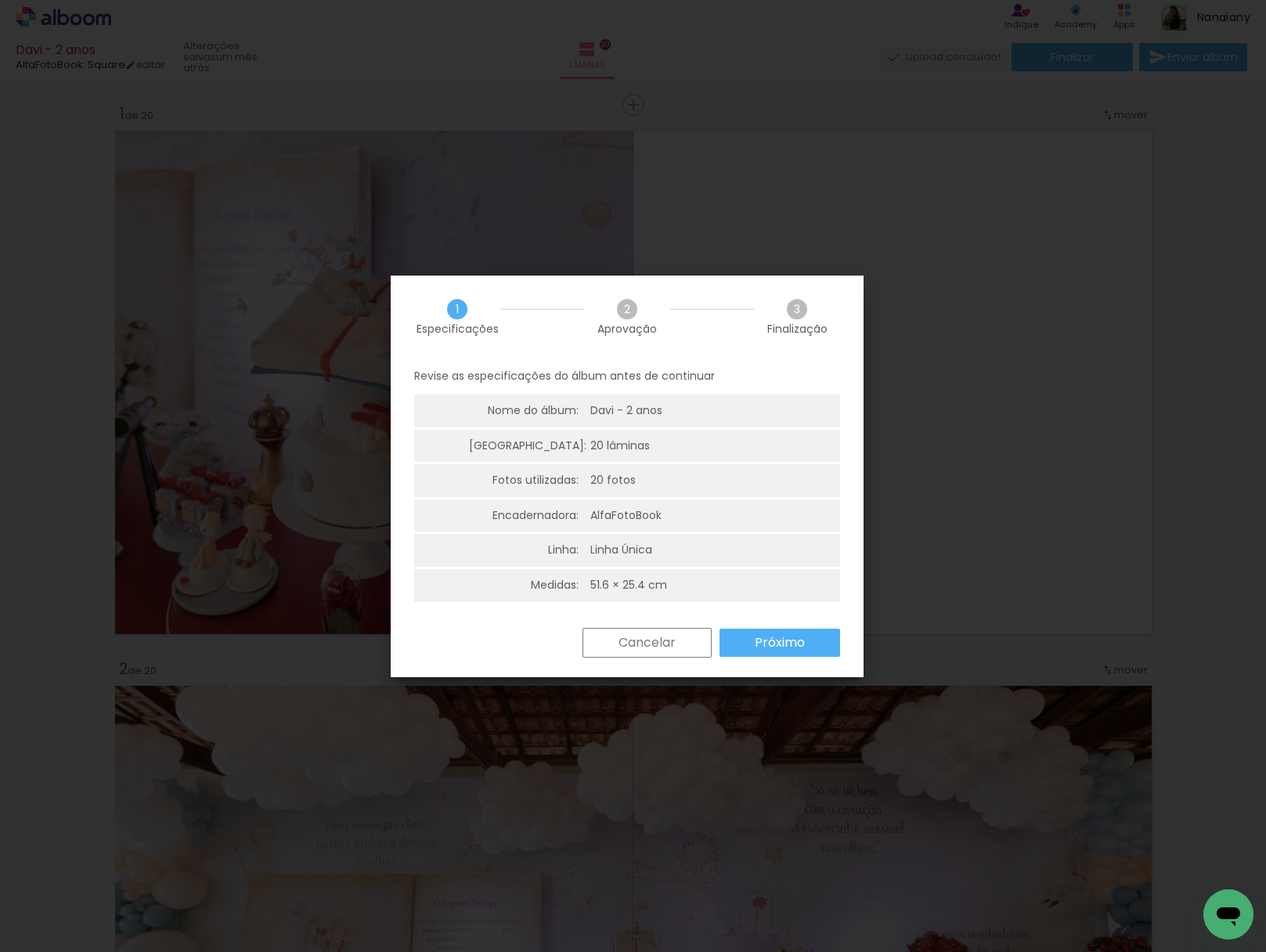
click at [0, 0] on slot "Próximo" at bounding box center [0, 0] width 0 height 0
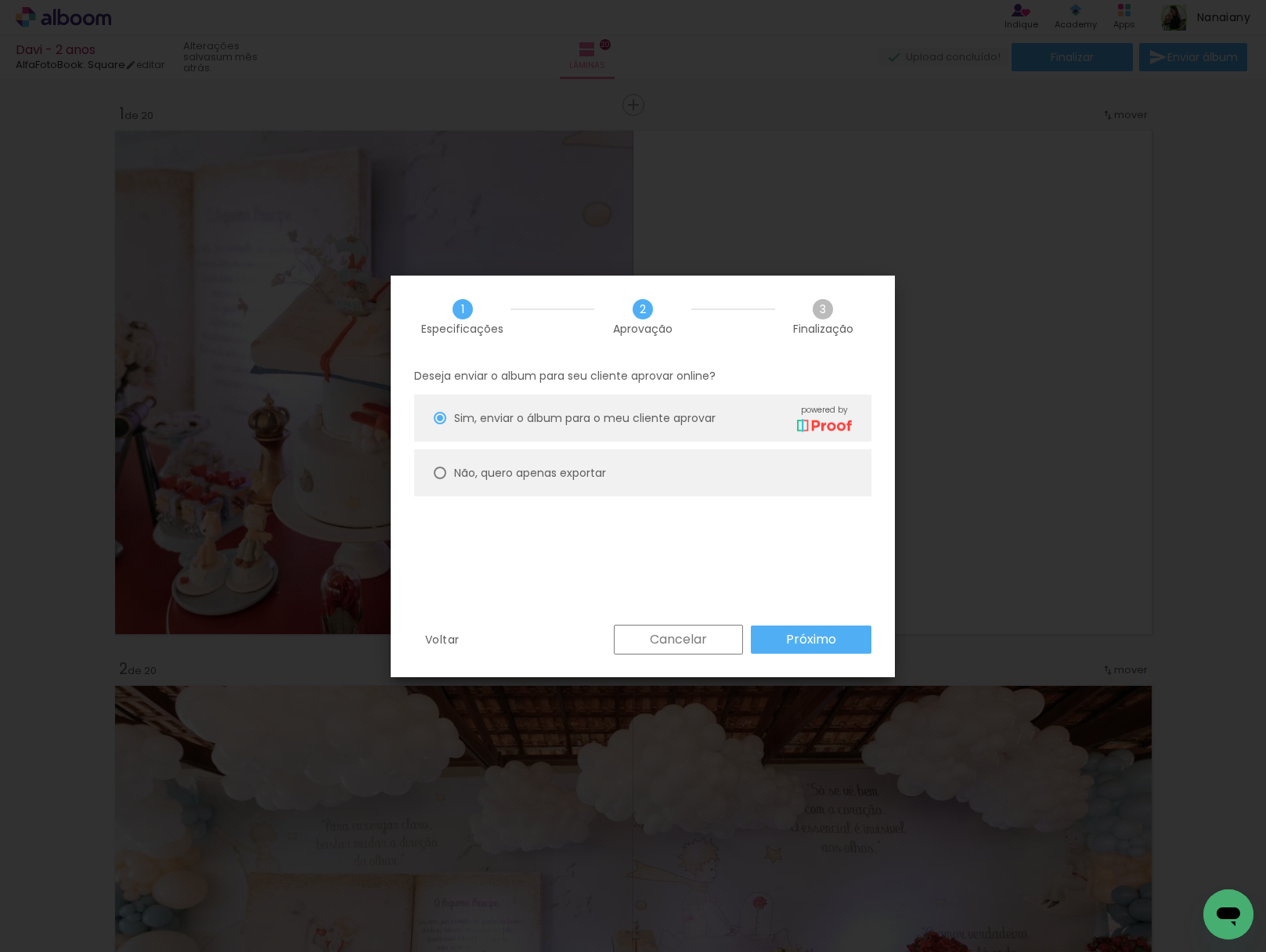
click at [625, 482] on paper-radio-button "Não, quero apenas exportar" at bounding box center [642, 472] width 457 height 47
type paper-radio-button "on"
click at [0, 0] on slot "Próximo" at bounding box center [0, 0] width 0 height 0
type input "Alta, 300 DPI"
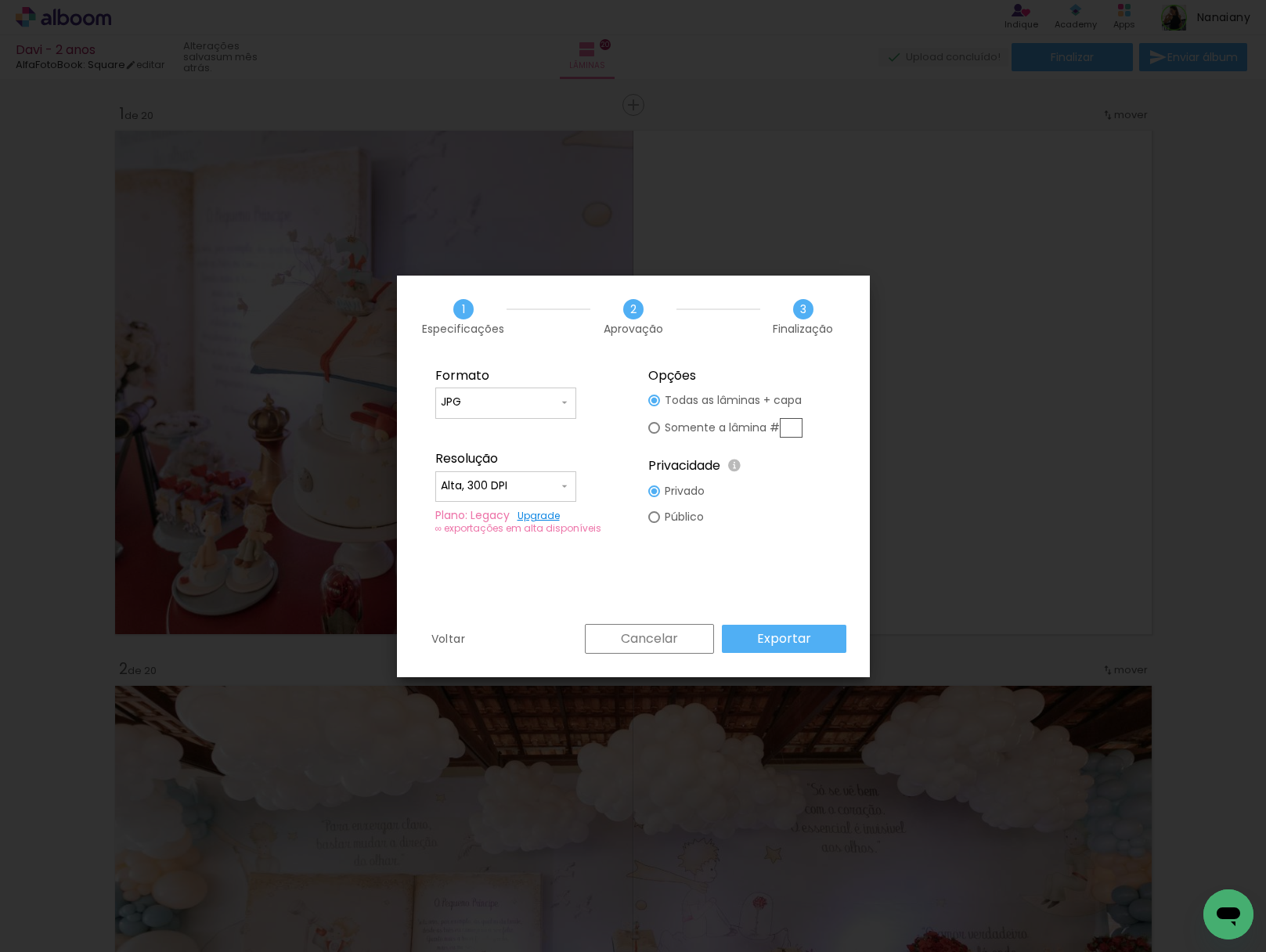
click at [0, 0] on slot "Exportar" at bounding box center [0, 0] width 0 height 0
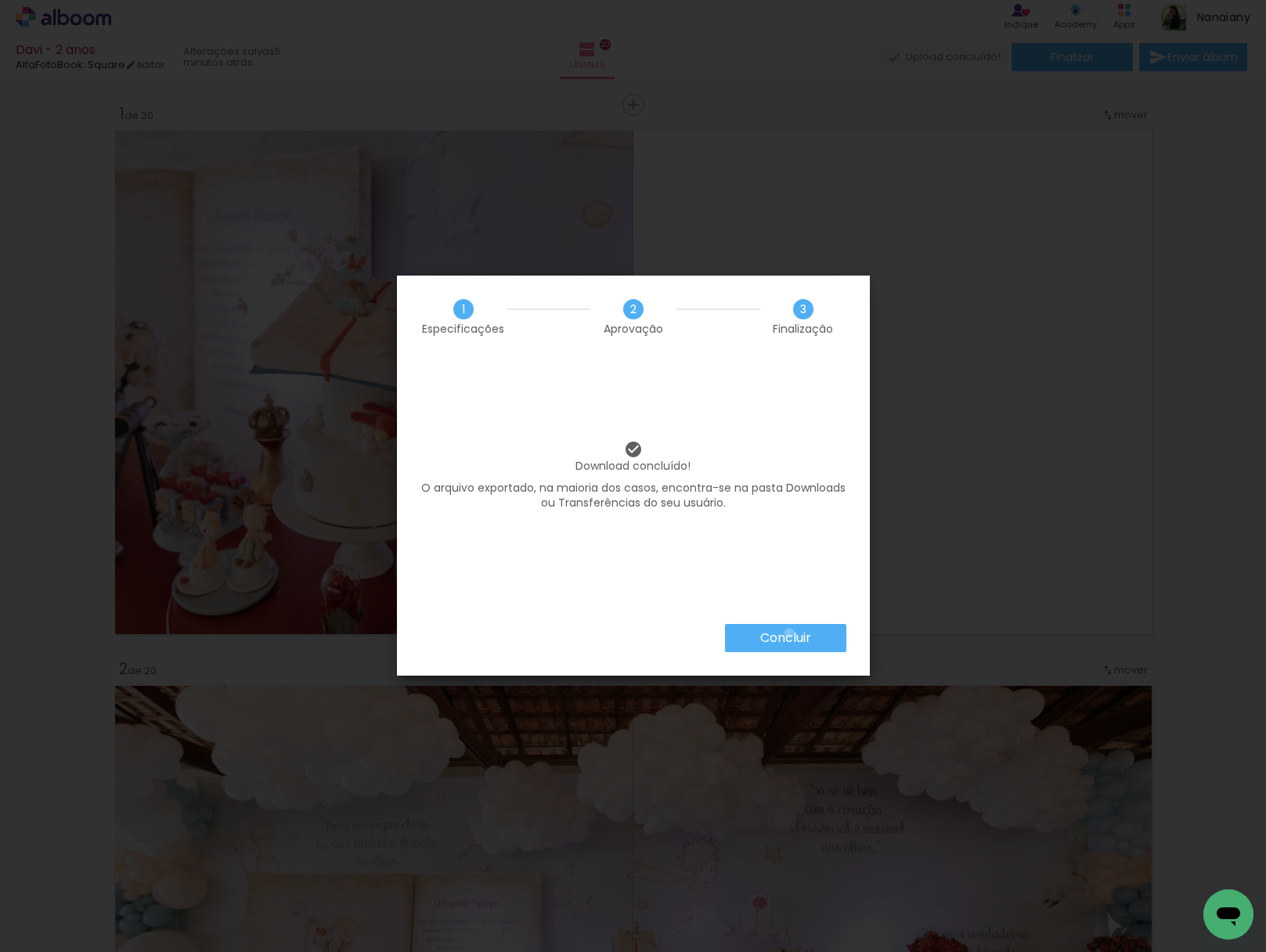
click at [0, 0] on slot "Concluir" at bounding box center [0, 0] width 0 height 0
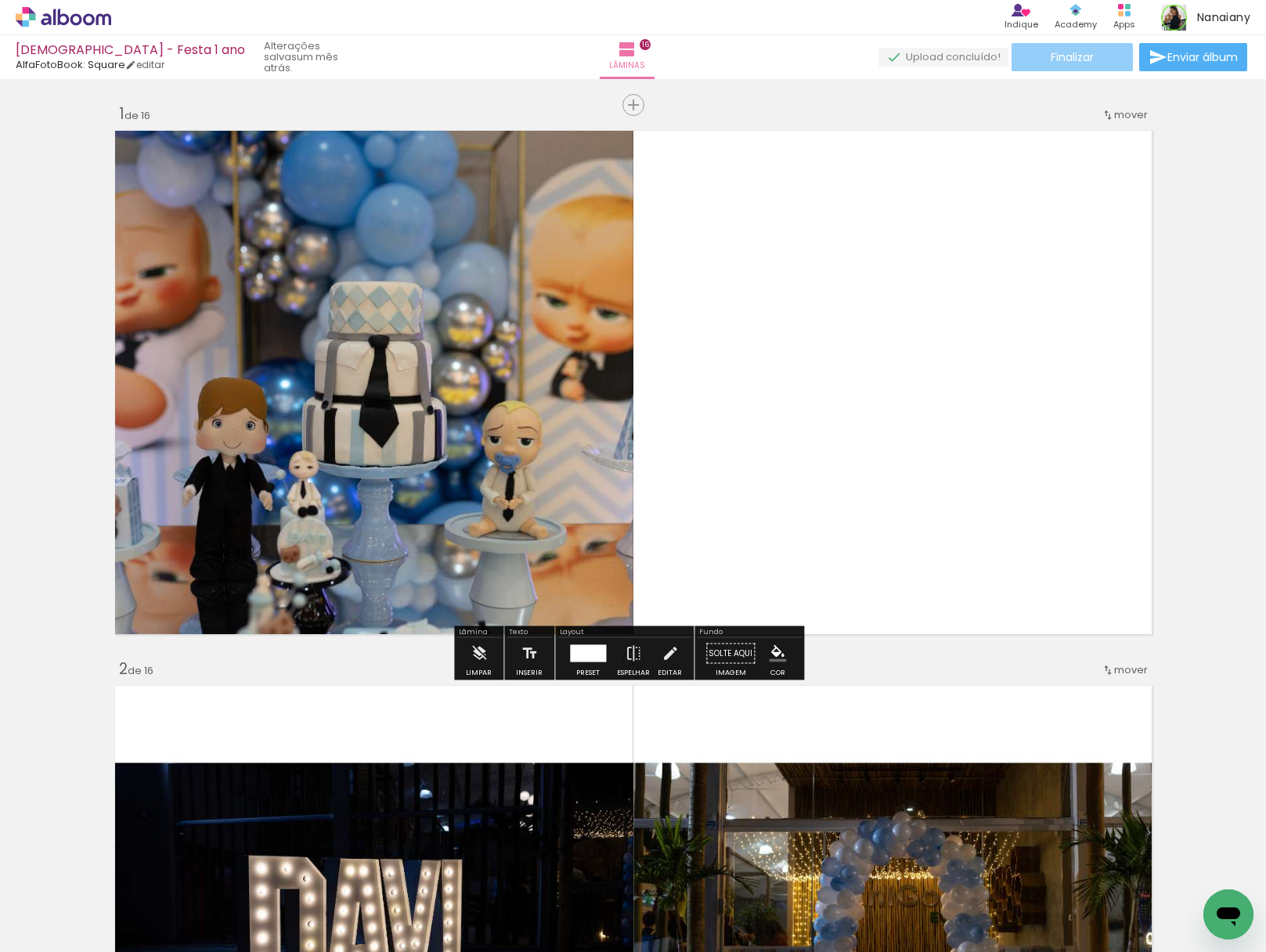
click at [1051, 58] on span "Finalizar" at bounding box center [1073, 57] width 43 height 11
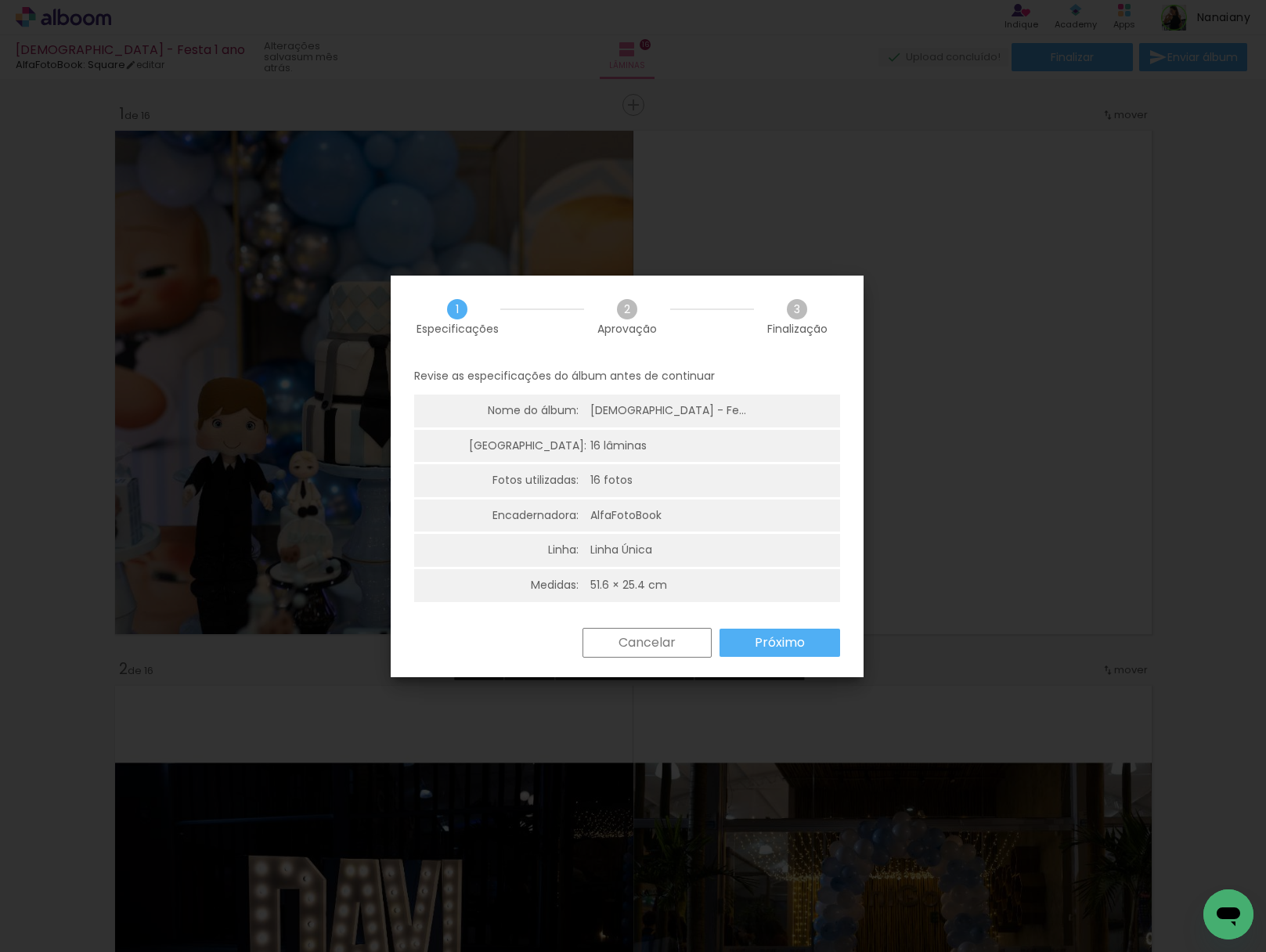
click at [1129, 389] on iron-overlay-backdrop at bounding box center [633, 476] width 1266 height 952
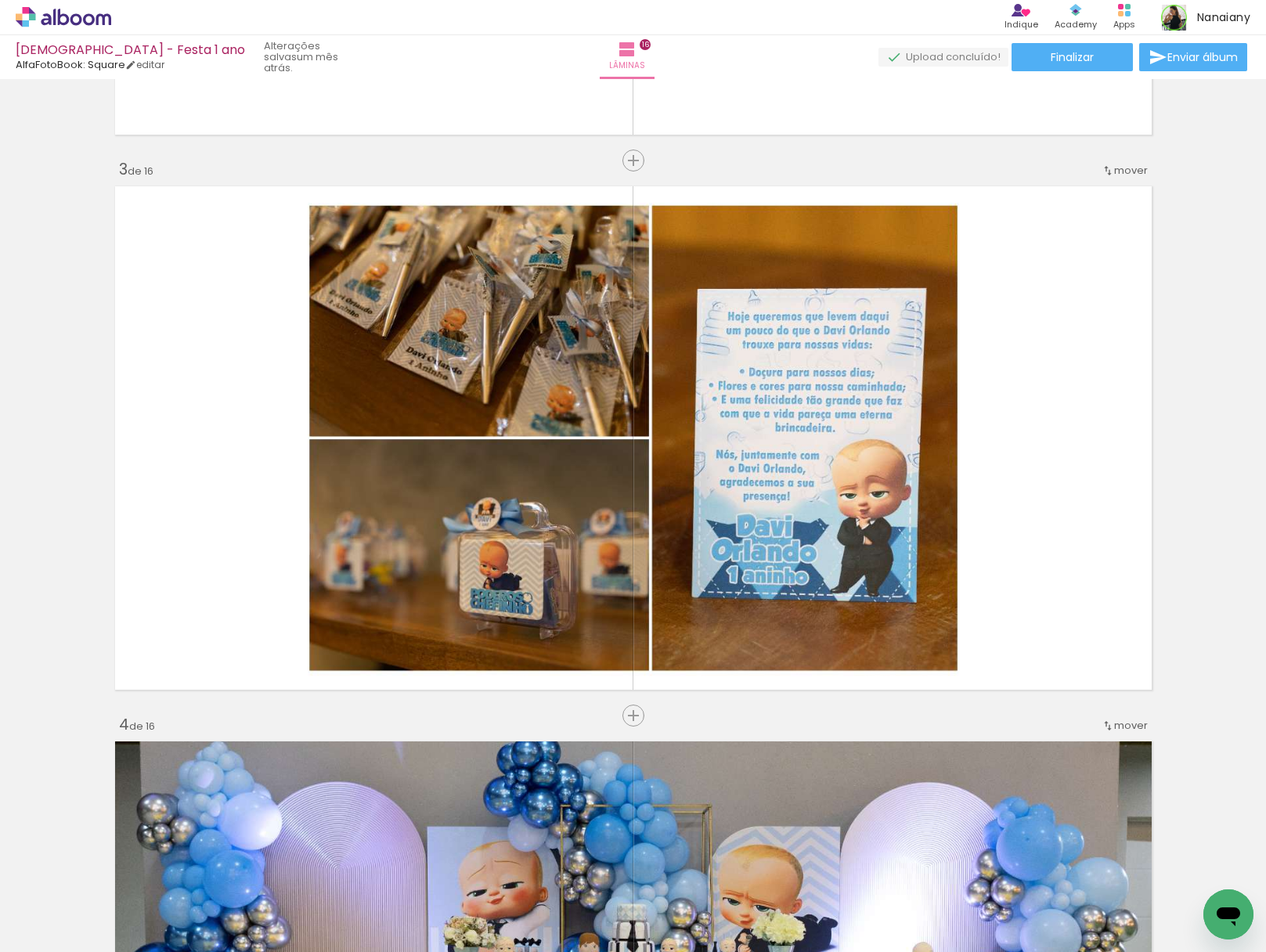
scroll to position [1042, 0]
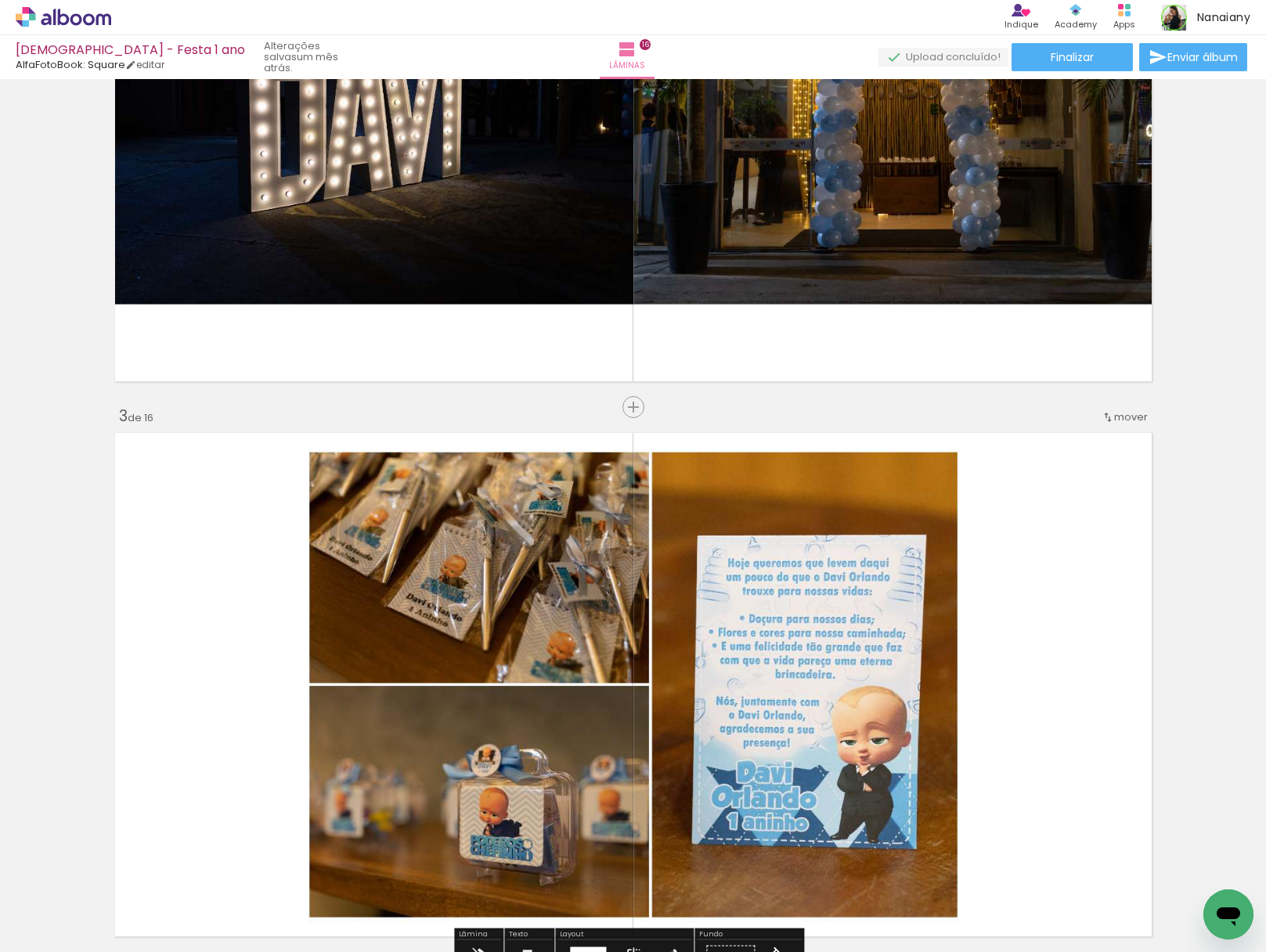
scroll to position [812, 0]
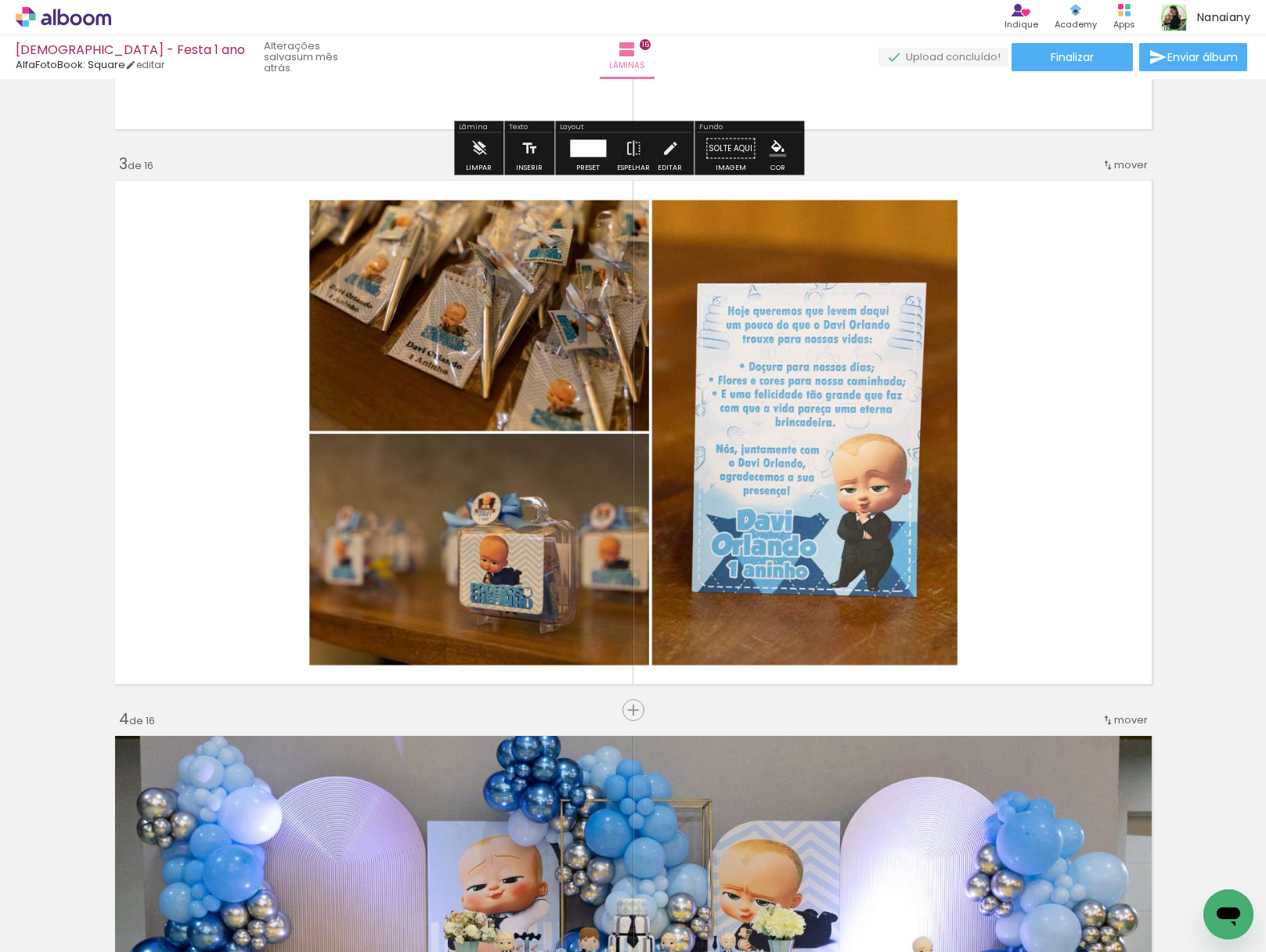
scroll to position [1034, 0]
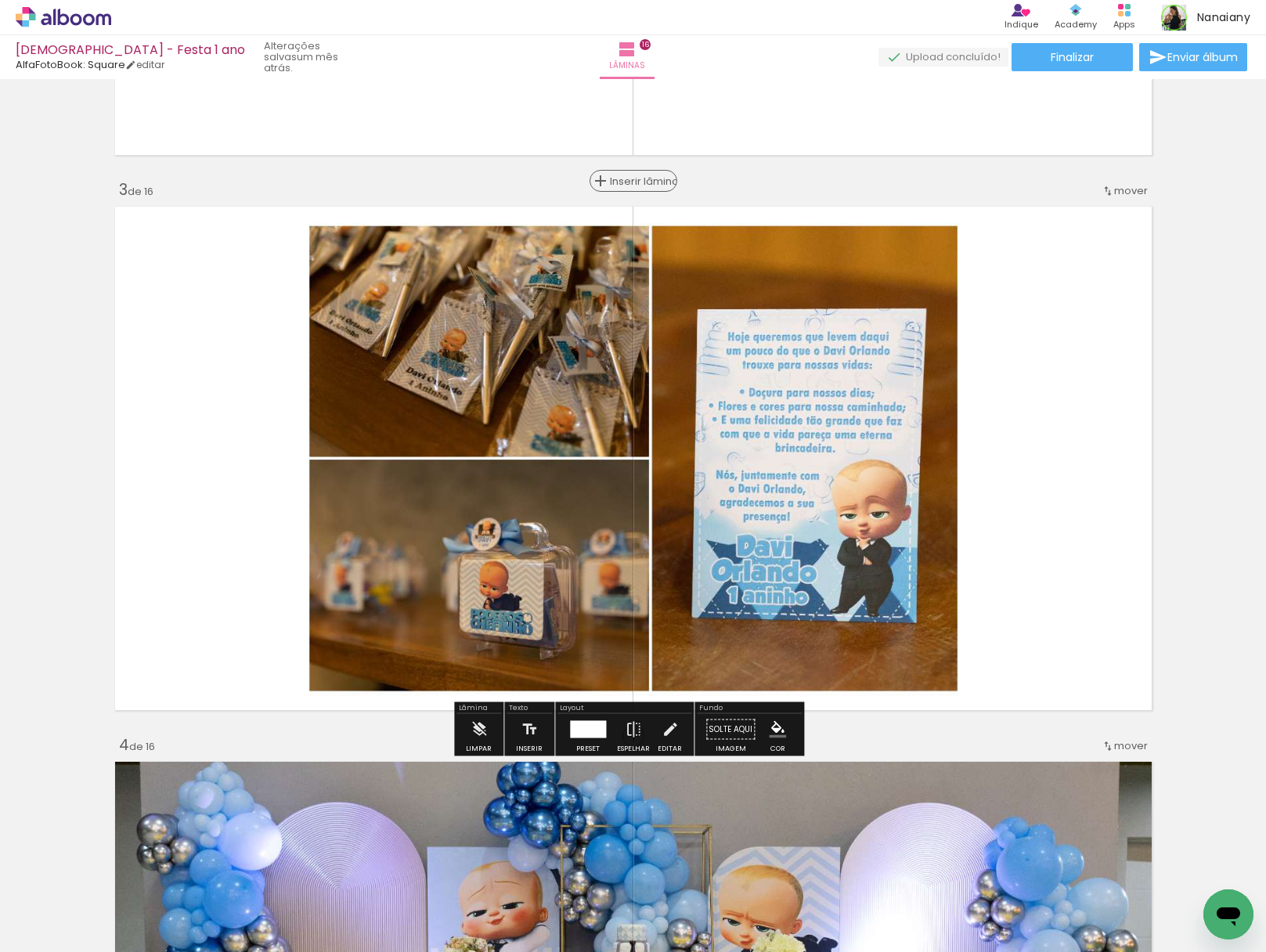
click at [625, 182] on span "Inserir lâmina" at bounding box center [640, 181] width 61 height 10
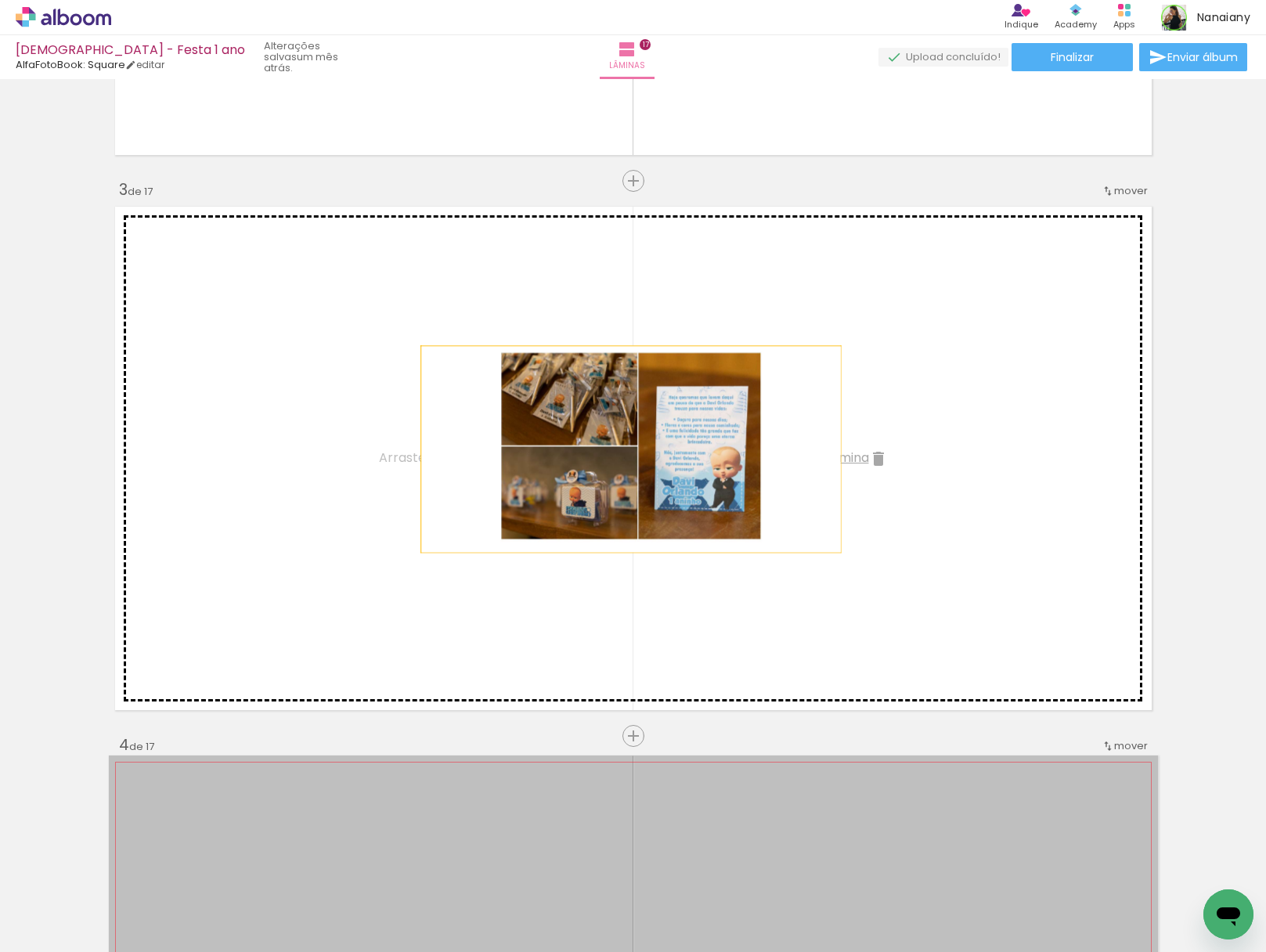
drag, startPoint x: 520, startPoint y: 807, endPoint x: 625, endPoint y: 444, distance: 377.9
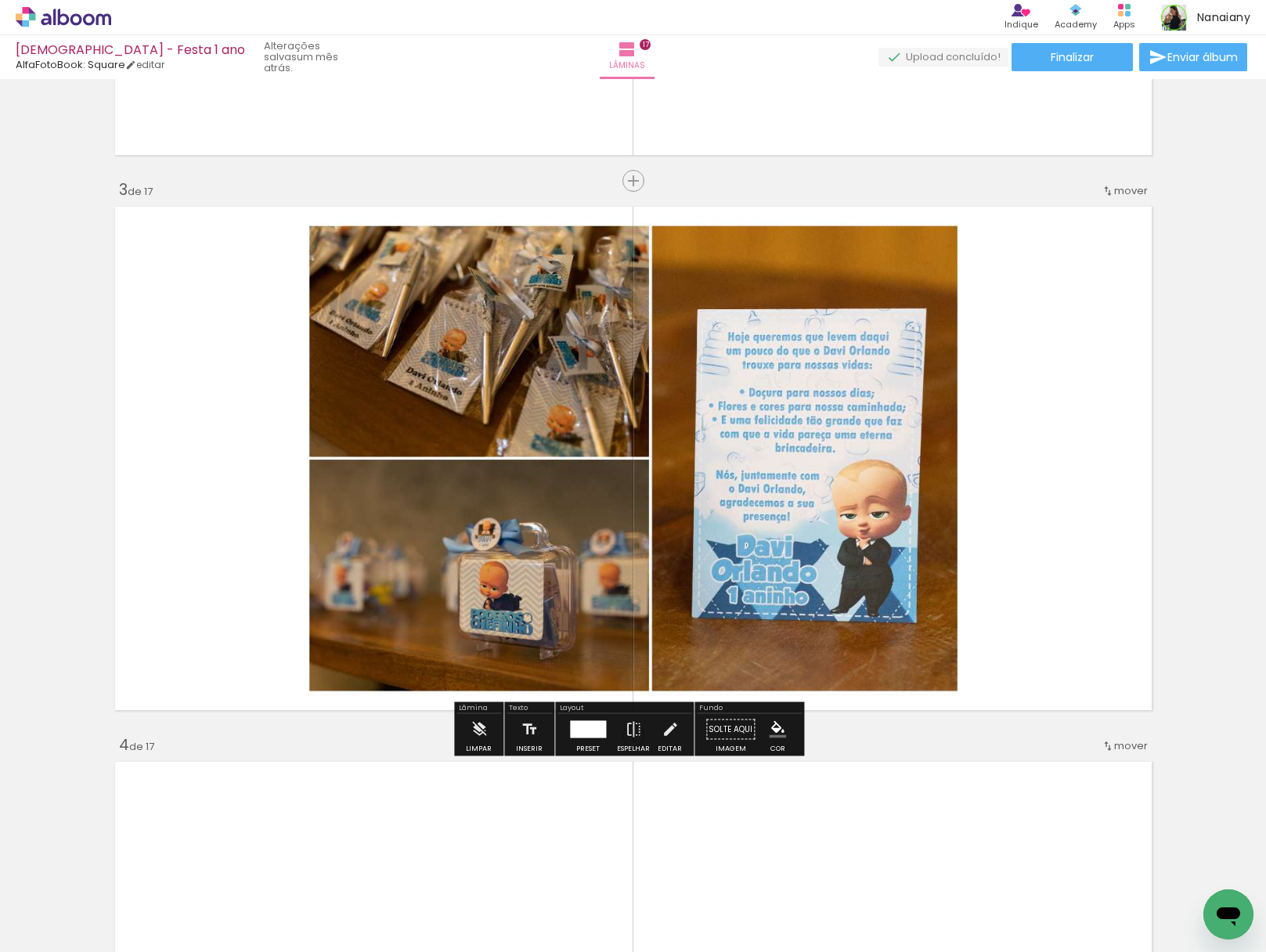
click at [906, 358] on quentale-photo at bounding box center [633, 458] width 1050 height 515
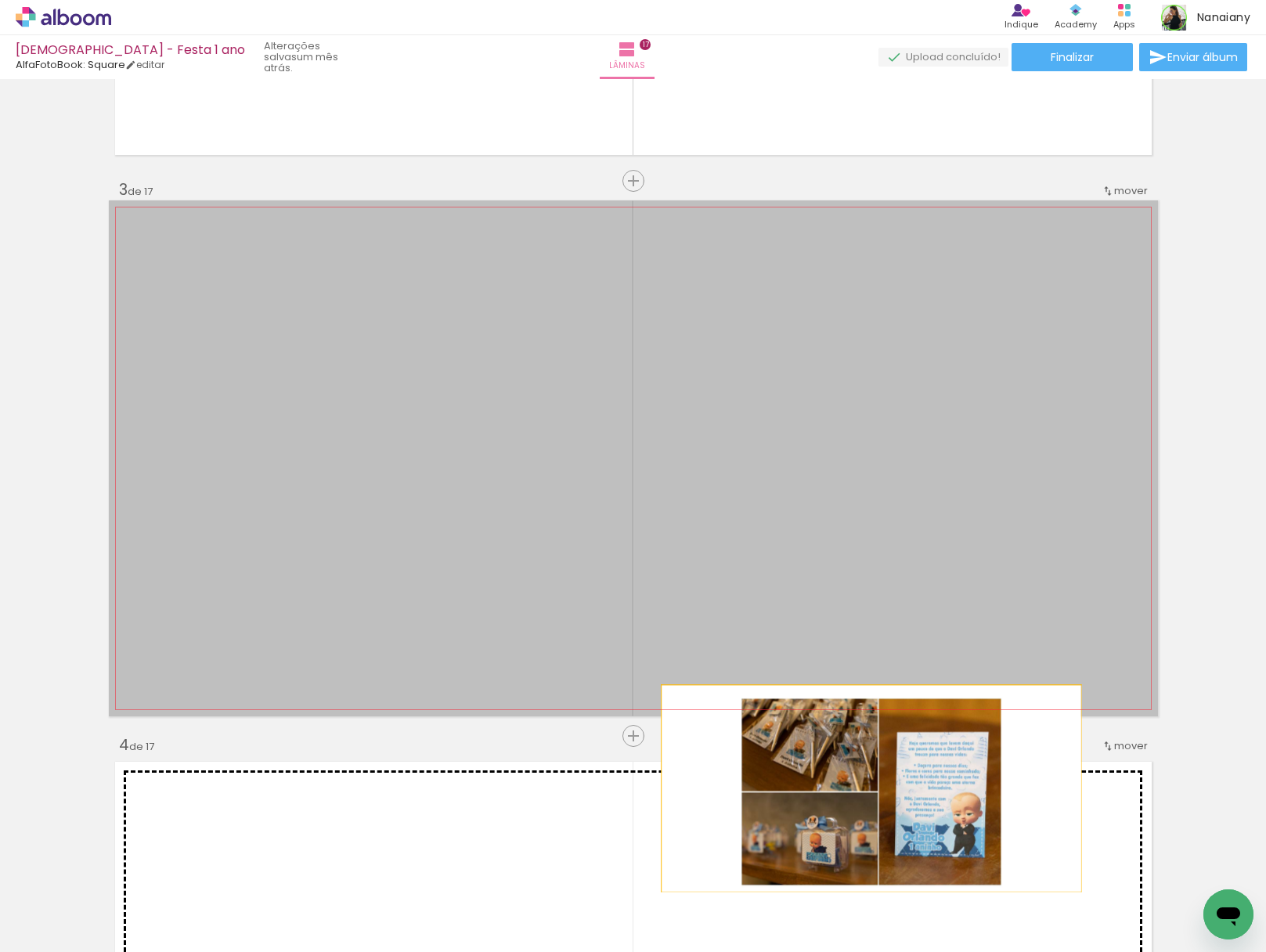
drag, startPoint x: 902, startPoint y: 378, endPoint x: 865, endPoint y: 789, distance: 412.7
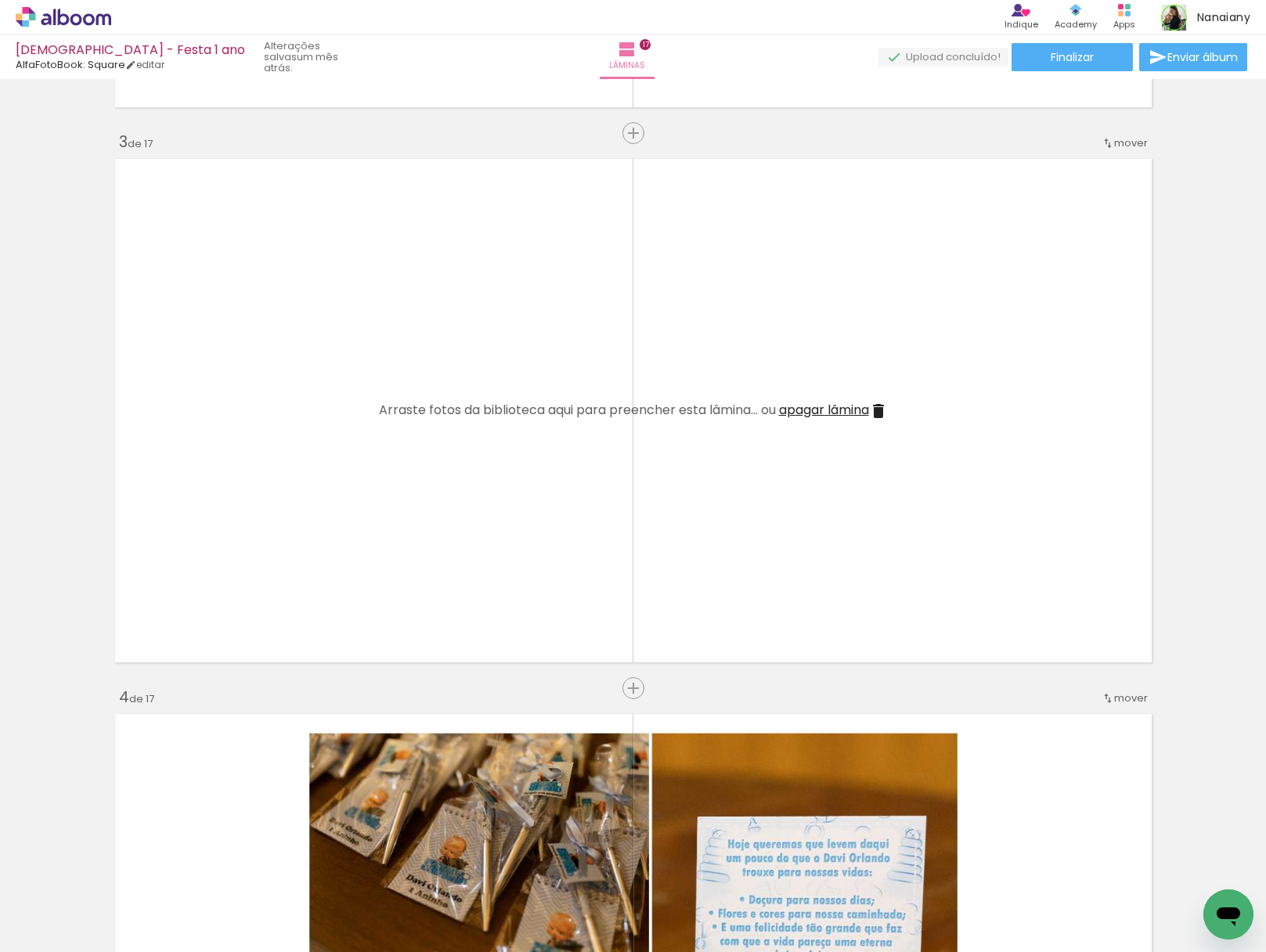
scroll to position [1063, 0]
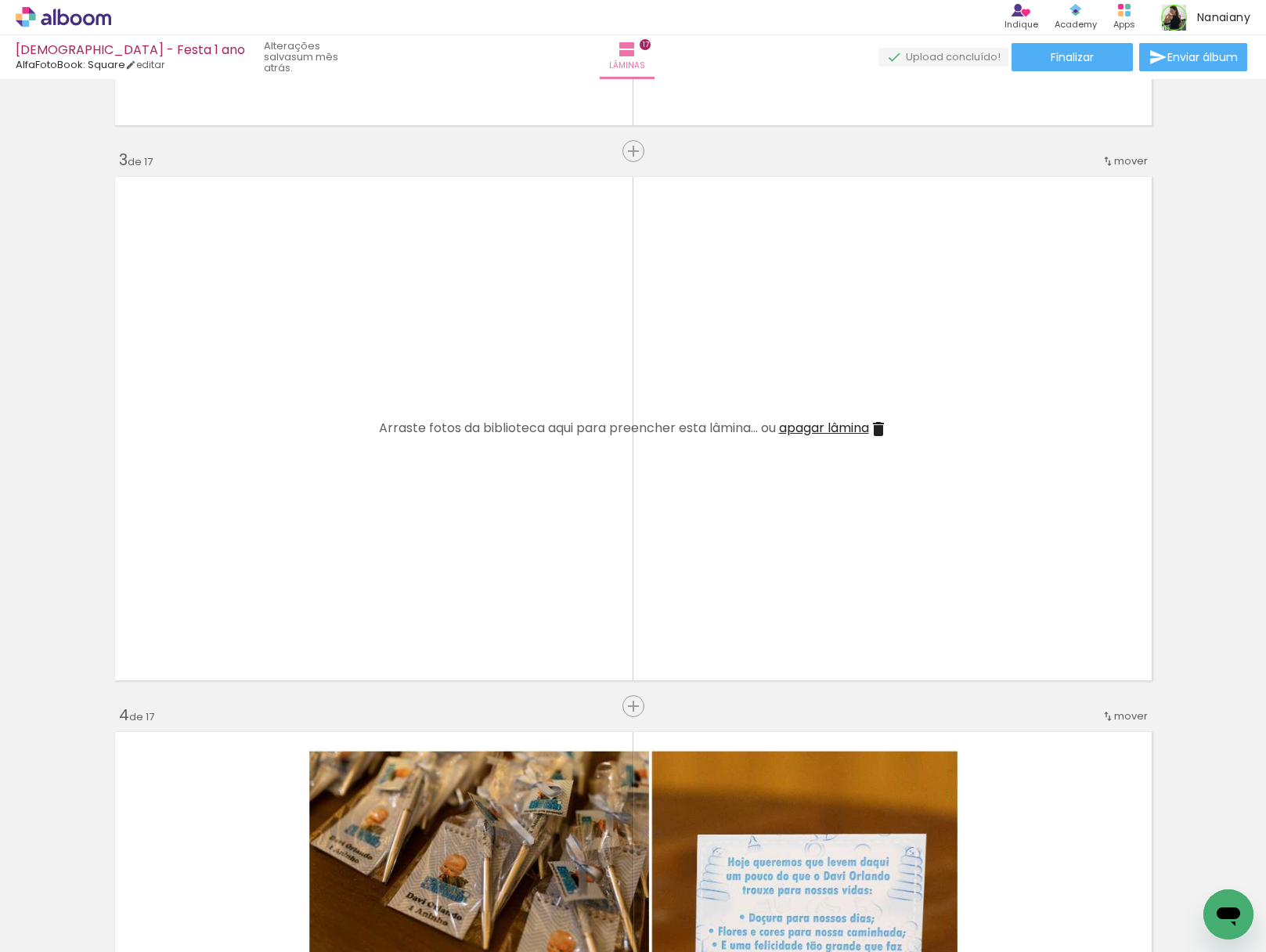
drag, startPoint x: 705, startPoint y: 380, endPoint x: 713, endPoint y: 368, distance: 14.4
click at [705, 380] on quentale-layouter at bounding box center [633, 428] width 1050 height 515
drag, startPoint x: 911, startPoint y: 328, endPoint x: 900, endPoint y: 332, distance: 11.7
click at [910, 328] on quentale-layouter at bounding box center [633, 428] width 1050 height 515
click at [870, 429] on iron-icon at bounding box center [879, 429] width 19 height 19
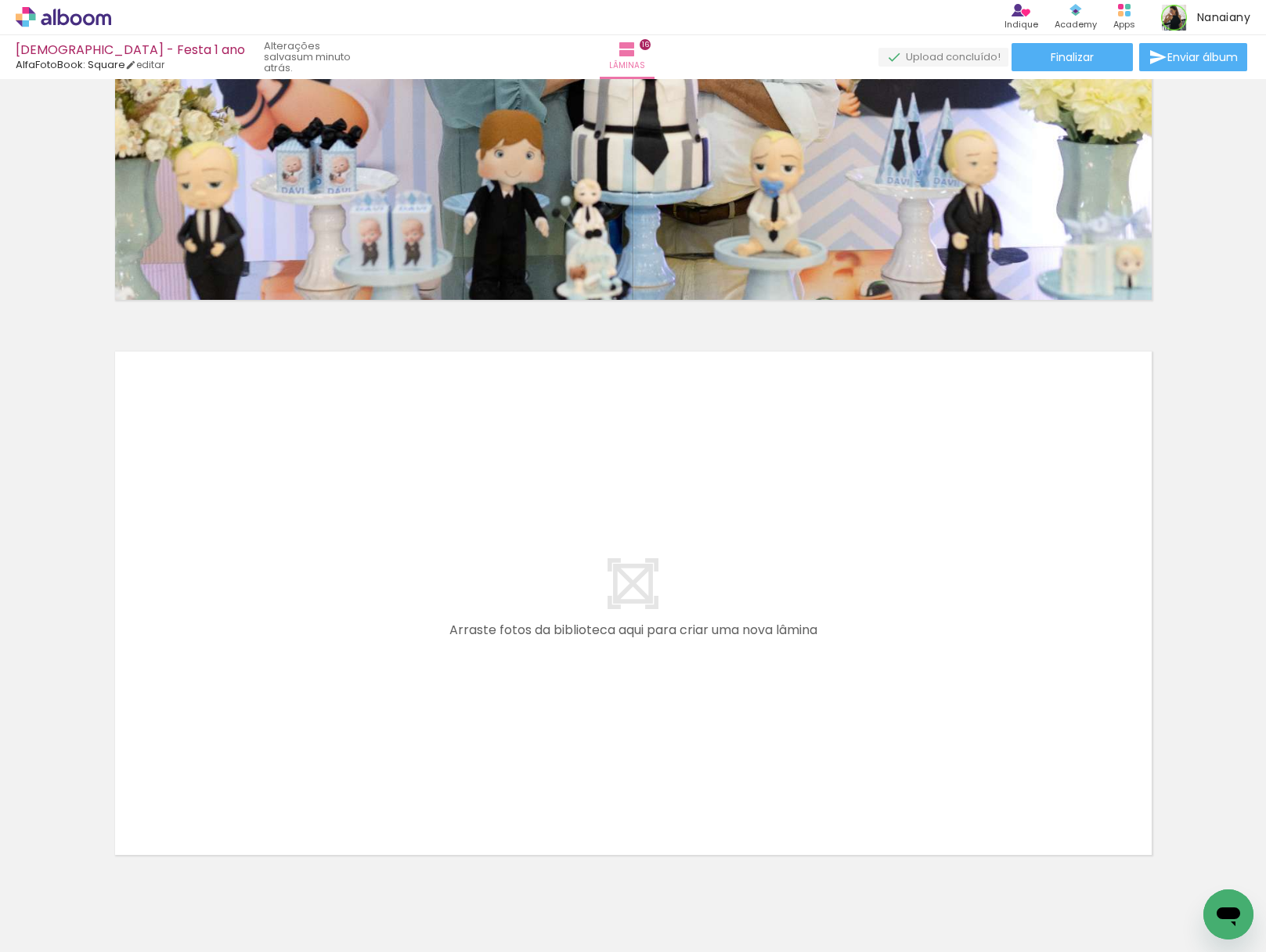
scroll to position [8720, 0]
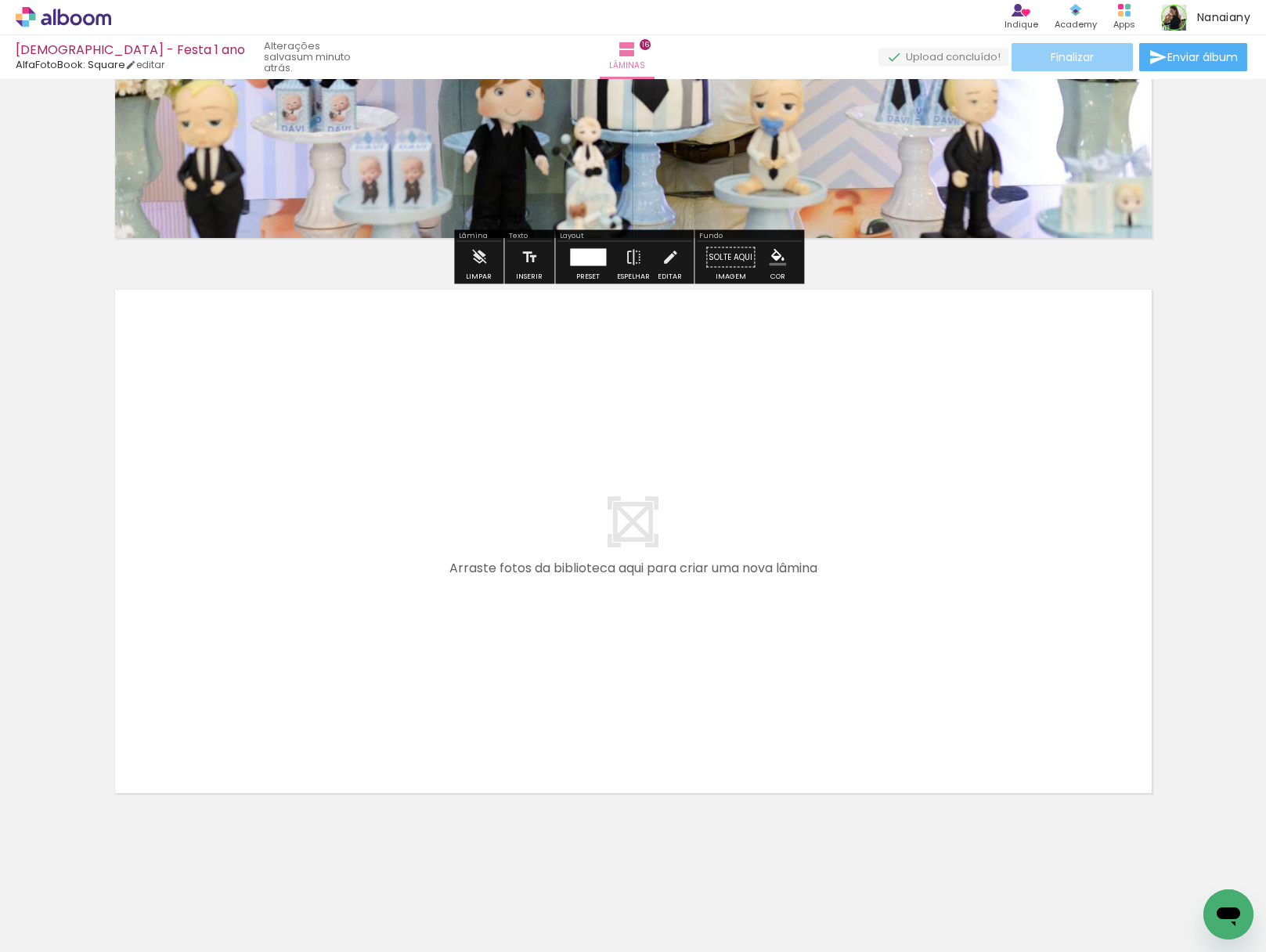
click at [1027, 54] on paper-button "Finalizar" at bounding box center [1073, 58] width 122 height 28
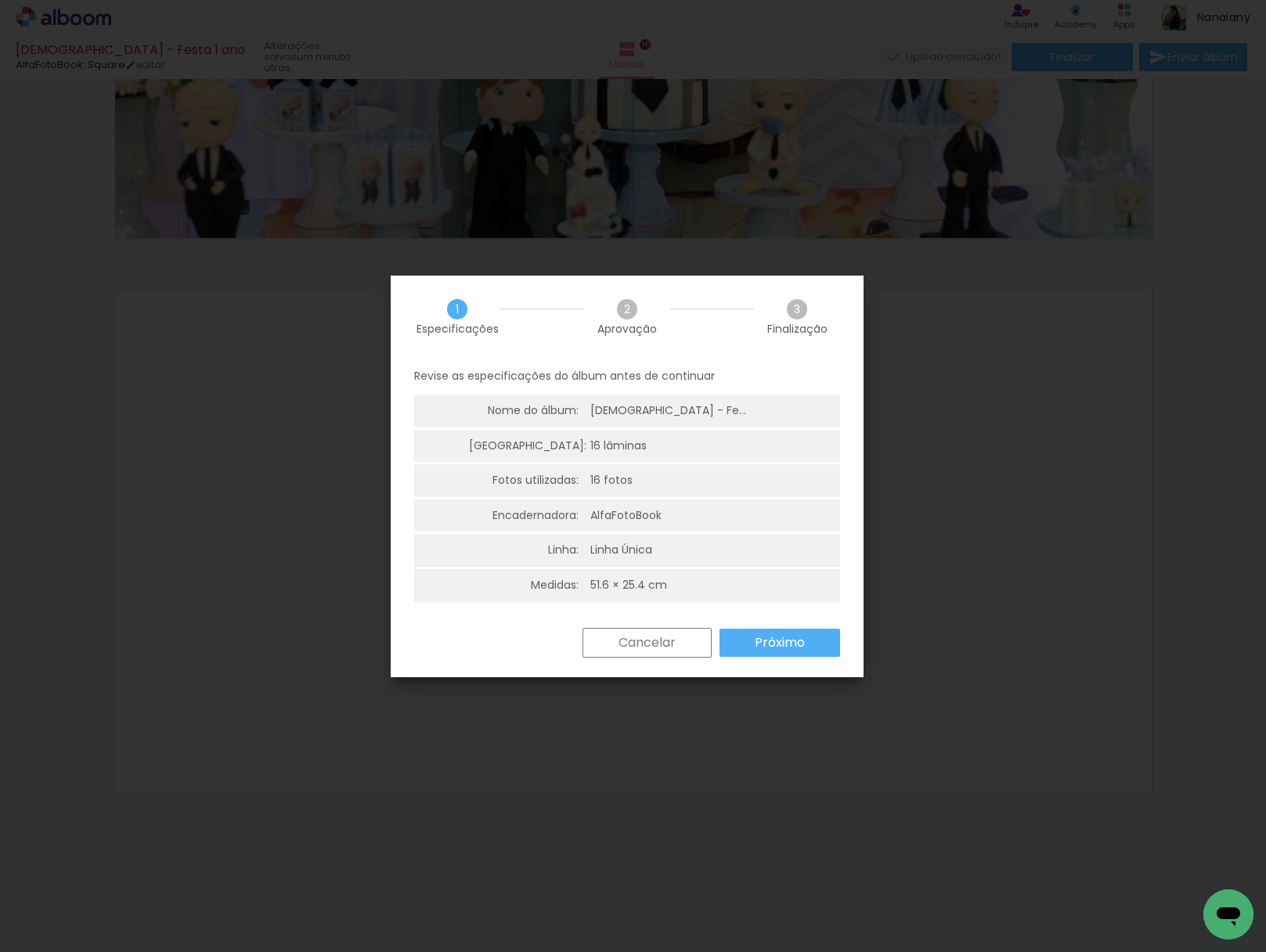
click at [821, 645] on paper-button "Próximo" at bounding box center [780, 643] width 121 height 28
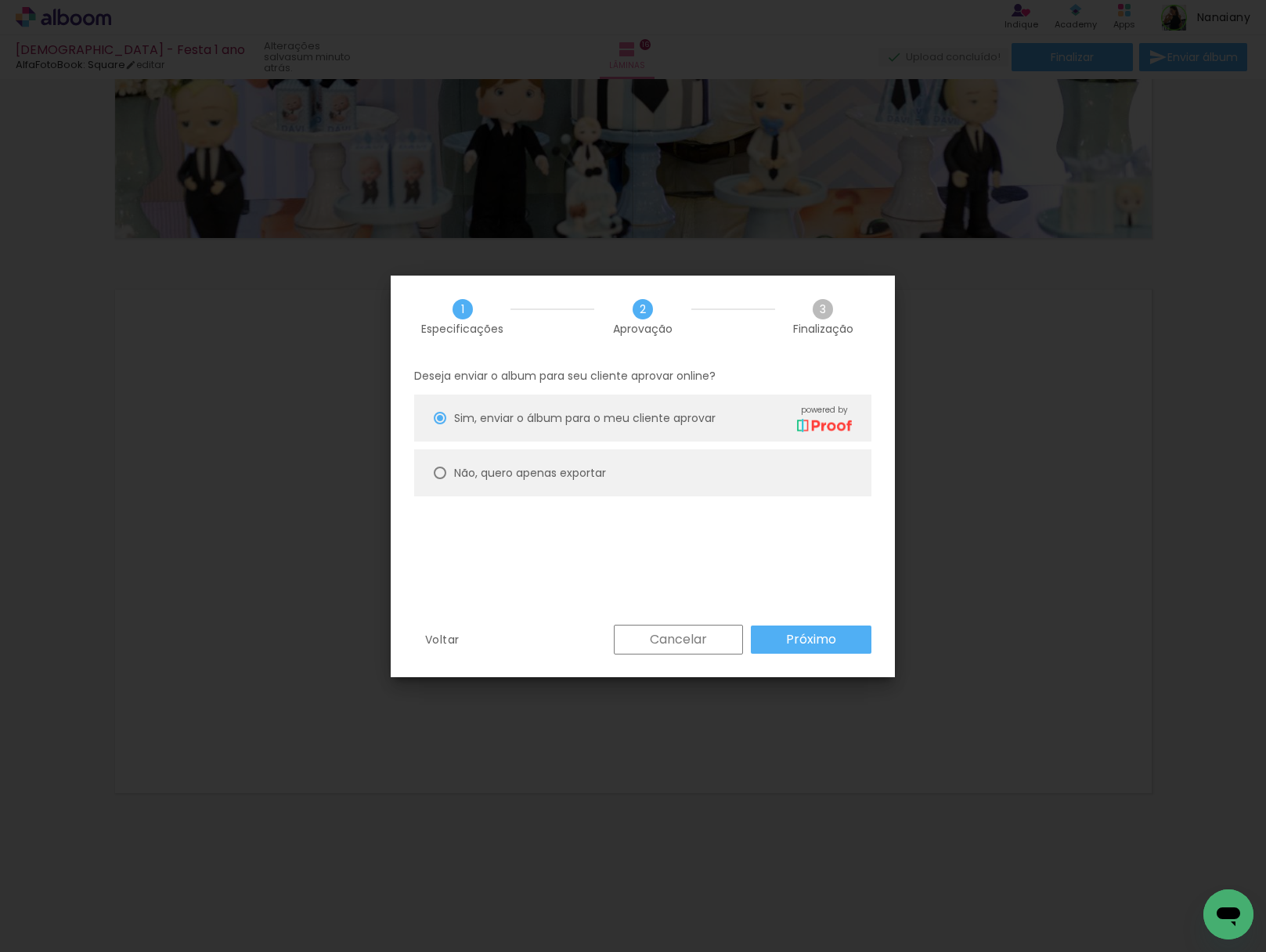
click at [0, 0] on slot "Não, quero apenas exportar" at bounding box center [0, 0] width 0 height 0
type paper-radio-button "on"
click at [0, 0] on slot "Próximo" at bounding box center [0, 0] width 0 height 0
type input "Alta, 300 DPI"
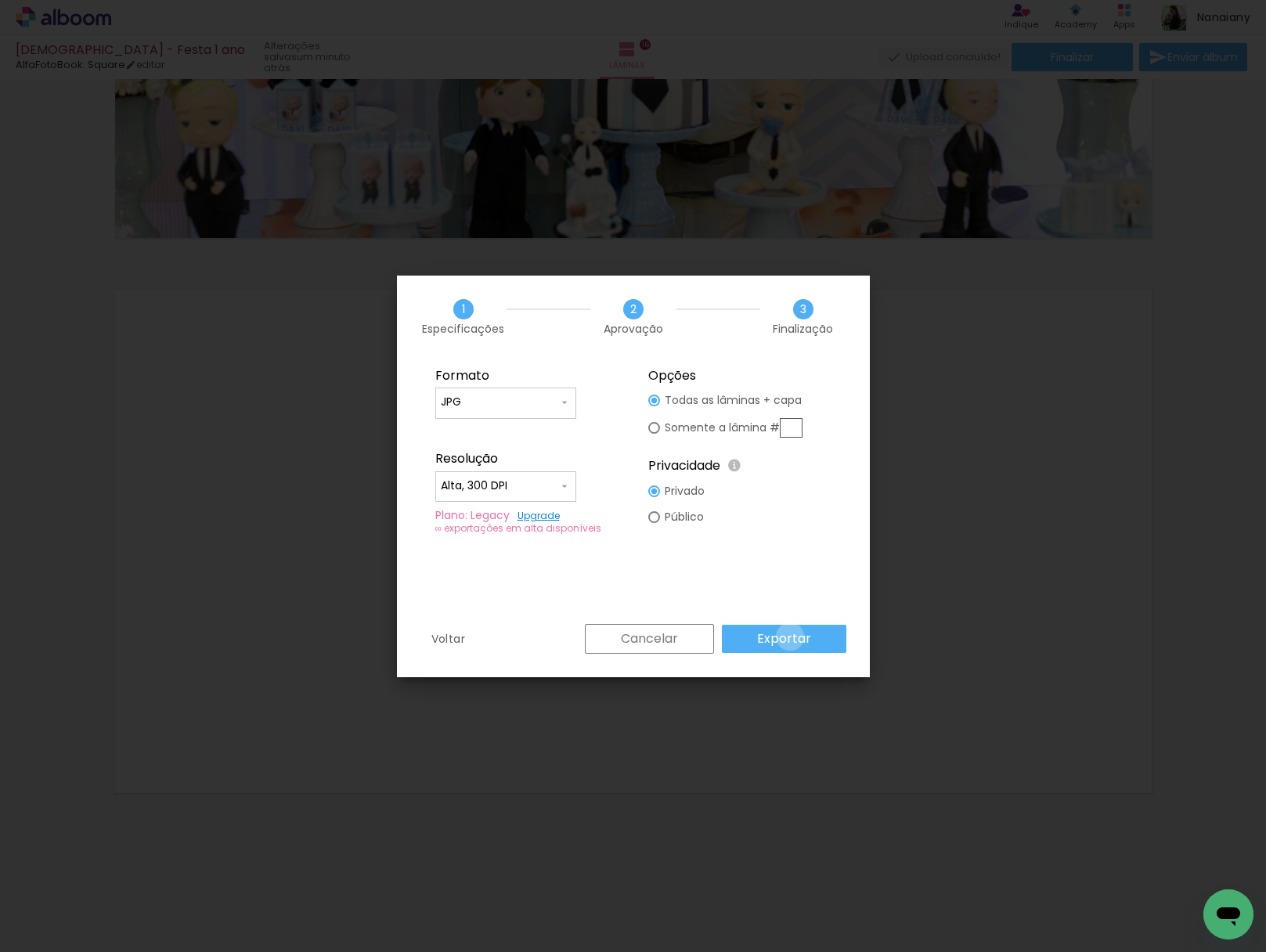
click at [0, 0] on slot "Exportar" at bounding box center [0, 0] width 0 height 0
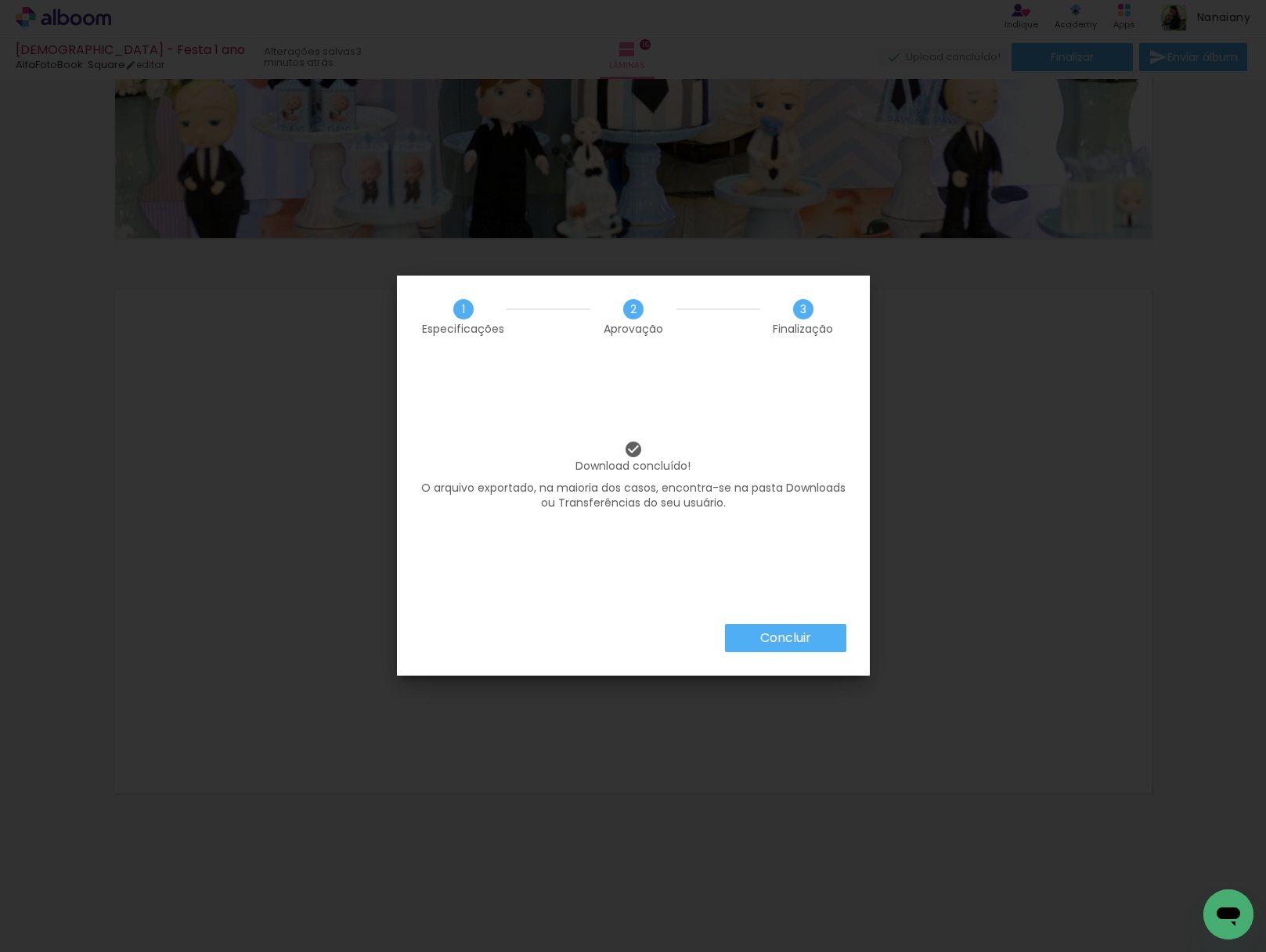
click at [0, 0] on slot "Concluir" at bounding box center [0, 0] width 0 height 0
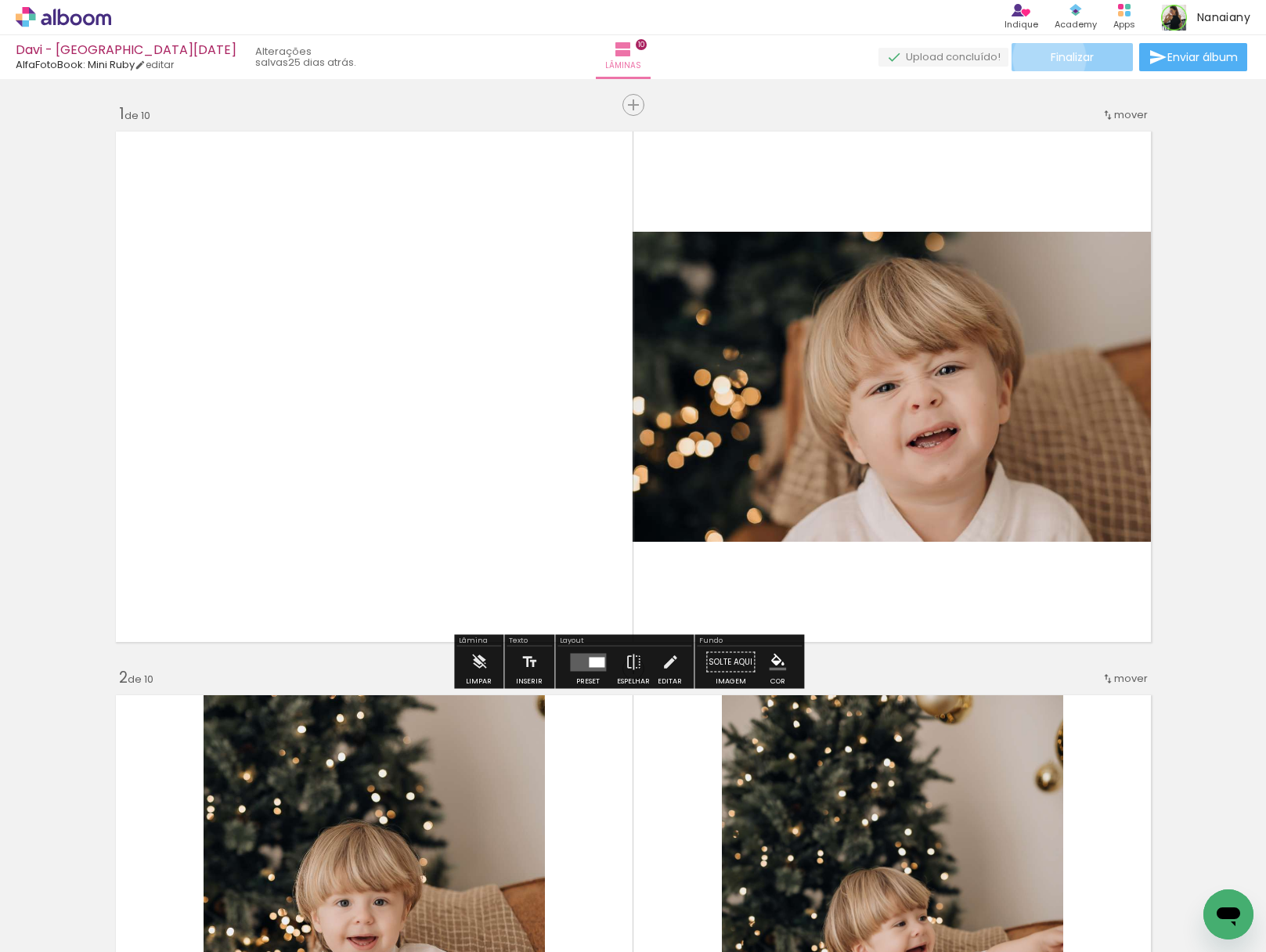
click at [1043, 58] on paper-button "Finalizar" at bounding box center [1073, 58] width 122 height 28
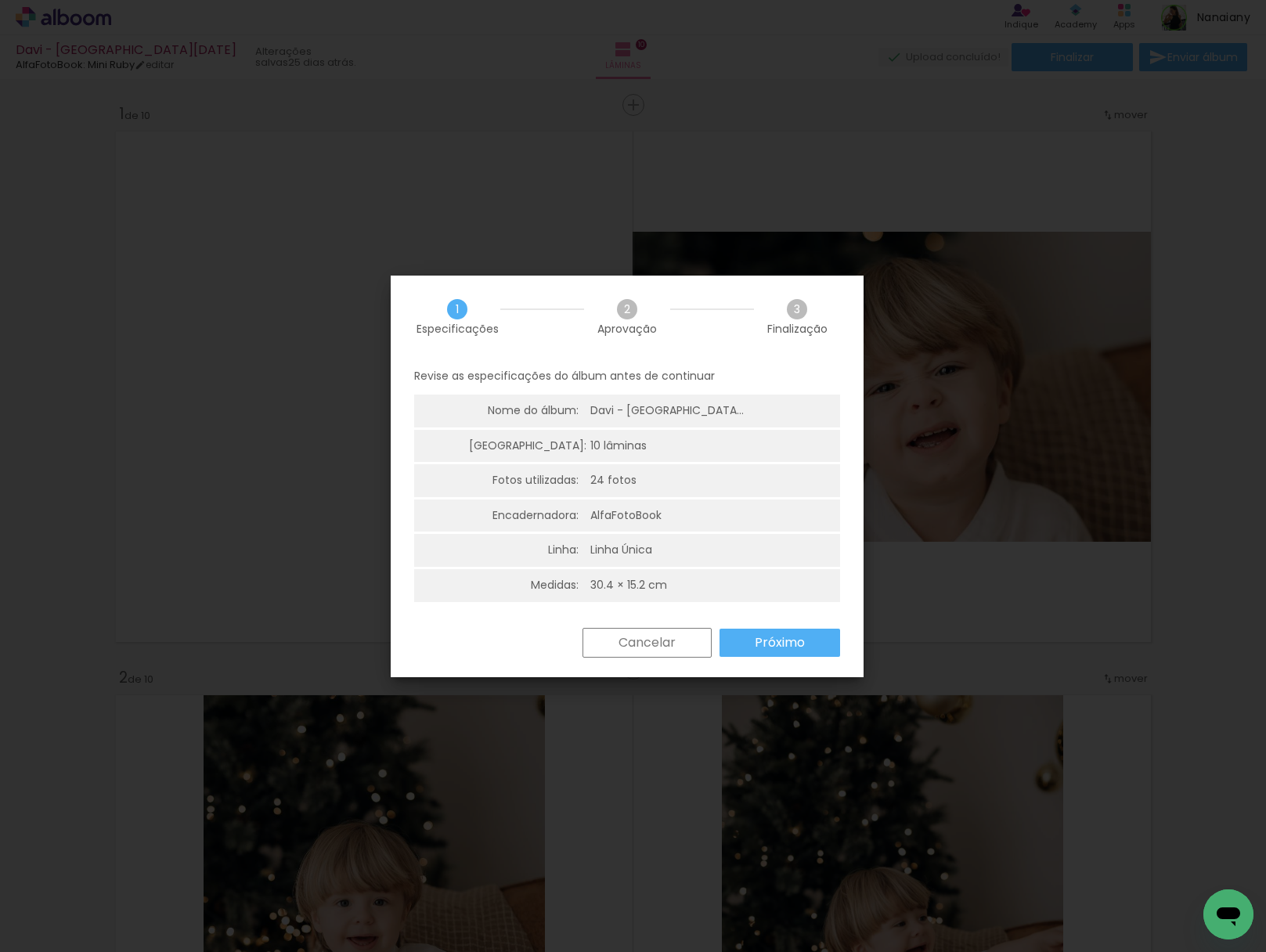
click at [751, 642] on paper-button "Próximo" at bounding box center [780, 643] width 121 height 28
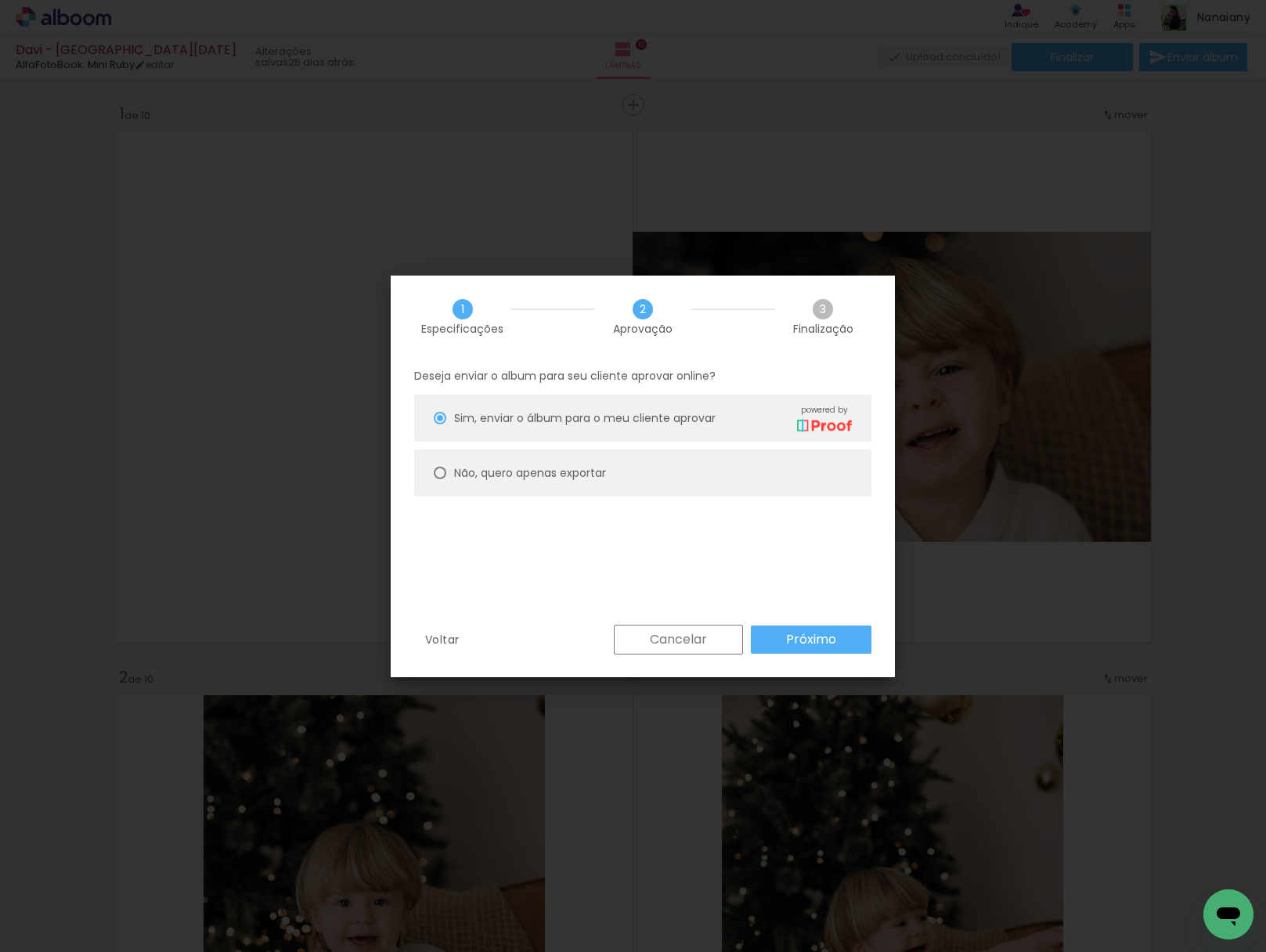
click at [0, 0] on slot "Não, quero apenas exportar" at bounding box center [0, 0] width 0 height 0
type paper-radio-button "on"
click at [0, 0] on slot "Próximo" at bounding box center [0, 0] width 0 height 0
type input "Alta, 300 DPI"
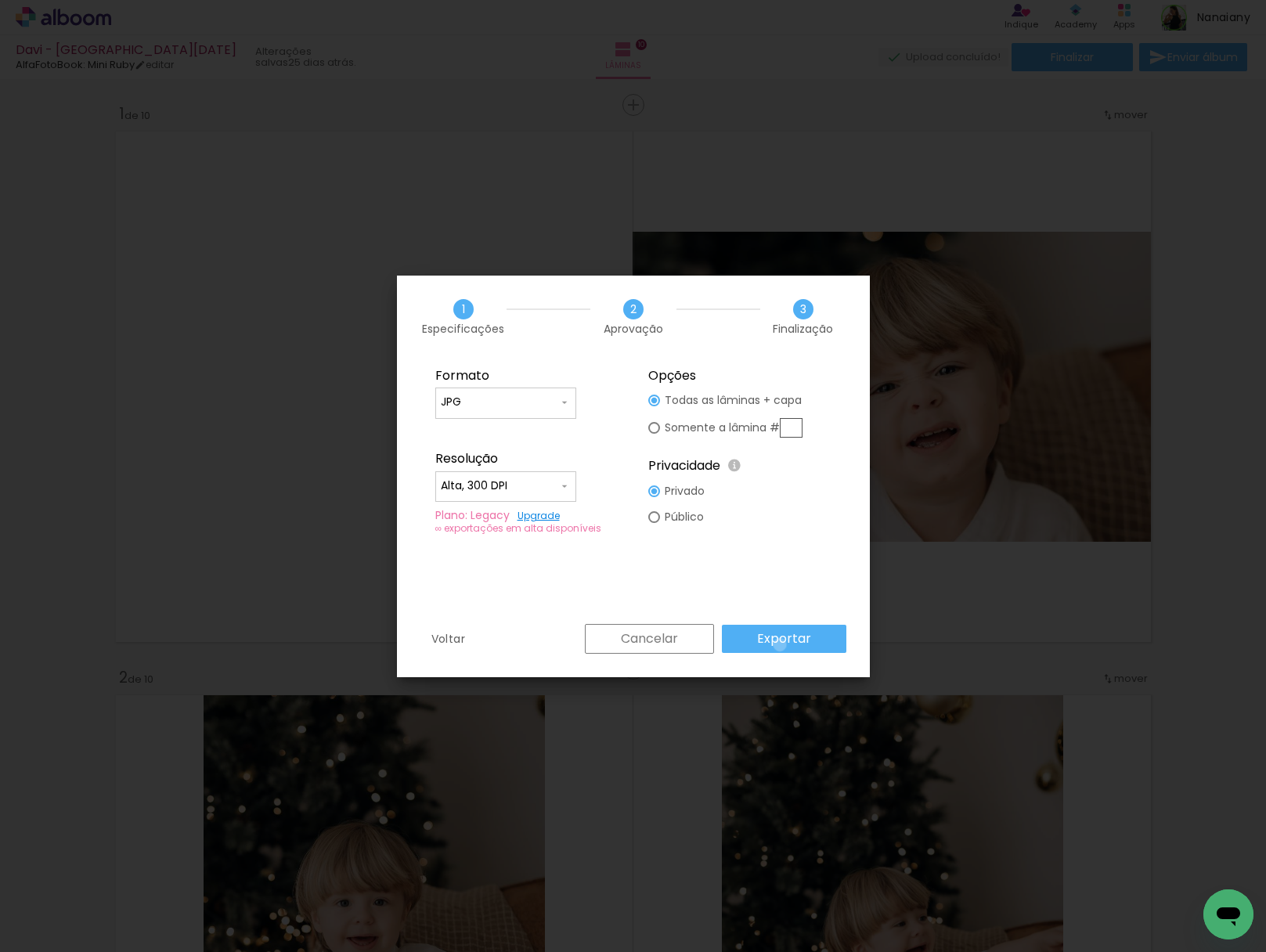
click at [0, 0] on slot "Exportar" at bounding box center [0, 0] width 0 height 0
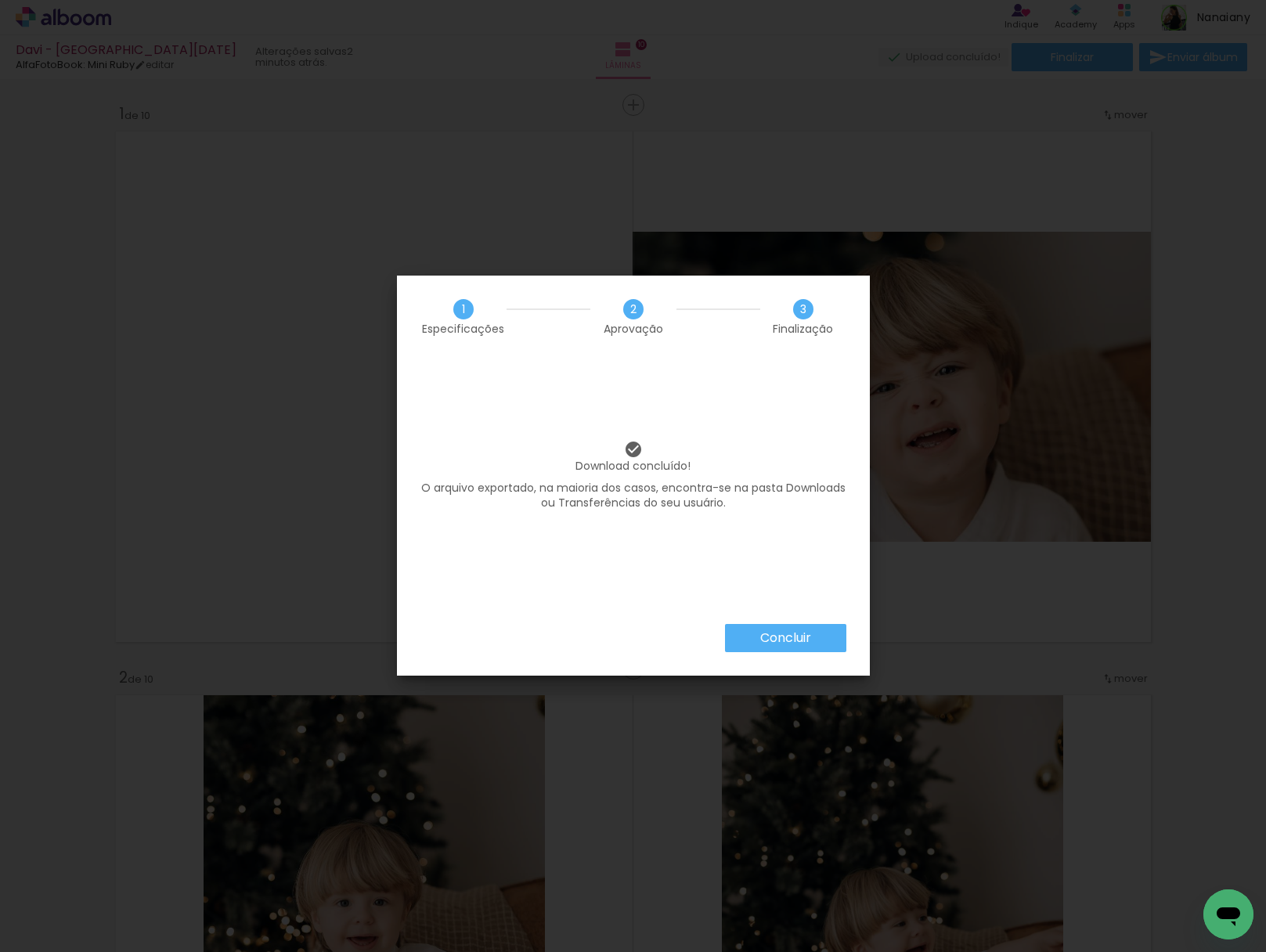
click at [0, 0] on slot "Concluir" at bounding box center [0, 0] width 0 height 0
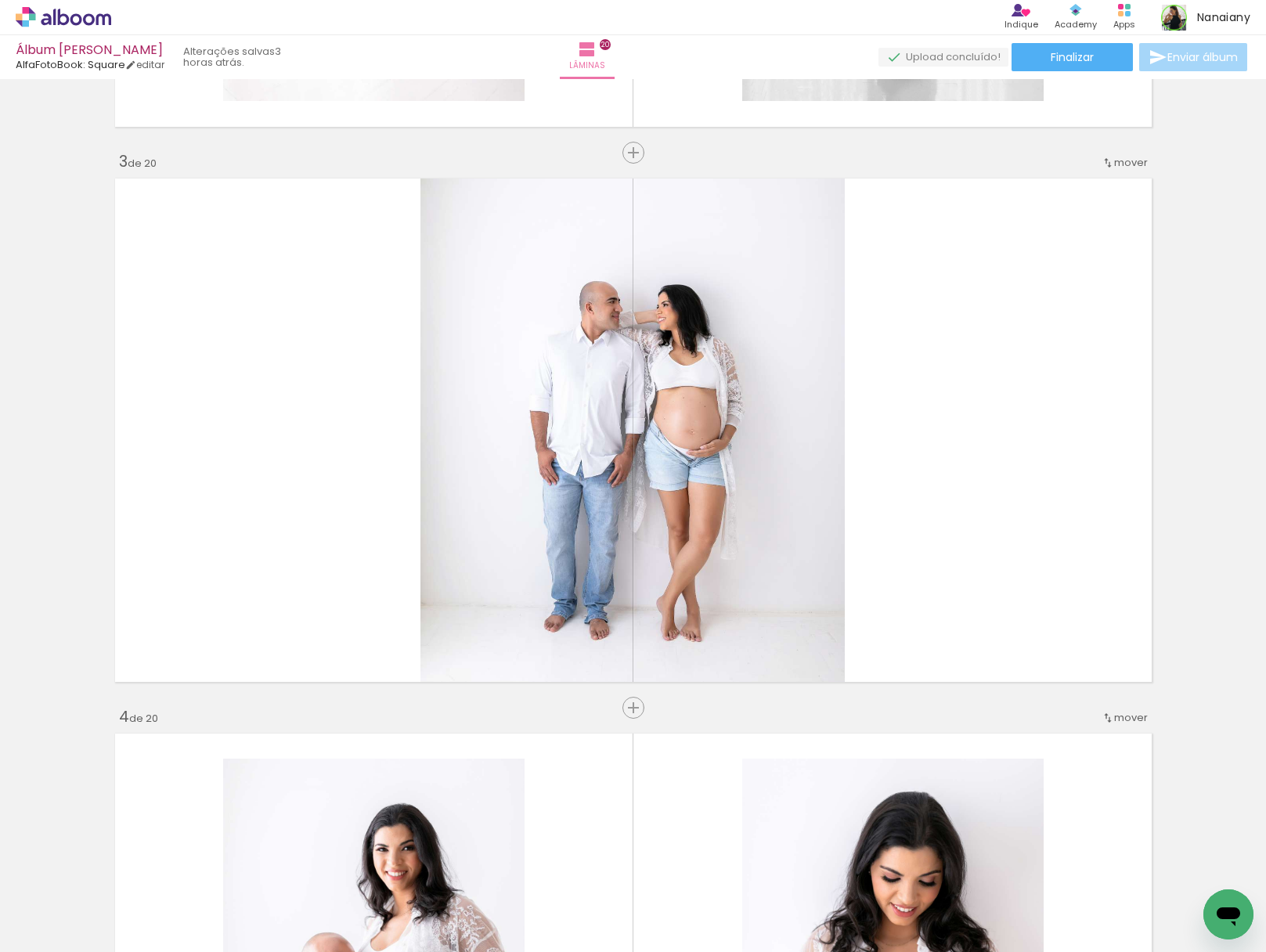
scroll to position [1034, 0]
